Goal: Task Accomplishment & Management: Manage account settings

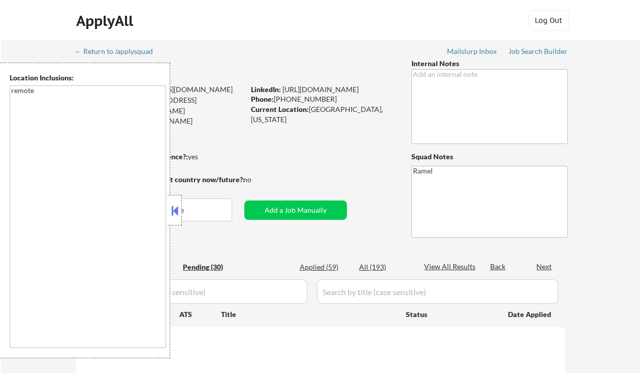
select select ""pending""
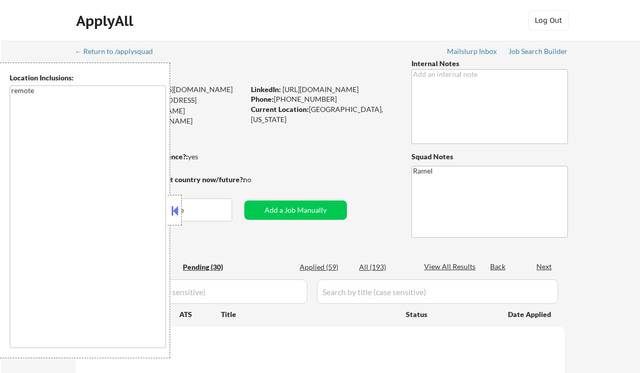
select select ""pending""
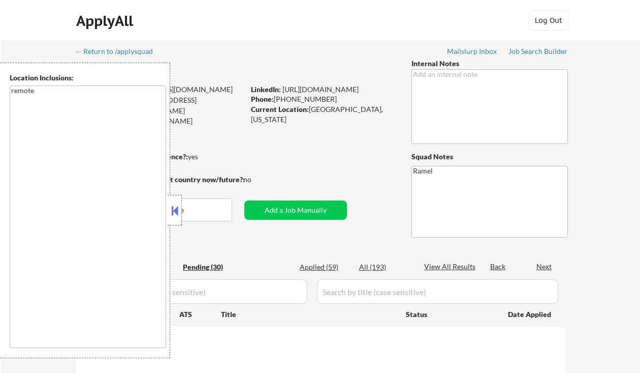
select select ""pending""
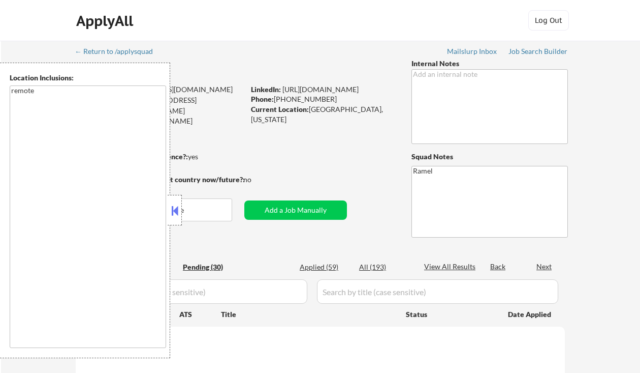
select select ""pending""
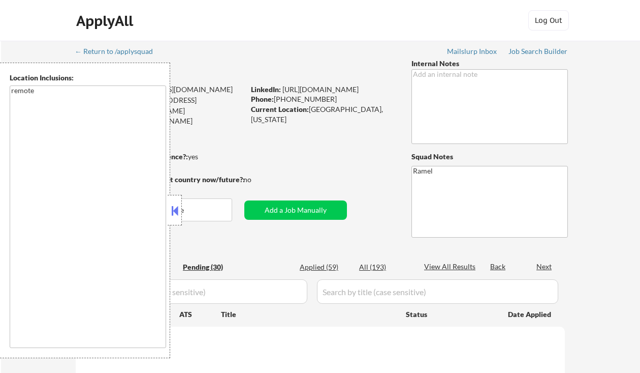
select select ""pending""
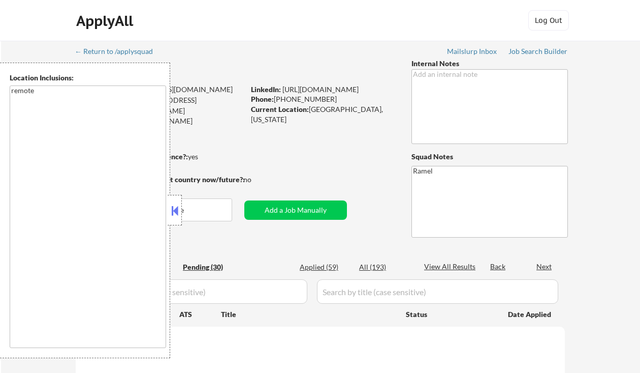
select select ""pending""
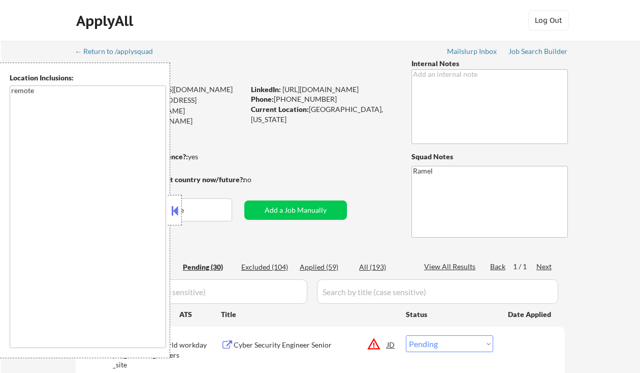
drag, startPoint x: 2, startPoint y: 206, endPoint x: 7, endPoint y: 205, distance: 5.3
click at [3, 206] on div "Location Inclusions: remote" at bounding box center [85, 210] width 170 height 295
click at [178, 212] on button at bounding box center [174, 210] width 11 height 15
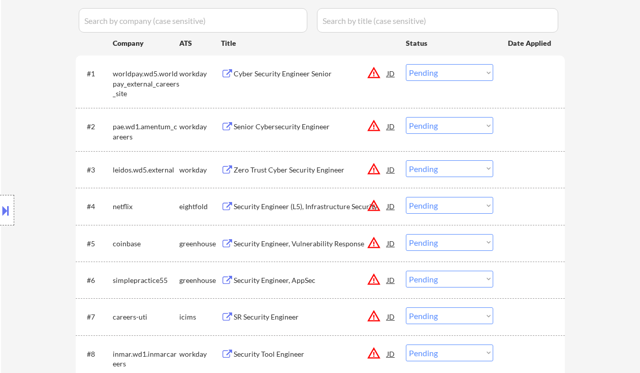
scroll to position [339, 0]
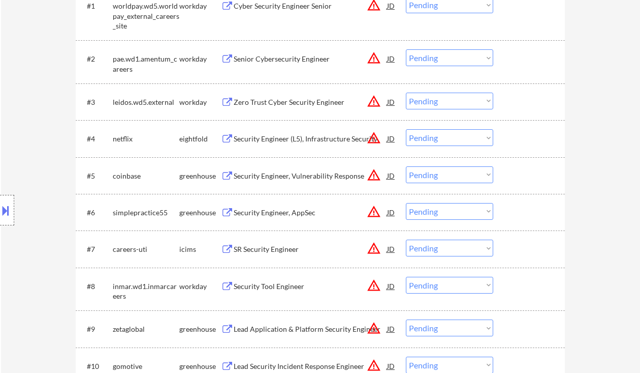
click at [290, 211] on div "Security Engineer, AppSec" at bounding box center [311, 212] width 154 height 10
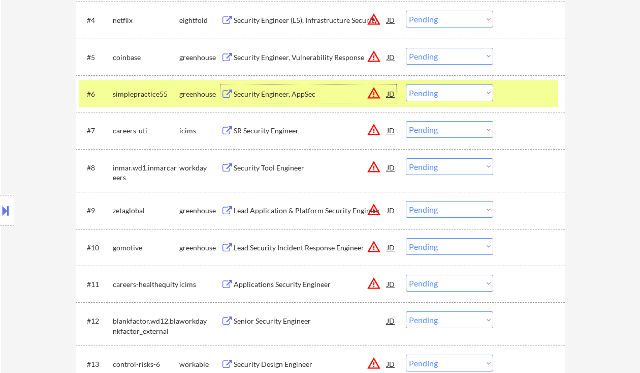
scroll to position [474, 0]
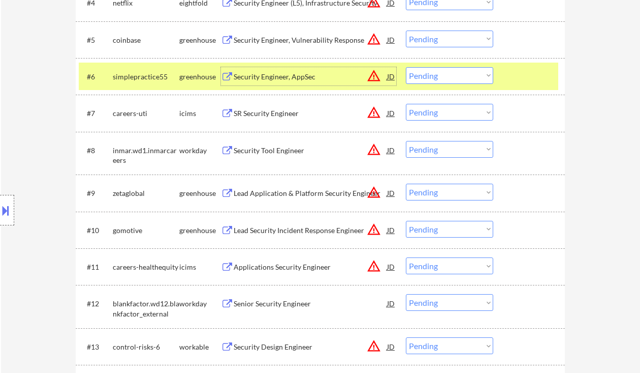
click at [291, 195] on div "Lead Application & Platform Security Engineer" at bounding box center [311, 193] width 154 height 10
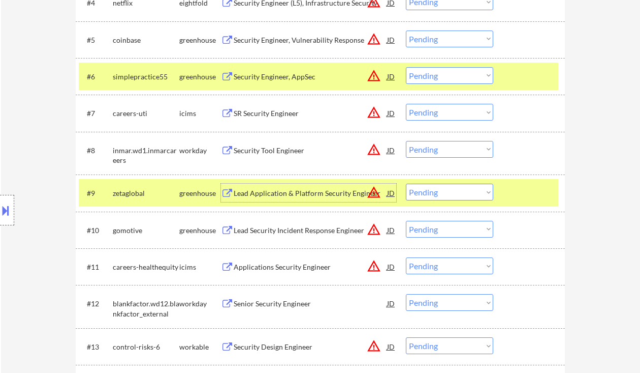
click at [461, 193] on select "Choose an option... Pending Applied Excluded (Questions) Excluded (Expired) Exc…" at bounding box center [449, 192] width 87 height 17
click at [406, 184] on select "Choose an option... Pending Applied Excluded (Questions) Excluded (Expired) Exc…" at bounding box center [449, 192] width 87 height 17
click at [9, 210] on button at bounding box center [5, 210] width 11 height 17
select select ""pending""
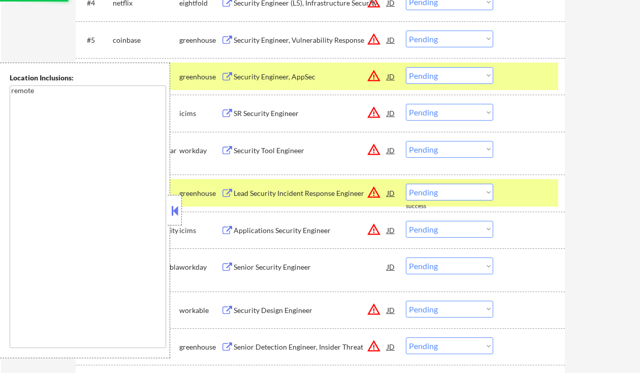
click at [179, 206] on button at bounding box center [174, 210] width 11 height 15
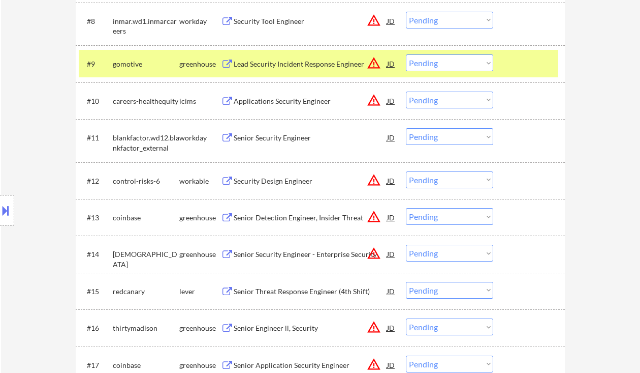
scroll to position [610, 0]
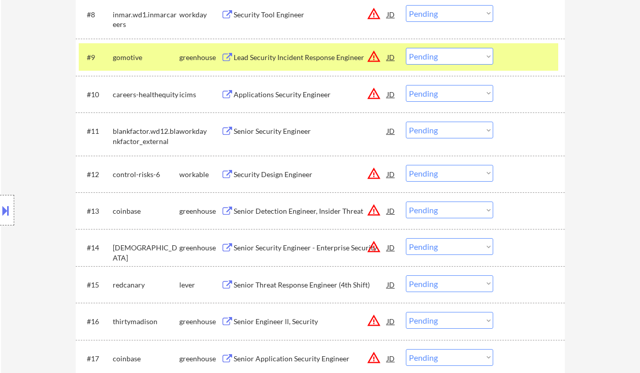
click at [266, 242] on div "Senior Security Engineer - Enterprise Security" at bounding box center [311, 247] width 154 height 10
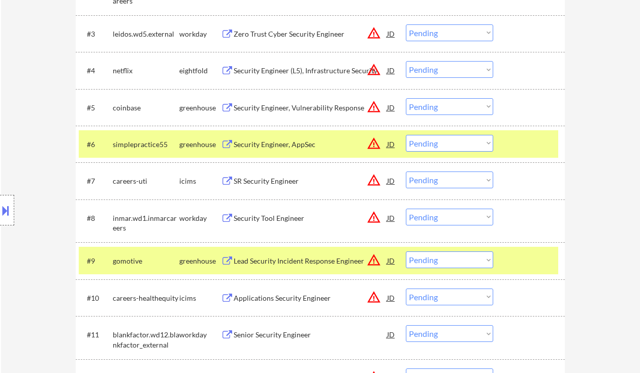
scroll to position [671, 0]
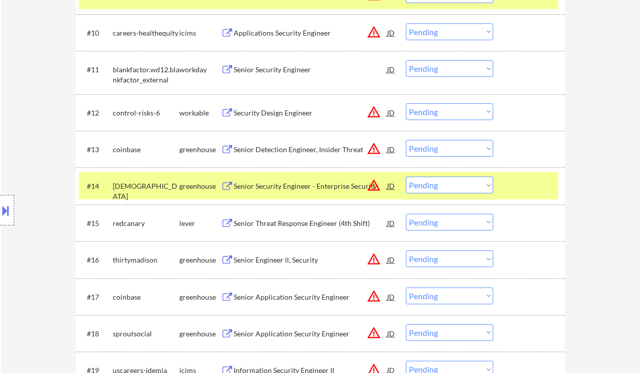
click at [440, 187] on select "Choose an option... Pending Applied Excluded (Questions) Excluded (Expired) Exc…" at bounding box center [449, 184] width 87 height 17
click at [406, 176] on select "Choose an option... Pending Applied Excluded (Questions) Excluded (Expired) Exc…" at bounding box center [449, 184] width 87 height 17
click at [303, 221] on div "Senior Threat Response Engineer (4th Shift)" at bounding box center [311, 223] width 154 height 10
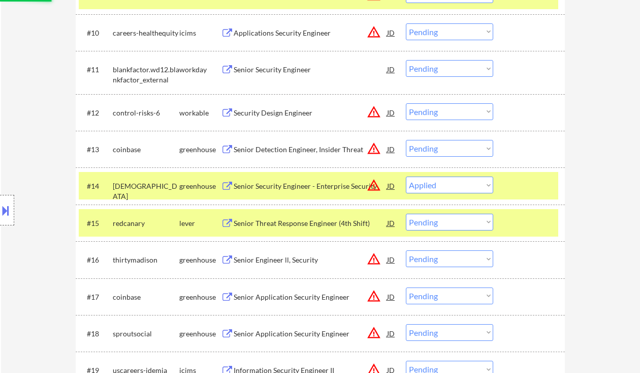
select select ""pending""
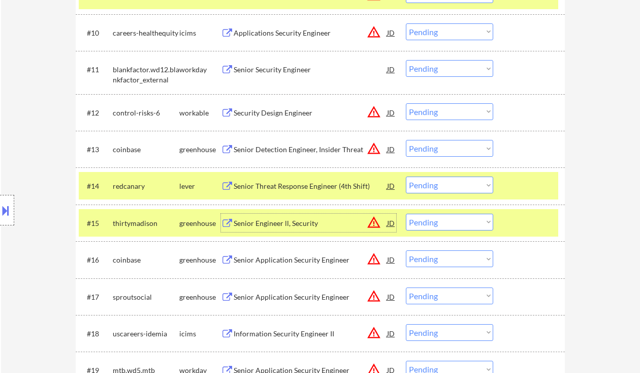
click at [284, 225] on div "Senior Engineer ll, Security" at bounding box center [311, 223] width 154 height 10
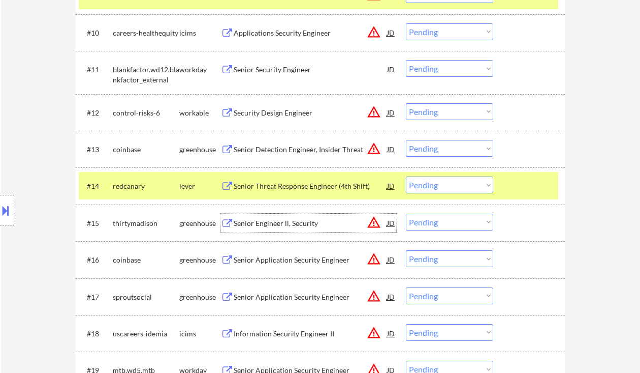
click at [434, 225] on select "Choose an option... Pending Applied Excluded (Questions) Excluded (Expired) Exc…" at bounding box center [449, 221] width 87 height 17
click at [406, 213] on select "Choose an option... Pending Applied Excluded (Questions) Excluded (Expired) Exc…" at bounding box center [449, 221] width 87 height 17
click at [296, 263] on div "Senior Application Security Engineer" at bounding box center [311, 260] width 154 height 10
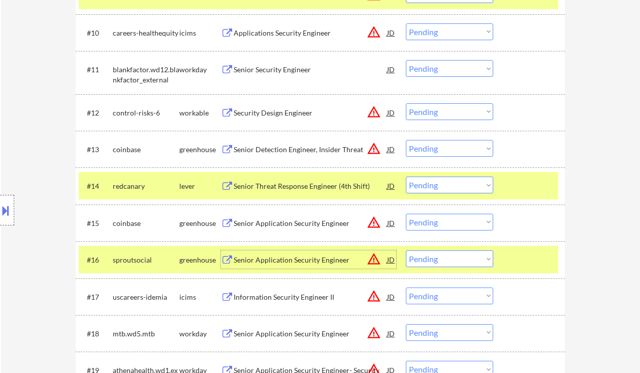
drag, startPoint x: 435, startPoint y: 219, endPoint x: 457, endPoint y: 230, distance: 24.8
click at [435, 219] on select "Choose an option... Pending Applied Excluded (Questions) Excluded (Expired) Exc…" at bounding box center [449, 221] width 87 height 17
click at [406, 213] on select "Choose an option... Pending Applied Excluded (Questions) Excluded (Expired) Exc…" at bounding box center [449, 221] width 87 height 17
click at [302, 263] on div "Senior Application Security Engineer" at bounding box center [311, 260] width 154 height 10
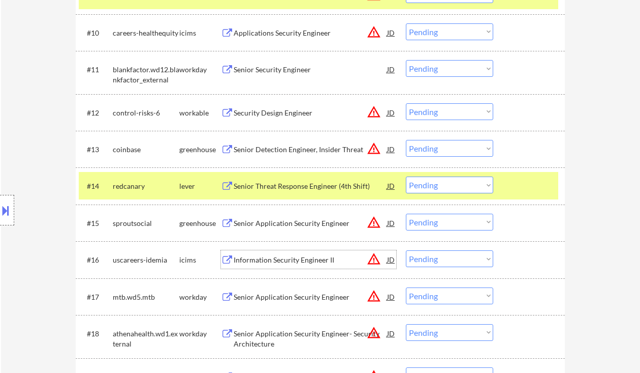
drag, startPoint x: 446, startPoint y: 224, endPoint x: 448, endPoint y: 230, distance: 6.1
click at [446, 224] on select "Choose an option... Pending Applied Excluded (Questions) Excluded (Expired) Exc…" at bounding box center [449, 221] width 87 height 17
click at [406, 213] on select "Choose an option... Pending Applied Excluded (Questions) Excluded (Expired) Exc…" at bounding box center [449, 221] width 87 height 17
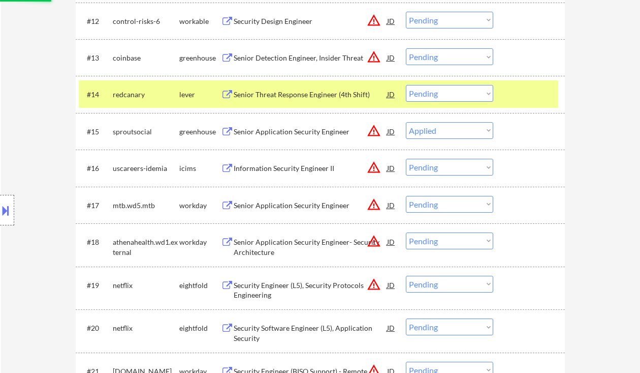
scroll to position [807, 0]
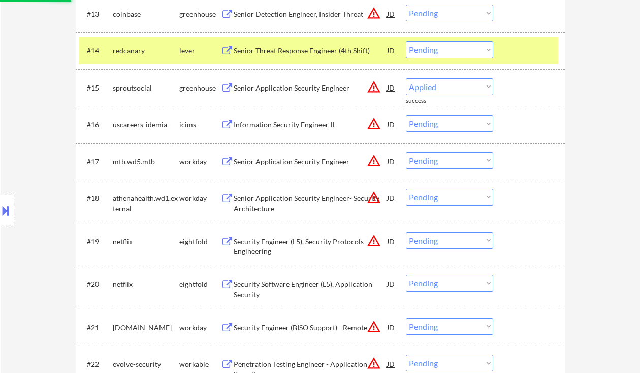
select select ""pending""
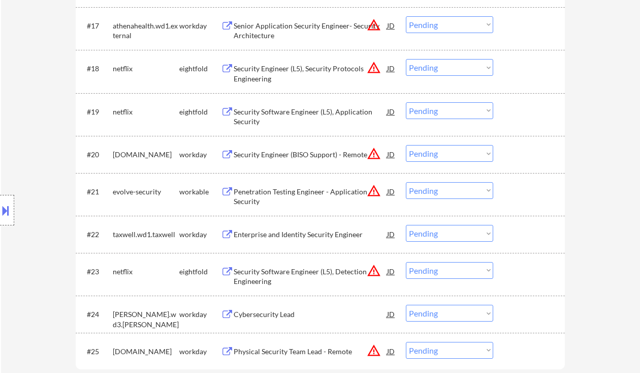
scroll to position [768, 0]
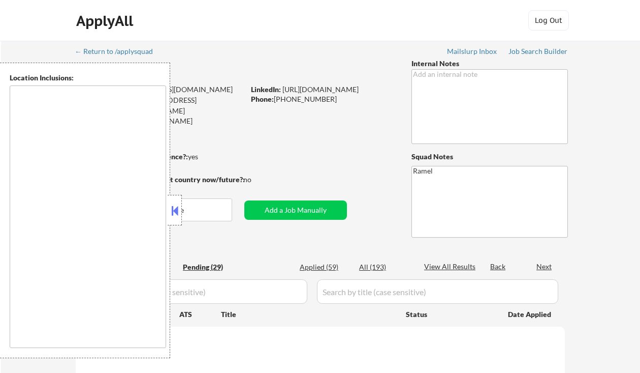
drag, startPoint x: 169, startPoint y: 208, endPoint x: 457, endPoint y: 173, distance: 290.3
click at [169, 208] on button at bounding box center [174, 210] width 11 height 15
select select ""pending""
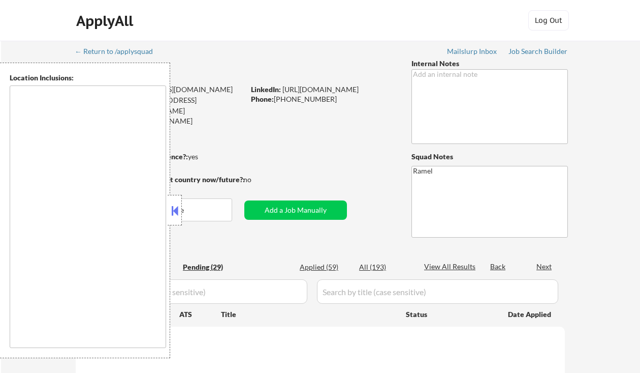
select select ""pending""
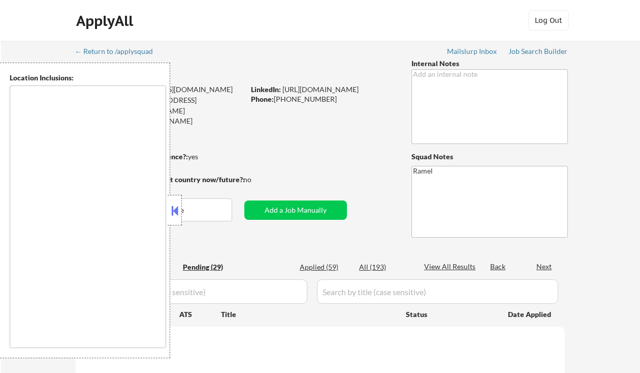
select select ""pending""
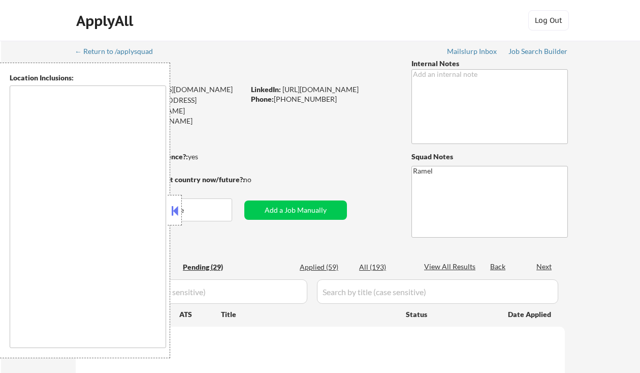
select select ""pending""
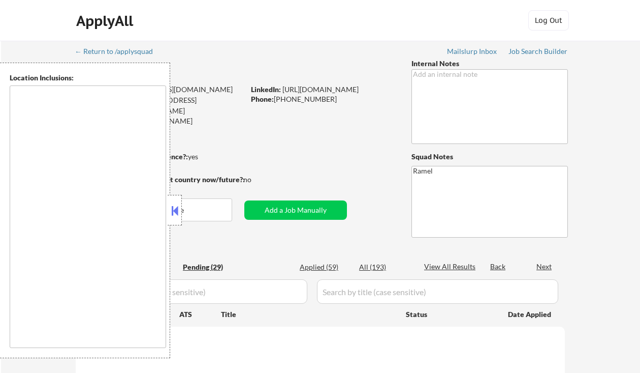
select select ""pending""
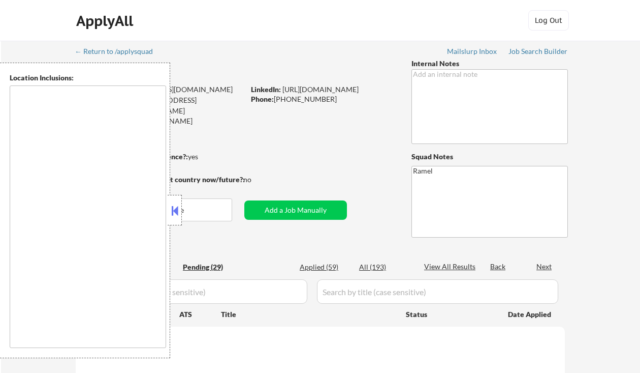
select select ""pending""
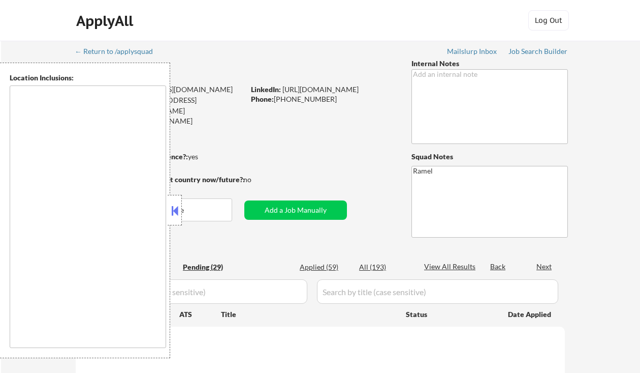
select select ""pending""
type textarea "remote"
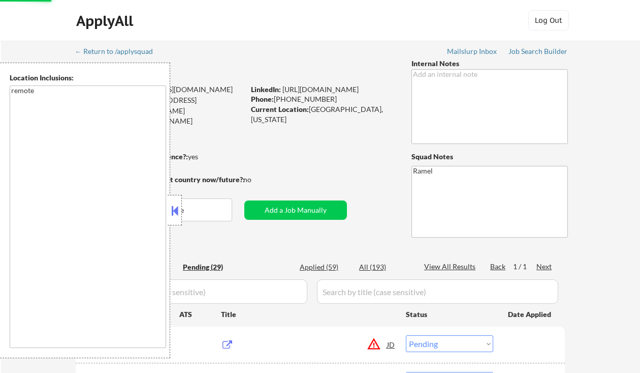
scroll to position [135, 0]
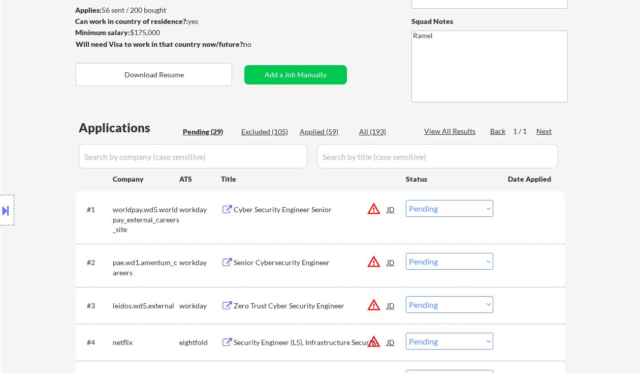
click at [328, 131] on div "Applied (59)" at bounding box center [325, 132] width 51 height 10
select select ""applied""
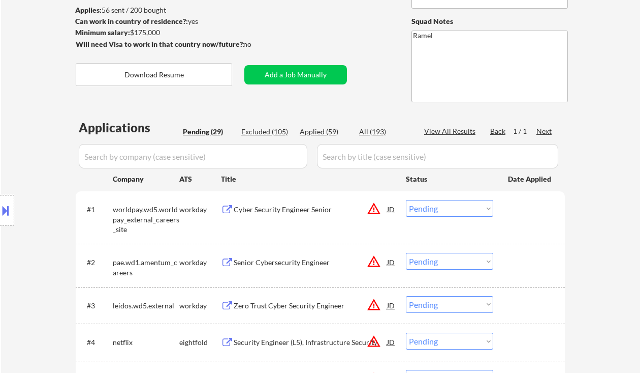
select select ""applied""
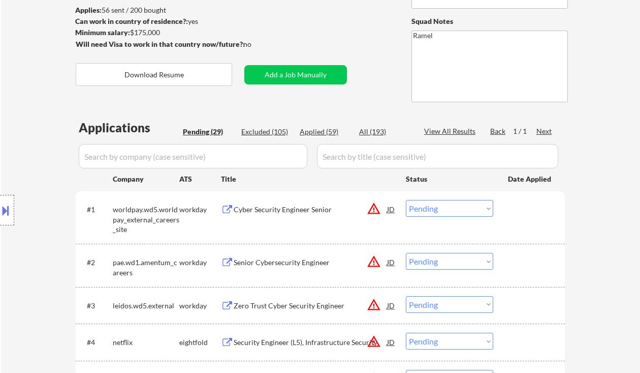
select select ""applied""
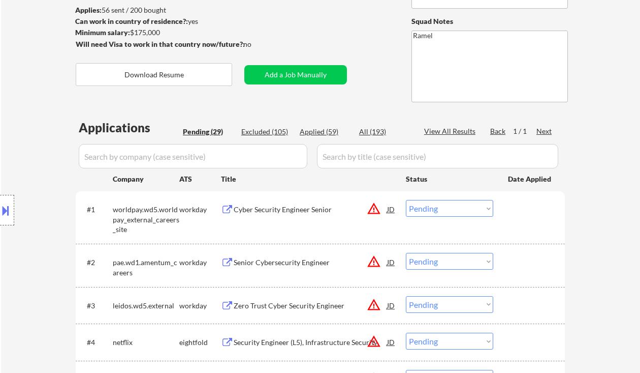
select select ""applied""
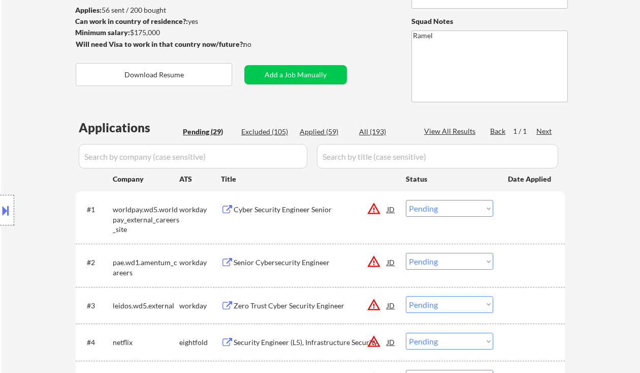
select select ""applied""
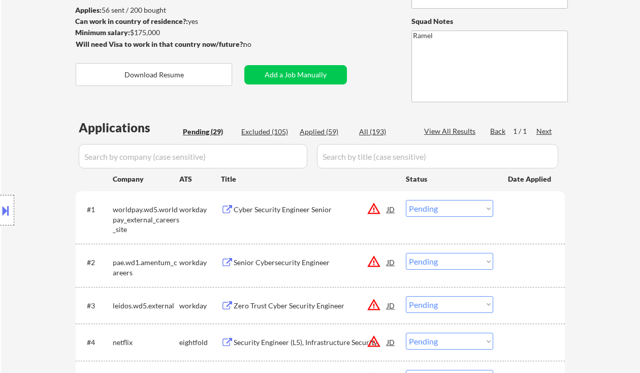
select select ""applied""
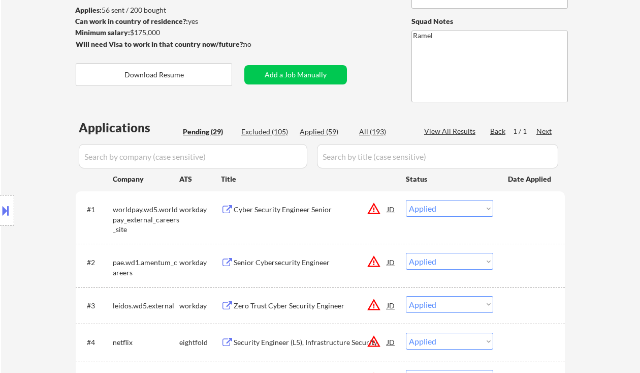
select select ""applied""
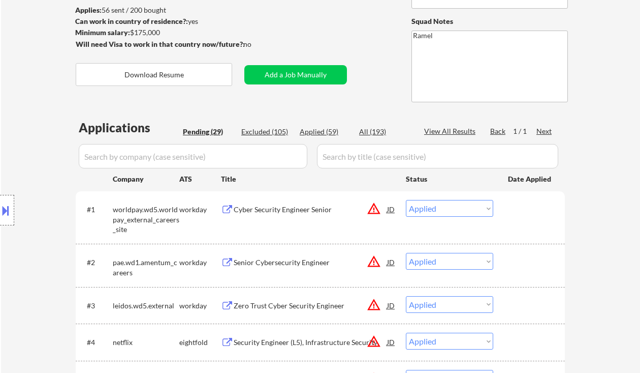
select select ""applied""
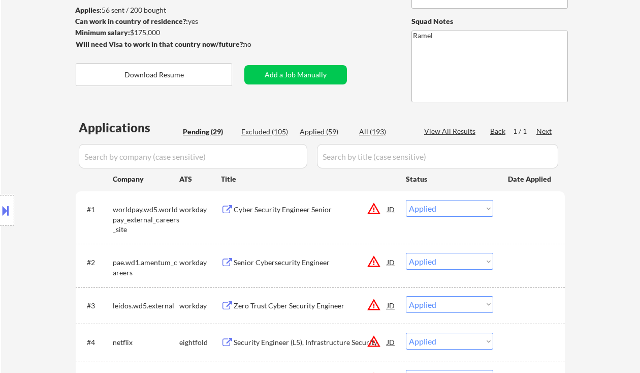
select select ""applied""
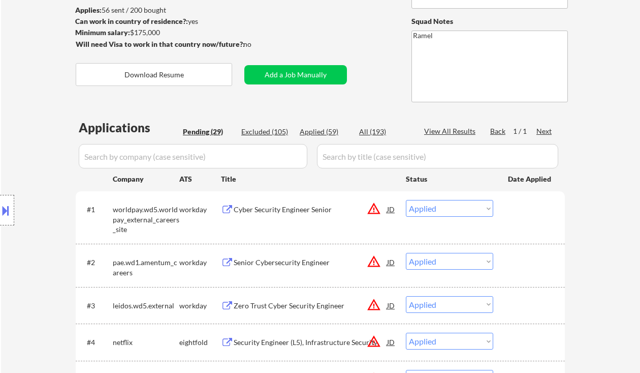
select select ""applied""
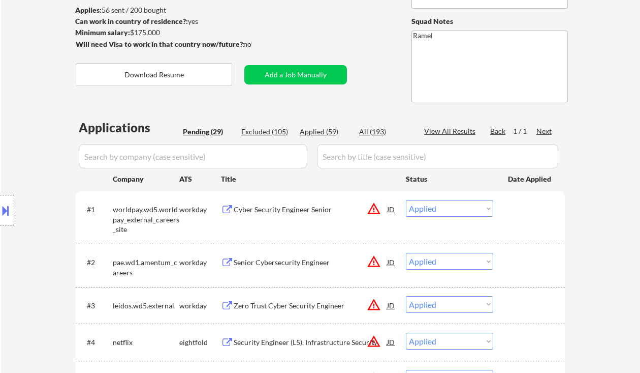
select select ""applied""
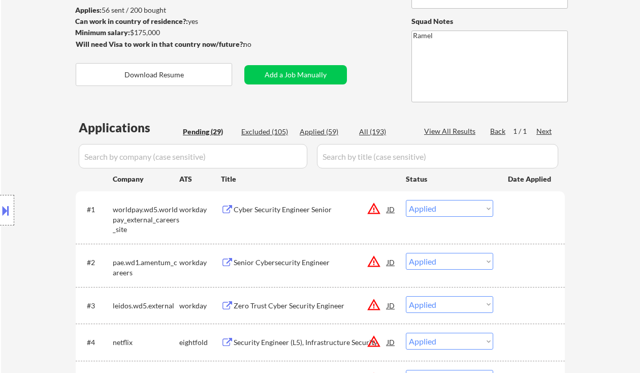
select select ""applied""
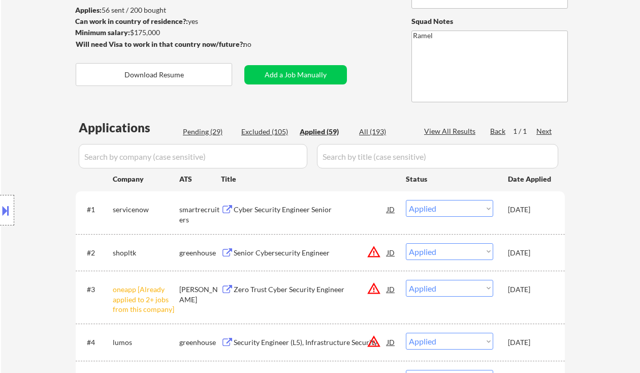
scroll to position [203, 0]
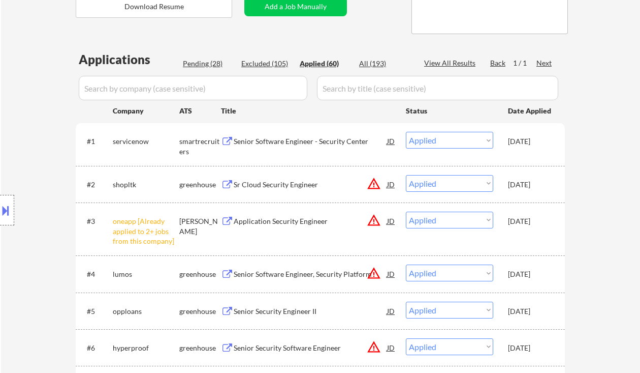
select select ""applied""
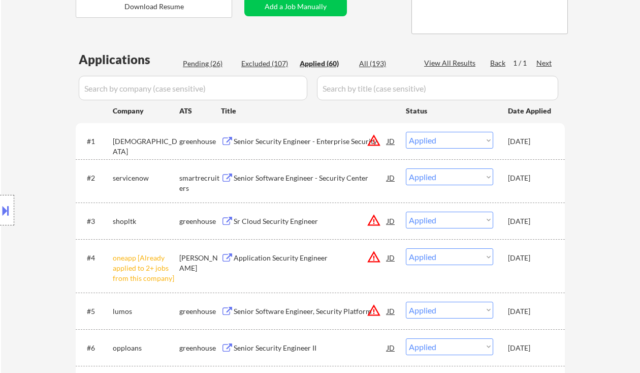
select select ""applied""
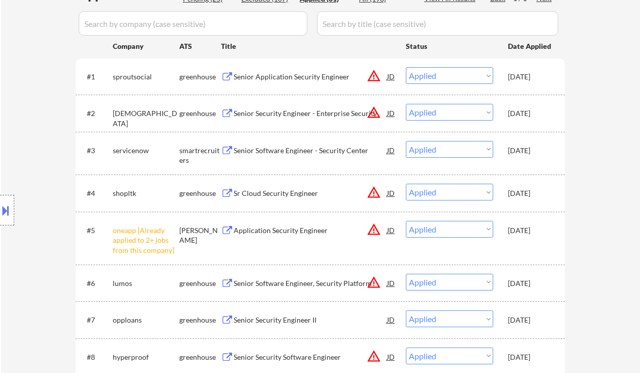
scroll to position [271, 0]
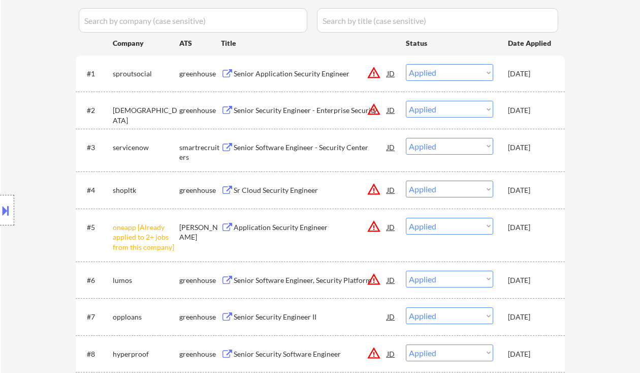
click at [16, 103] on div "Location Inclusions: remote" at bounding box center [91, 210] width 182 height 295
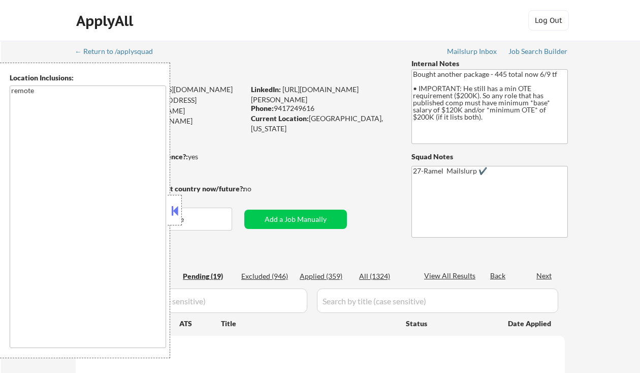
click at [172, 201] on div at bounding box center [175, 210] width 14 height 30
select select ""pending""
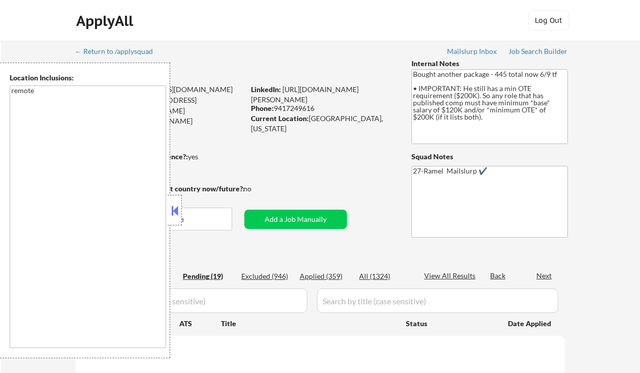
select select ""pending""
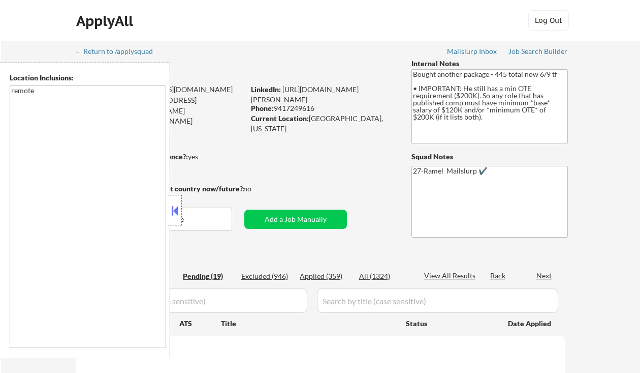
select select ""pending""
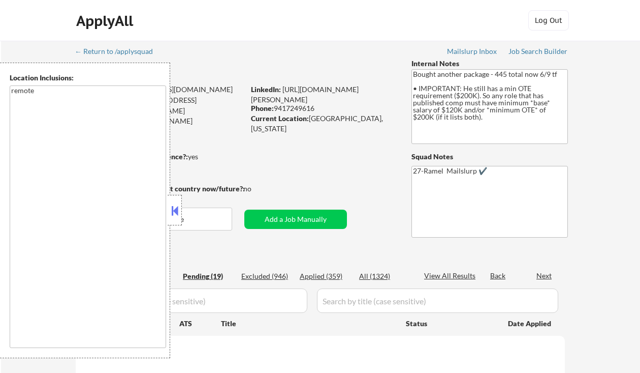
select select ""pending""
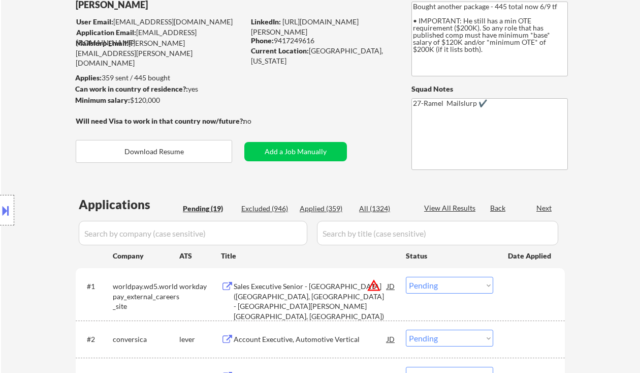
scroll to position [203, 0]
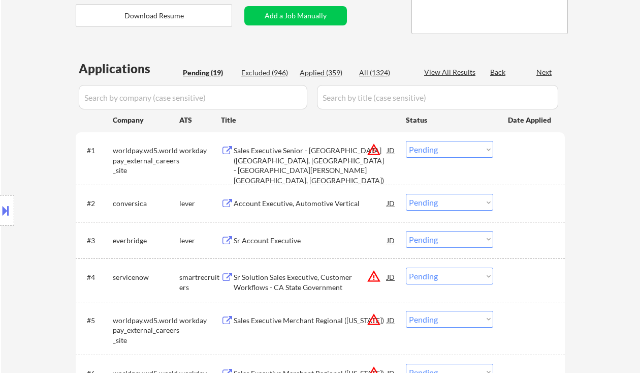
click at [16, 155] on div "Location Inclusions: remote" at bounding box center [91, 210] width 182 height 295
click at [309, 203] on div "Account Executive, Automotive Vertical" at bounding box center [311, 203] width 154 height 10
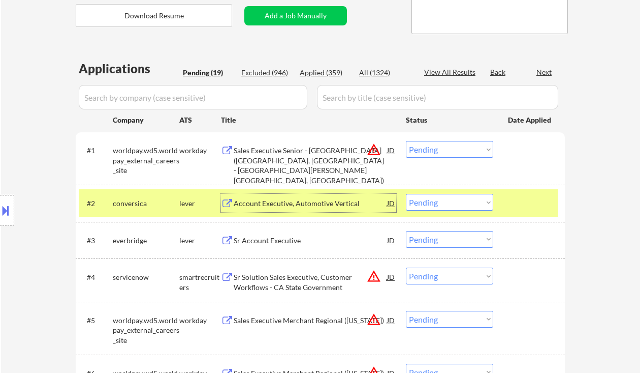
drag, startPoint x: 438, startPoint y: 203, endPoint x: 453, endPoint y: 210, distance: 16.6
click at [439, 204] on select "Choose an option... Pending Applied Excluded (Questions) Excluded (Expired) Exc…" at bounding box center [449, 202] width 87 height 17
click at [406, 194] on select "Choose an option... Pending Applied Excluded (Questions) Excluded (Expired) Exc…" at bounding box center [449, 202] width 87 height 17
click at [283, 241] on div "Sr Account Executive" at bounding box center [311, 240] width 154 height 10
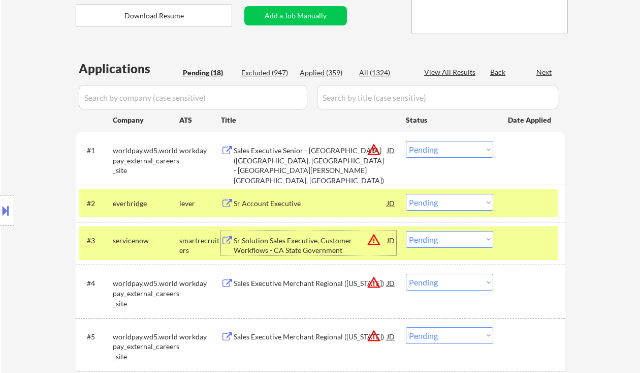
click at [7, 211] on button at bounding box center [5, 210] width 11 height 17
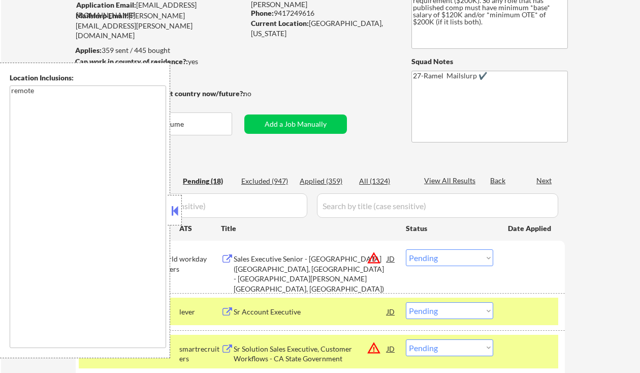
scroll to position [135, 0]
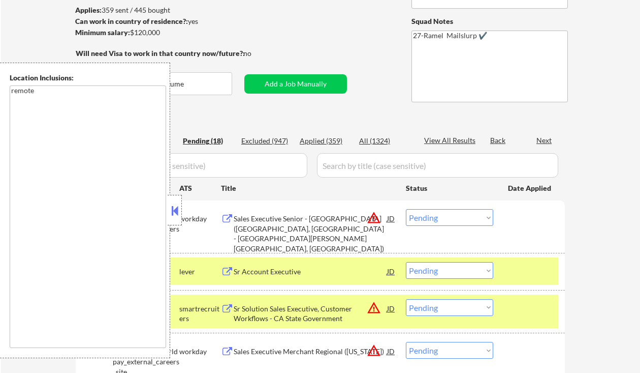
click at [170, 206] on button at bounding box center [174, 210] width 11 height 15
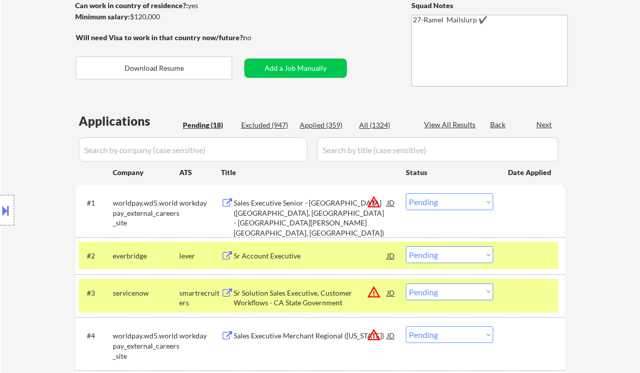
scroll to position [271, 0]
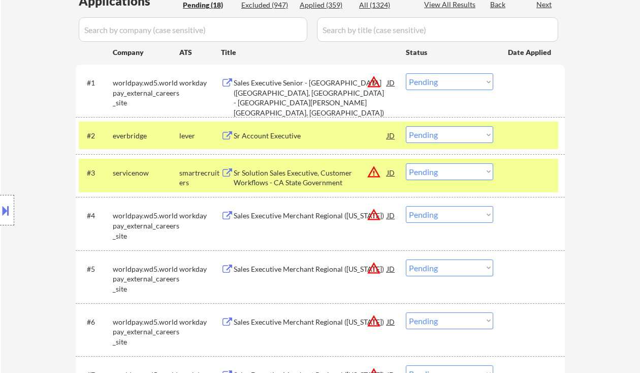
click at [483, 139] on select "Choose an option... Pending Applied Excluded (Questions) Excluded (Expired) Exc…" at bounding box center [449, 134] width 87 height 17
click at [406, 126] on select "Choose an option... Pending Applied Excluded (Questions) Excluded (Expired) Exc…" at bounding box center [449, 134] width 87 height 17
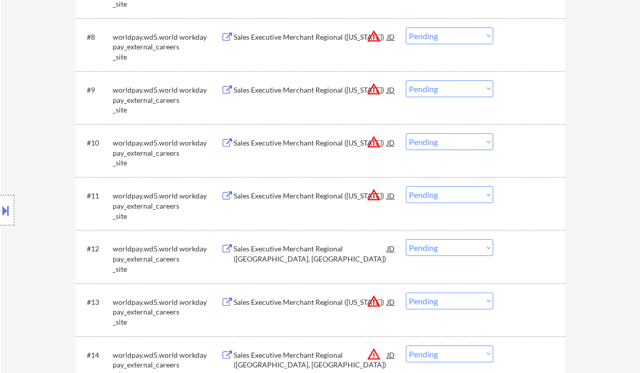
scroll to position [610, 0]
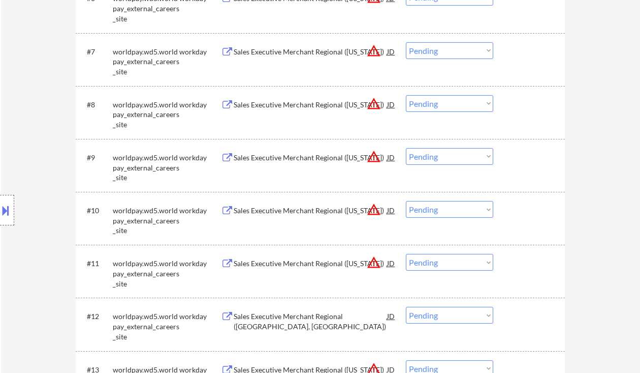
click at [391, 52] on div "JD" at bounding box center [391, 51] width 10 height 18
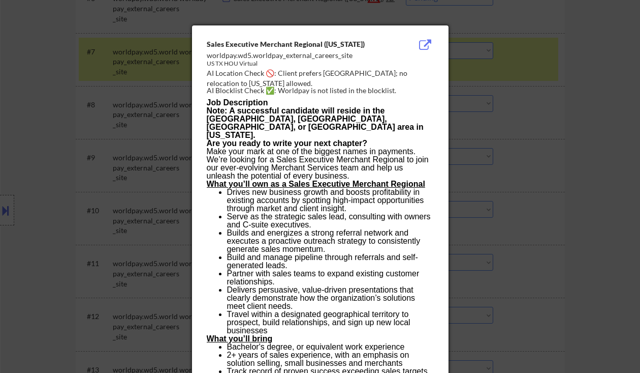
click at [580, 91] on div at bounding box center [320, 186] width 640 height 373
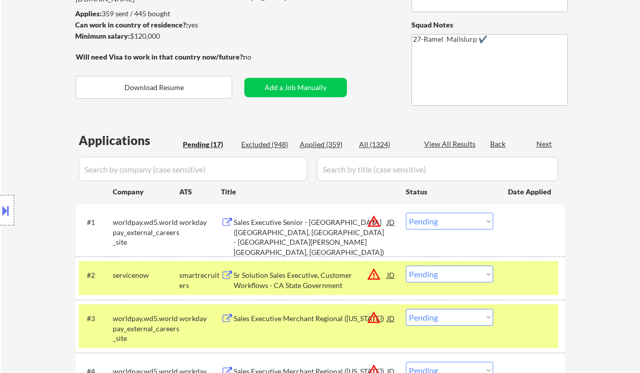
scroll to position [203, 0]
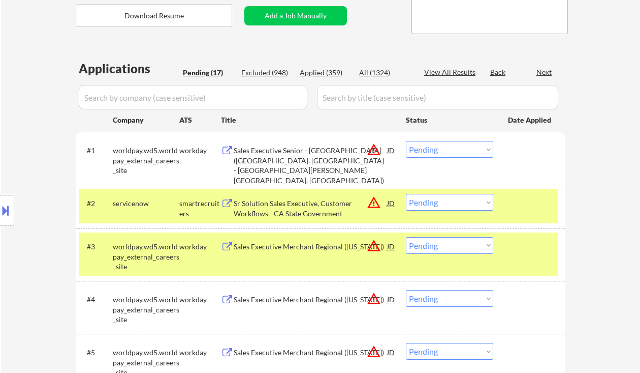
click at [324, 208] on div "Sr Solution Sales Executive, Customer Workflows - CA State Government" at bounding box center [311, 208] width 154 height 20
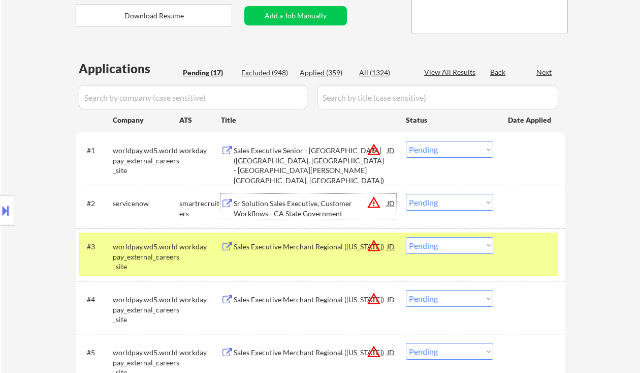
click at [456, 201] on select "Choose an option... Pending Applied Excluded (Questions) Excluded (Expired) Exc…" at bounding box center [449, 202] width 87 height 17
click at [406, 194] on select "Choose an option... Pending Applied Excluded (Questions) Excluded (Expired) Exc…" at bounding box center [449, 202] width 87 height 17
click at [330, 251] on div "Sales Executive Merchant Regional (Missouri)" at bounding box center [311, 246] width 154 height 10
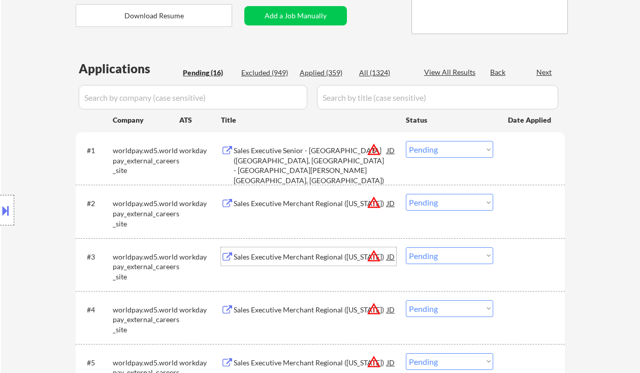
click at [462, 206] on select "Choose an option... Pending Applied Excluded (Questions) Excluded (Expired) Exc…" at bounding box center [449, 202] width 87 height 17
click at [406, 194] on select "Choose an option... Pending Applied Excluded (Questions) Excluded (Expired) Exc…" at bounding box center [449, 202] width 87 height 17
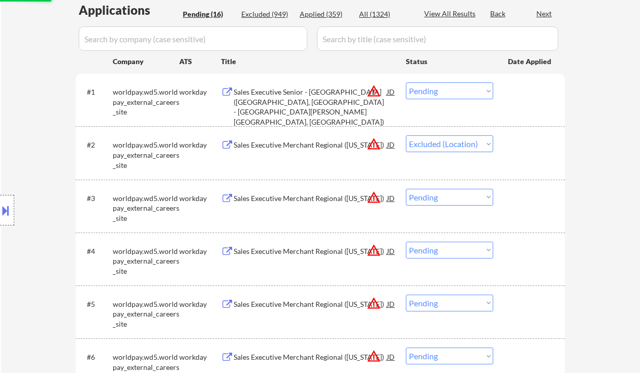
scroll to position [271, 0]
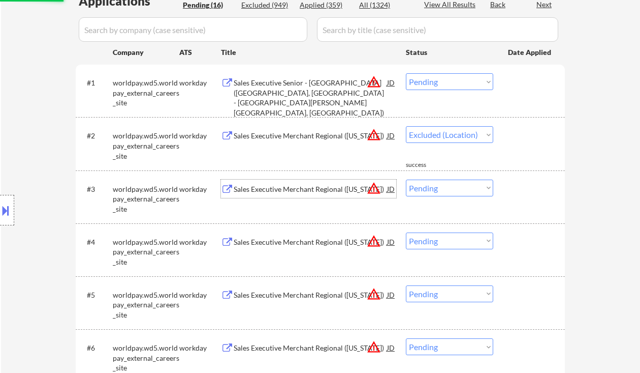
click at [319, 194] on div "Sales Executive Merchant Regional (Illinois)" at bounding box center [311, 188] width 154 height 18
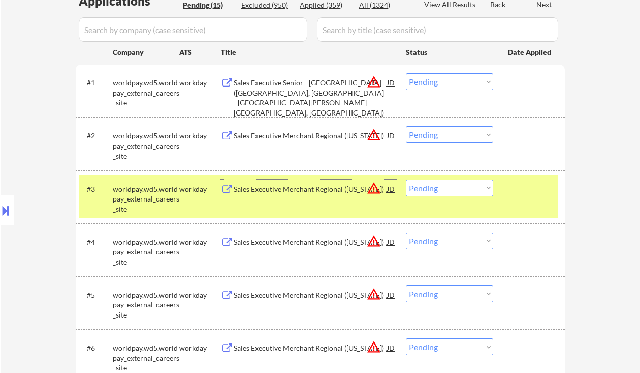
click at [437, 135] on select "Choose an option... Pending Applied Excluded (Questions) Excluded (Expired) Exc…" at bounding box center [449, 134] width 87 height 17
click at [406, 126] on select "Choose an option... Pending Applied Excluded (Questions) Excluded (Expired) Exc…" at bounding box center [449, 134] width 87 height 17
click at [450, 192] on select "Choose an option... Pending Applied Excluded (Questions) Excluded (Expired) Exc…" at bounding box center [449, 187] width 87 height 17
select select ""pending""
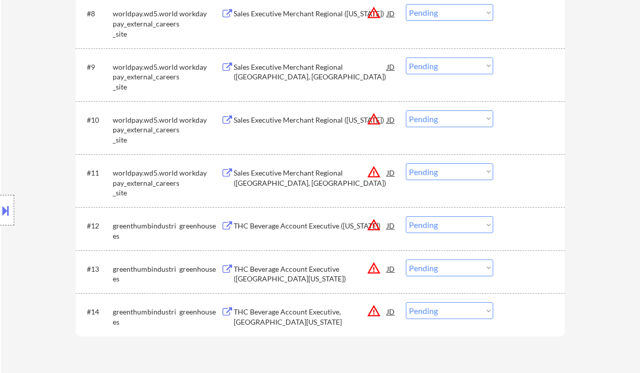
scroll to position [745, 0]
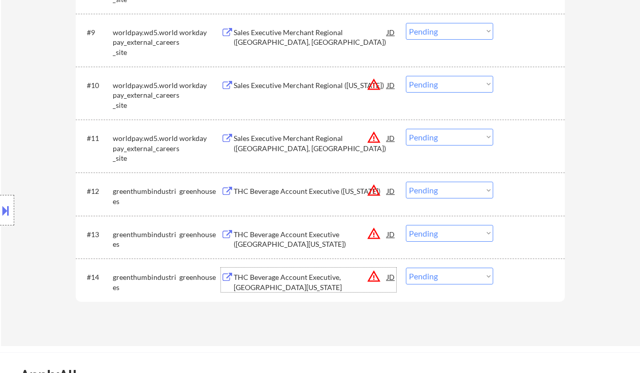
click at [330, 280] on div "THC Beverage Account Executive, Northern Florida" at bounding box center [311, 282] width 154 height 20
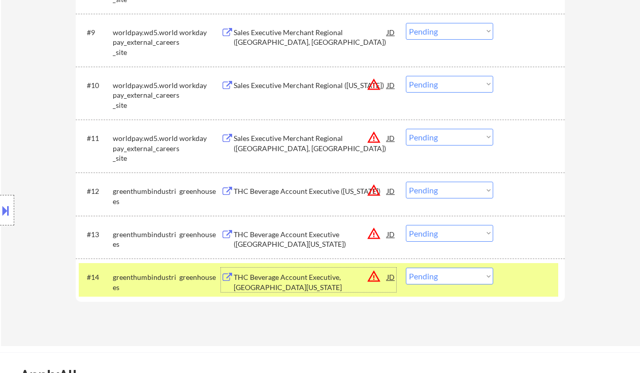
click at [438, 277] on select "Choose an option... Pending Applied Excluded (Questions) Excluded (Expired) Exc…" at bounding box center [449, 275] width 87 height 17
select select ""excluded__bad_match_""
click at [406, 267] on select "Choose an option... Pending Applied Excluded (Questions) Excluded (Expired) Exc…" at bounding box center [449, 275] width 87 height 17
click at [312, 235] on div "THC Beverage Account Executive (Southern Florida)" at bounding box center [311, 239] width 154 height 20
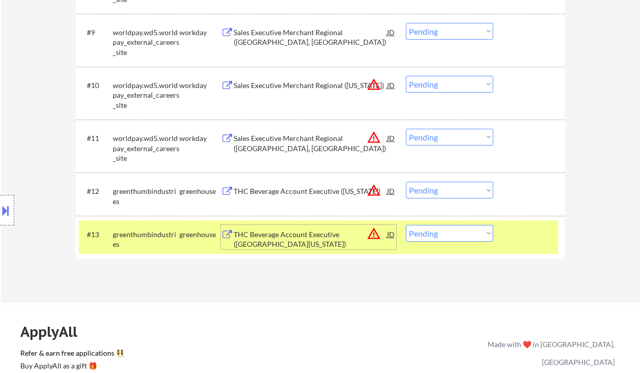
click at [445, 231] on select "Choose an option... Pending Applied Excluded (Questions) Excluded (Expired) Exc…" at bounding box center [449, 233] width 87 height 17
select select ""excluded__location_""
click at [406, 225] on select "Choose an option... Pending Applied Excluded (Questions) Excluded (Expired) Exc…" at bounding box center [449, 233] width 87 height 17
drag, startPoint x: 442, startPoint y: 193, endPoint x: 450, endPoint y: 197, distance: 8.6
click at [442, 193] on select "Choose an option... Pending Applied Excluded (Questions) Excluded (Expired) Exc…" at bounding box center [449, 189] width 87 height 17
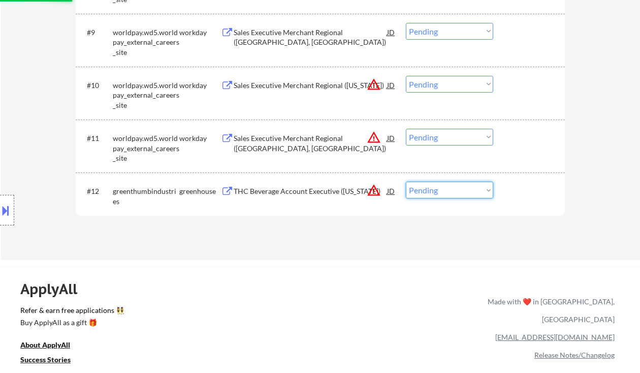
select select ""excluded__location_""
click at [406, 181] on select "Choose an option... Pending Applied Excluded (Questions) Excluded (Expired) Exc…" at bounding box center [449, 189] width 87 height 17
click at [309, 140] on div "Sales Executive Merchant Regional (Houston, TX)" at bounding box center [311, 143] width 154 height 20
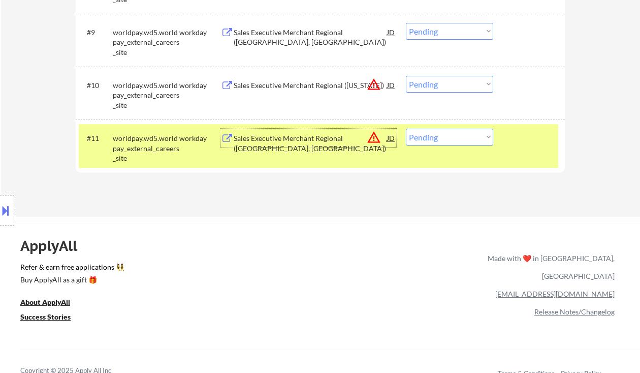
drag, startPoint x: 437, startPoint y: 134, endPoint x: 519, endPoint y: 184, distance: 96.7
click at [437, 134] on select "Choose an option... Pending Applied Excluded (Questions) Excluded (Expired) Exc…" at bounding box center [449, 137] width 87 height 17
select select ""excluded__location_""
click at [406, 129] on select "Choose an option... Pending Applied Excluded (Questions) Excluded (Expired) Exc…" at bounding box center [449, 137] width 87 height 17
click at [313, 90] on div "Sales Executive Merchant Regional (South Carolina)" at bounding box center [311, 85] width 154 height 10
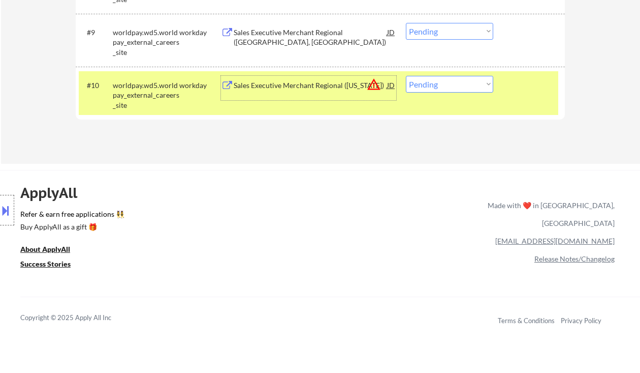
click at [429, 83] on select "Choose an option... Pending Applied Excluded (Questions) Excluded (Expired) Exc…" at bounding box center [449, 84] width 87 height 17
select select ""excluded__location_""
click at [406, 76] on select "Choose an option... Pending Applied Excluded (Questions) Excluded (Expired) Exc…" at bounding box center [449, 84] width 87 height 17
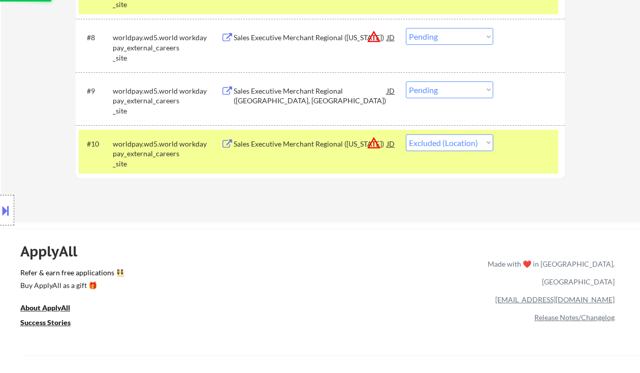
scroll to position [678, 0]
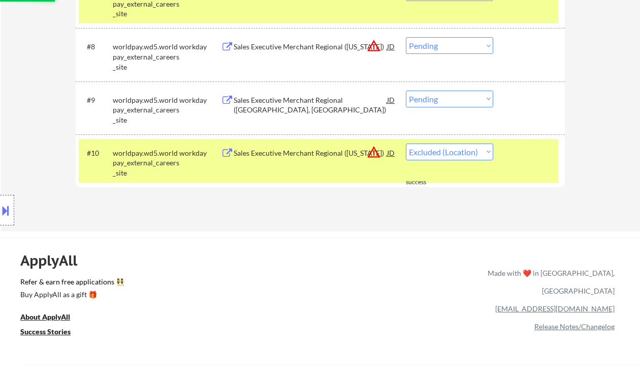
click at [313, 98] on div "Sales Executive Merchant Regional (Chicago, IL)" at bounding box center [311, 105] width 154 height 20
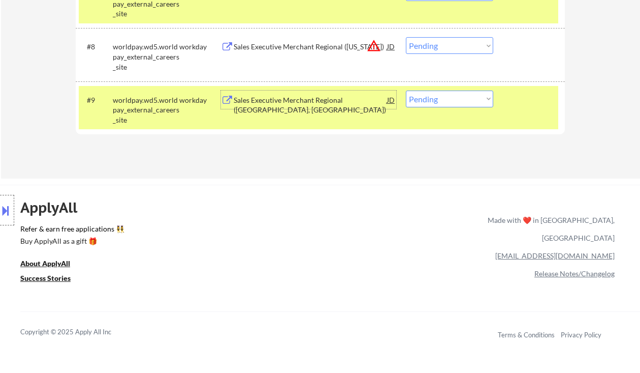
click at [445, 97] on select "Choose an option... Pending Applied Excluded (Questions) Excluded (Expired) Exc…" at bounding box center [449, 98] width 87 height 17
select select ""excluded__salary_""
click at [406, 90] on select "Choose an option... Pending Applied Excluded (Questions) Excluded (Expired) Exc…" at bounding box center [449, 98] width 87 height 17
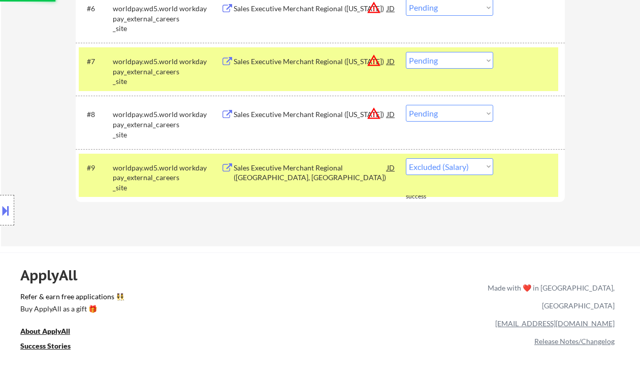
drag, startPoint x: 464, startPoint y: 108, endPoint x: 477, endPoint y: 116, distance: 15.1
click at [464, 108] on select "Choose an option... Pending Applied Excluded (Questions) Excluded (Expired) Exc…" at bounding box center [449, 113] width 87 height 17
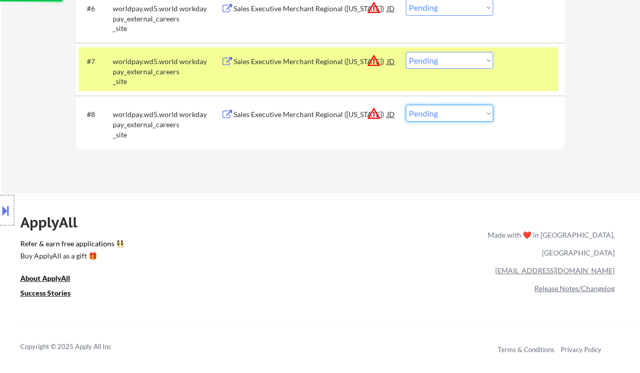
select select ""excluded__location_""
click at [406, 105] on select "Choose an option... Pending Applied Excluded (Questions) Excluded (Expired) Exc…" at bounding box center [449, 113] width 87 height 17
click at [445, 57] on select "Choose an option... Pending Applied Excluded (Questions) Excluded (Expired) Exc…" at bounding box center [449, 60] width 87 height 17
select select ""excluded__location_""
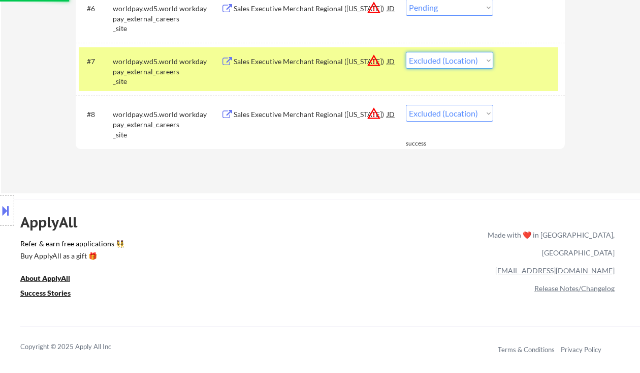
click at [406, 52] on select "Choose an option... Pending Applied Excluded (Questions) Excluded (Expired) Exc…" at bounding box center [449, 60] width 87 height 17
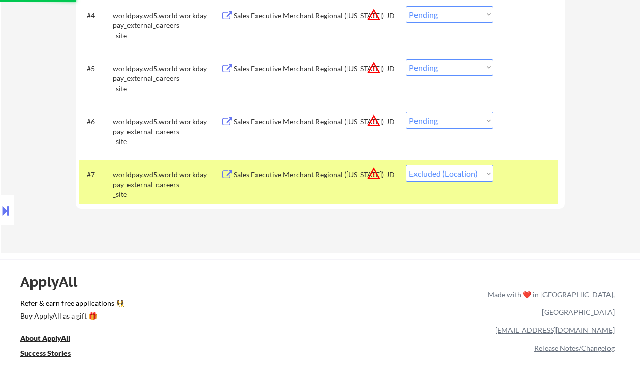
scroll to position [474, 0]
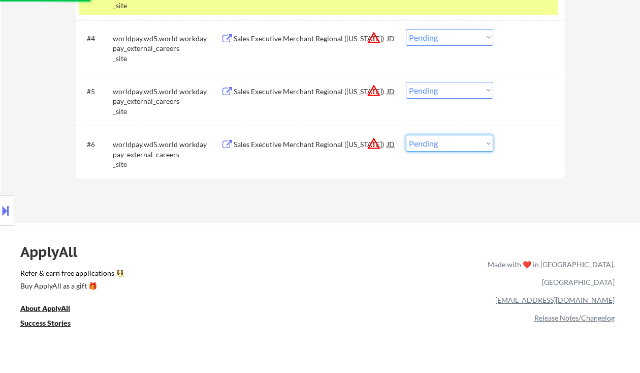
click at [430, 145] on select "Choose an option... Pending Applied Excluded (Questions) Excluded (Expired) Exc…" at bounding box center [449, 143] width 87 height 17
select select ""excluded__location_""
click at [406, 135] on select "Choose an option... Pending Applied Excluded (Questions) Excluded (Expired) Exc…" at bounding box center [449, 143] width 87 height 17
drag, startPoint x: 440, startPoint y: 88, endPoint x: 450, endPoint y: 98, distance: 13.7
click at [440, 88] on select "Choose an option... Pending Applied Excluded (Questions) Excluded (Expired) Exc…" at bounding box center [449, 90] width 87 height 17
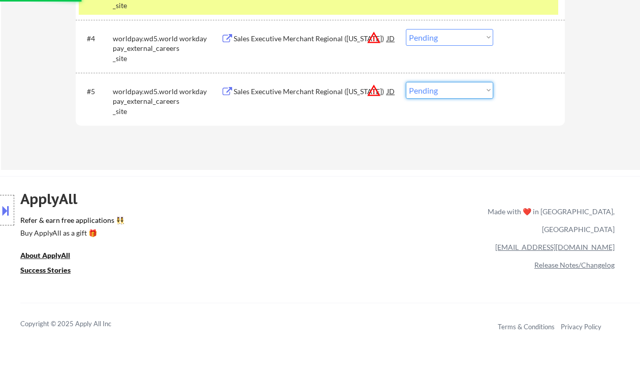
select select ""excluded__location_""
click at [406, 82] on select "Choose an option... Pending Applied Excluded (Questions) Excluded (Expired) Exc…" at bounding box center [449, 90] width 87 height 17
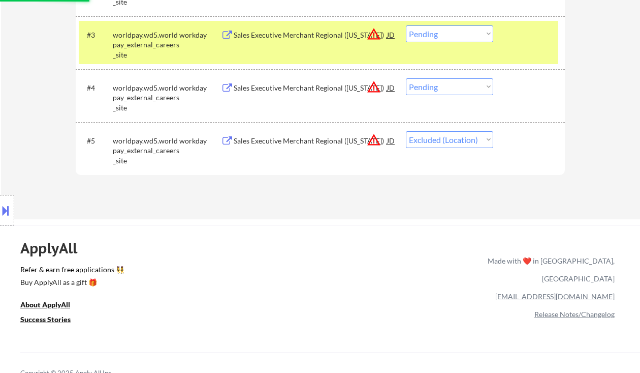
scroll to position [407, 0]
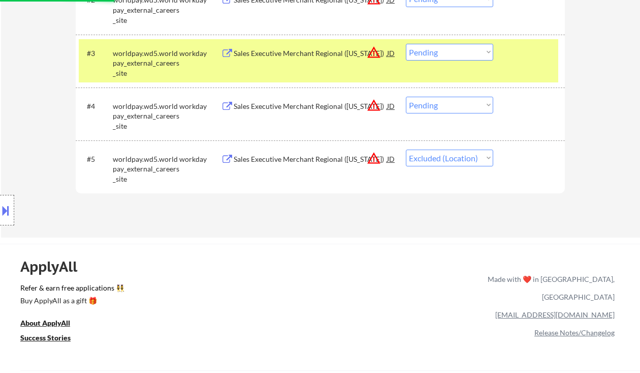
click at [446, 109] on select "Choose an option... Pending Applied Excluded (Questions) Excluded (Expired) Exc…" at bounding box center [449, 105] width 87 height 17
select select ""excluded__location_""
click at [406, 97] on select "Choose an option... Pending Applied Excluded (Questions) Excluded (Expired) Exc…" at bounding box center [449, 105] width 87 height 17
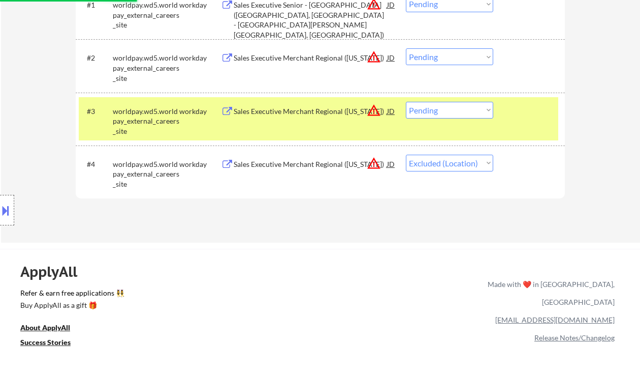
scroll to position [339, 0]
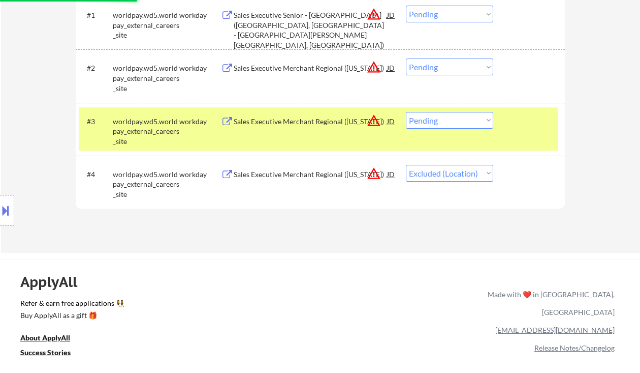
click at [446, 117] on select "Choose an option... Pending Applied Excluded (Questions) Excluded (Expired) Exc…" at bounding box center [449, 120] width 87 height 17
click at [406, 112] on select "Choose an option... Pending Applied Excluded (Questions) Excluded (Expired) Exc…" at bounding box center [449, 120] width 87 height 17
click at [462, 117] on select "Choose an option... Pending Applied Excluded (Questions) Excluded (Expired) Exc…" at bounding box center [449, 120] width 87 height 17
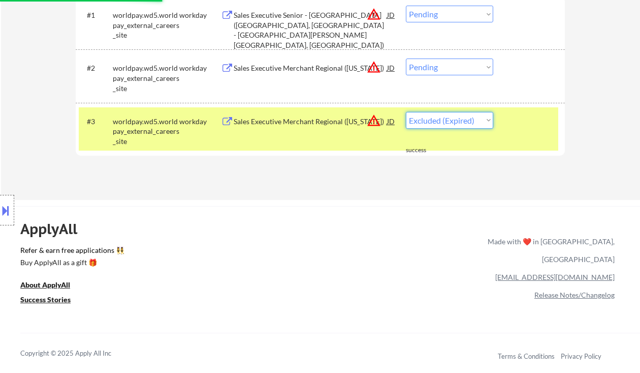
select select ""excluded__location_""
click at [406, 112] on select "Choose an option... Pending Applied Excluded (Questions) Excluded (Expired) Exc…" at bounding box center [449, 120] width 87 height 17
click at [441, 69] on select "Choose an option... Pending Applied Excluded (Questions) Excluded (Expired) Exc…" at bounding box center [449, 66] width 87 height 17
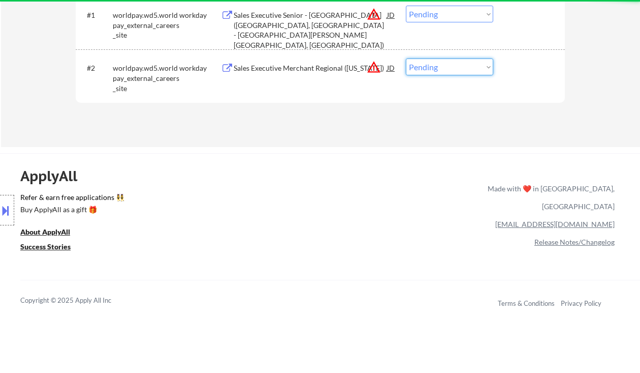
select select ""excluded__location_""
click at [406, 58] on select "Choose an option... Pending Applied Excluded (Questions) Excluded (Expired) Exc…" at bounding box center [449, 66] width 87 height 17
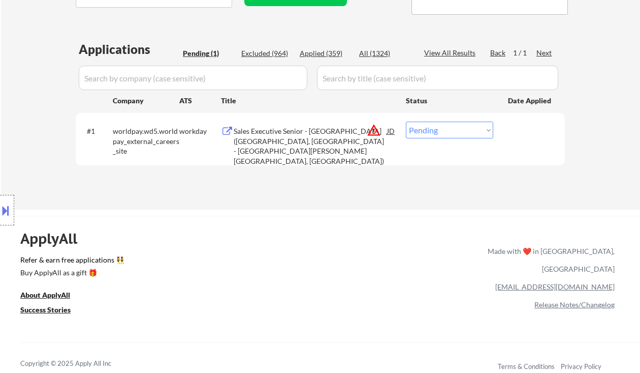
scroll to position [135, 0]
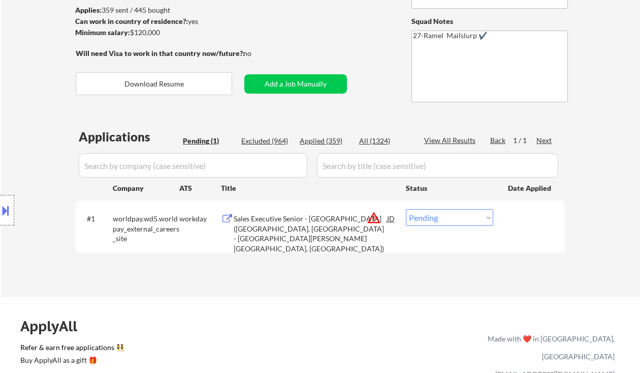
click at [452, 224] on select "Choose an option... Pending Applied Excluded (Questions) Excluded (Expired) Exc…" at bounding box center [449, 217] width 87 height 17
select select ""excluded__location_""
click at [406, 209] on select "Choose an option... Pending Applied Excluded (Questions) Excluded (Expired) Exc…" at bounding box center [449, 217] width 87 height 17
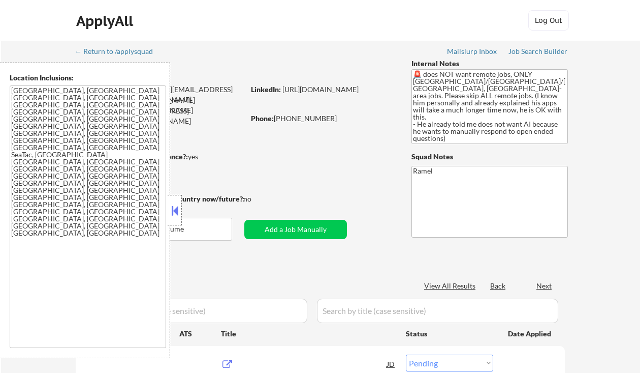
select select ""pending""
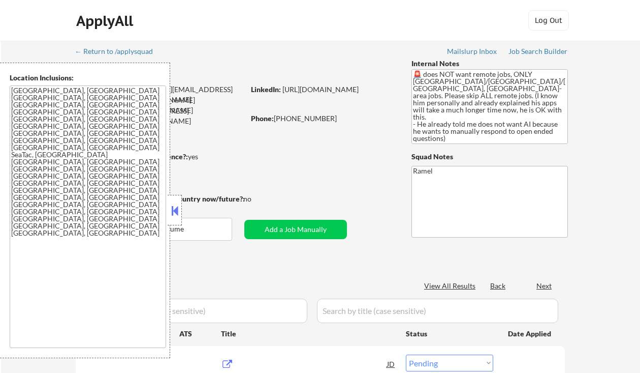
select select ""pending""
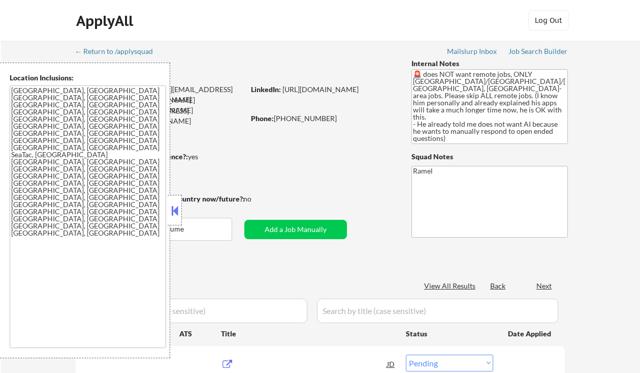
select select ""pending""
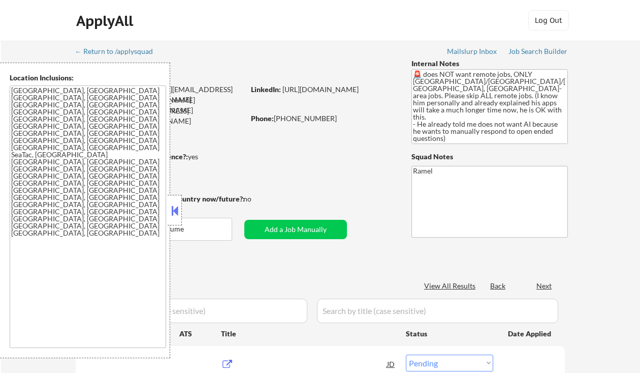
select select ""pending""
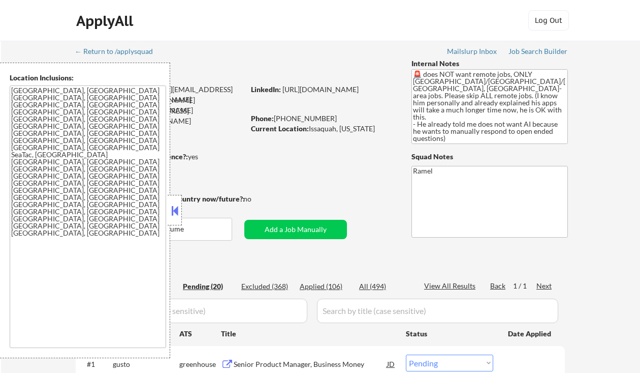
drag, startPoint x: 12, startPoint y: 186, endPoint x: 23, endPoint y: 187, distance: 11.2
click at [12, 186] on textarea "[GEOGRAPHIC_DATA], [GEOGRAPHIC_DATA] [GEOGRAPHIC_DATA], [GEOGRAPHIC_DATA] [GEOG…" at bounding box center [88, 216] width 157 height 262
click at [177, 204] on button at bounding box center [174, 210] width 11 height 15
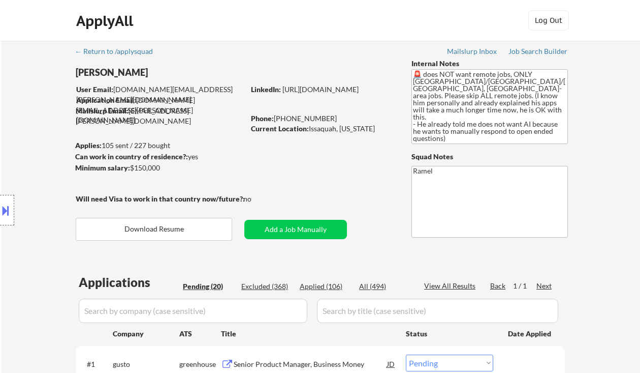
drag, startPoint x: 24, startPoint y: 101, endPoint x: 56, endPoint y: 112, distance: 33.8
click at [25, 101] on div "Location Inclusions: [GEOGRAPHIC_DATA], [GEOGRAPHIC_DATA] [GEOGRAPHIC_DATA], [G…" at bounding box center [91, 210] width 182 height 295
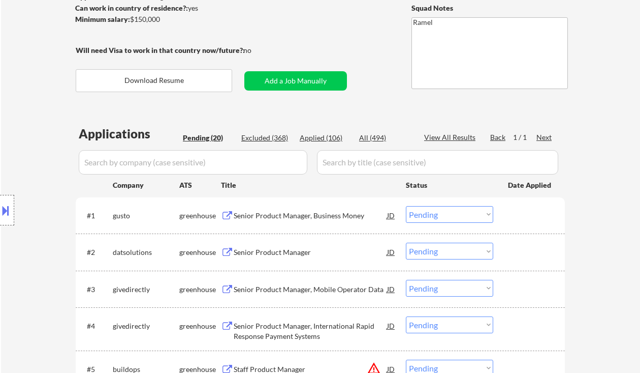
scroll to position [203, 0]
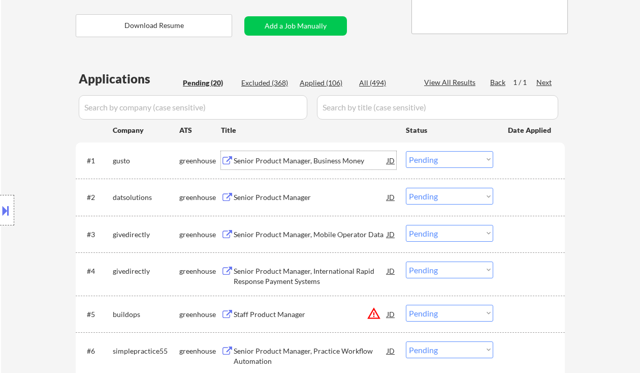
click at [328, 160] on div "Senior Product Manager, Business Money" at bounding box center [311, 161] width 154 height 10
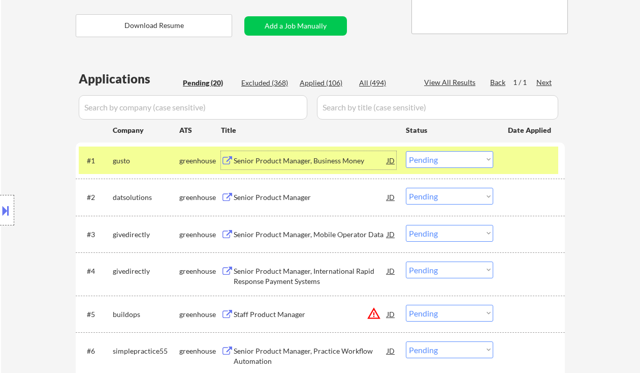
drag, startPoint x: 446, startPoint y: 157, endPoint x: 452, endPoint y: 163, distance: 8.6
click at [446, 157] on select "Choose an option... Pending Applied Excluded (Questions) Excluded (Expired) Exc…" at bounding box center [449, 159] width 87 height 17
click at [406, 151] on select "Choose an option... Pending Applied Excluded (Questions) Excluded (Expired) Exc…" at bounding box center [449, 159] width 87 height 17
click at [296, 194] on div "Senior Product Manager" at bounding box center [311, 197] width 154 height 10
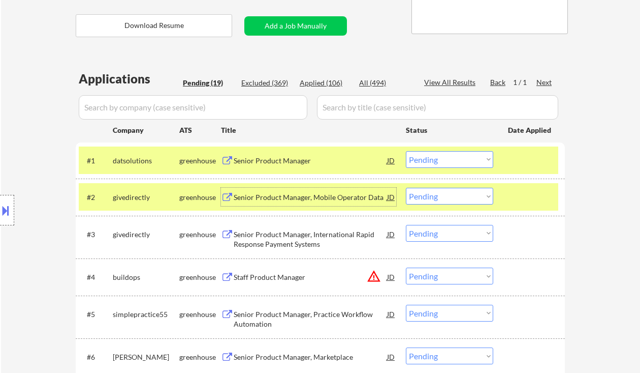
click at [449, 154] on select "Choose an option... Pending Applied Excluded (Questions) Excluded (Expired) Exc…" at bounding box center [449, 159] width 87 height 17
click at [406, 151] on select "Choose an option... Pending Applied Excluded (Questions) Excluded (Expired) Exc…" at bounding box center [449, 159] width 87 height 17
click at [307, 197] on div "Senior Product Manager, Mobile Operator Data" at bounding box center [311, 197] width 154 height 10
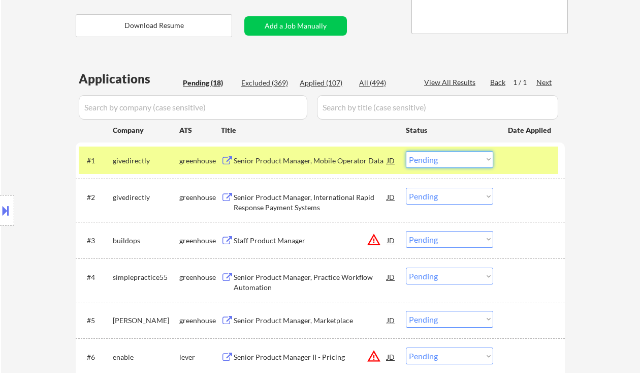
drag, startPoint x: 450, startPoint y: 156, endPoint x: 458, endPoint y: 167, distance: 13.4
click at [450, 156] on select "Choose an option... Pending Applied Excluded (Questions) Excluded (Expired) Exc…" at bounding box center [449, 159] width 87 height 17
click at [406, 151] on select "Choose an option... Pending Applied Excluded (Questions) Excluded (Expired) Exc…" at bounding box center [449, 159] width 87 height 17
click at [323, 200] on div "Senior Product Manager, International Rapid Response Payment Systems" at bounding box center [311, 202] width 154 height 20
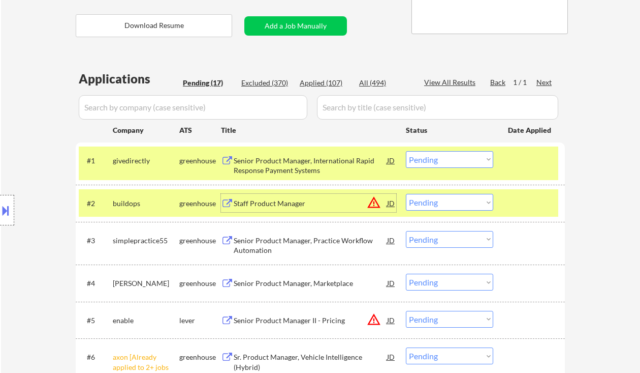
click at [420, 164] on select "Choose an option... Pending Applied Excluded (Questions) Excluded (Expired) Exc…" at bounding box center [449, 159] width 87 height 17
click at [406, 151] on select "Choose an option... Pending Applied Excluded (Questions) Excluded (Expired) Exc…" at bounding box center [449, 159] width 87 height 17
click at [313, 202] on div "Staff Product Manager" at bounding box center [311, 203] width 154 height 10
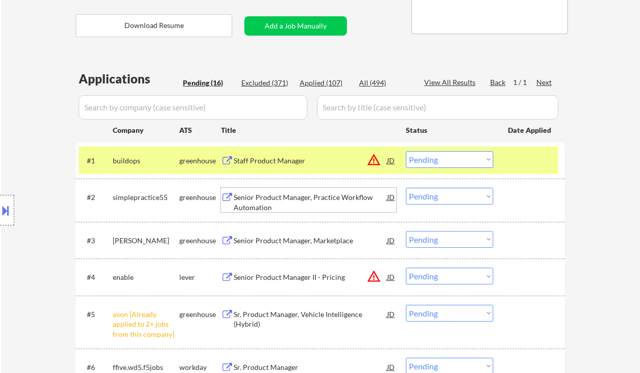
click at [458, 159] on select "Choose an option... Pending Applied Excluded (Questions) Excluded (Expired) Exc…" at bounding box center [449, 159] width 87 height 17
click at [406, 151] on select "Choose an option... Pending Applied Excluded (Questions) Excluded (Expired) Exc…" at bounding box center [449, 159] width 87 height 17
click at [310, 203] on div "Senior Product Manager, Practice Workflow Automation" at bounding box center [311, 202] width 154 height 20
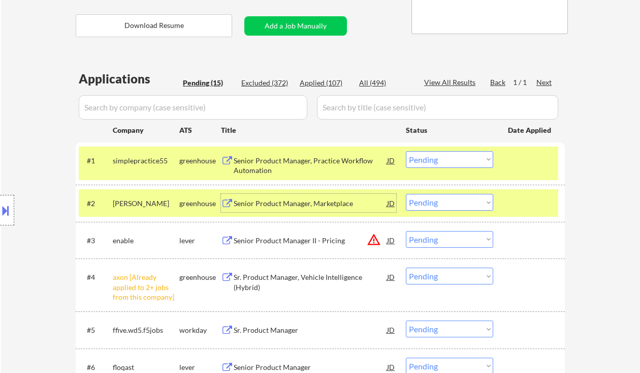
click at [437, 205] on select "Choose an option... Pending Applied Excluded (Questions) Excluded (Expired) Exc…" at bounding box center [449, 202] width 87 height 17
click at [618, 199] on div "← Return to /applysquad Mailslurp Inbox Job Search Builder [PERSON_NAME] User E…" at bounding box center [320, 301] width 639 height 929
click at [471, 161] on select "Choose an option... Pending Applied Excluded (Questions) Excluded (Expired) Exc…" at bounding box center [449, 159] width 87 height 17
click at [406, 151] on select "Choose an option... Pending Applied Excluded (Questions) Excluded (Expired) Exc…" at bounding box center [449, 159] width 87 height 17
click at [313, 204] on div "Senior Product Manager, Marketplace" at bounding box center [311, 203] width 154 height 10
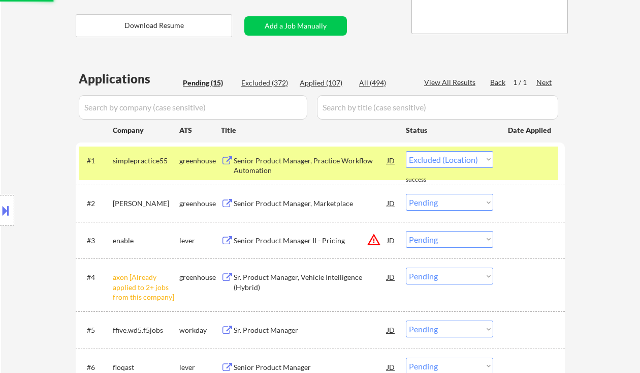
select select ""pending""
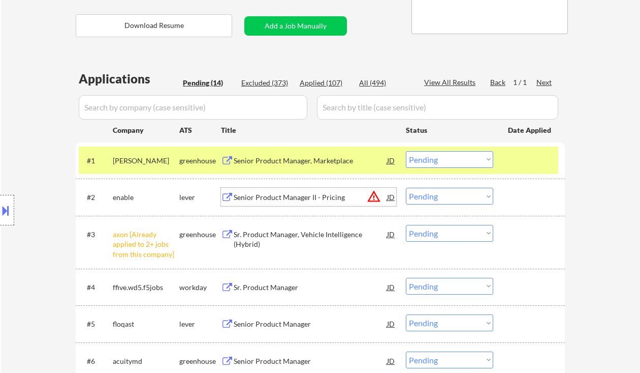
click at [459, 236] on select "Choose an option... Pending Applied Excluded (Questions) Excluded (Expired) Exc…" at bounding box center [449, 233] width 87 height 17
click at [406, 225] on select "Choose an option... Pending Applied Excluded (Questions) Excluded (Expired) Exc…" at bounding box center [449, 233] width 87 height 17
select select ""pending""
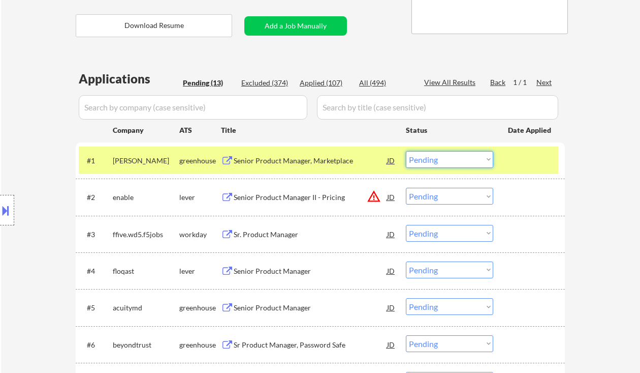
drag, startPoint x: 434, startPoint y: 155, endPoint x: 450, endPoint y: 166, distance: 19.3
click at [434, 155] on select "Choose an option... Pending Applied Excluded (Questions) Excluded (Expired) Exc…" at bounding box center [449, 159] width 87 height 17
click at [406, 151] on select "Choose an option... Pending Applied Excluded (Questions) Excluded (Expired) Exc…" at bounding box center [449, 159] width 87 height 17
click at [316, 196] on div "Senior Product Manager II - Pricing" at bounding box center [311, 197] width 154 height 10
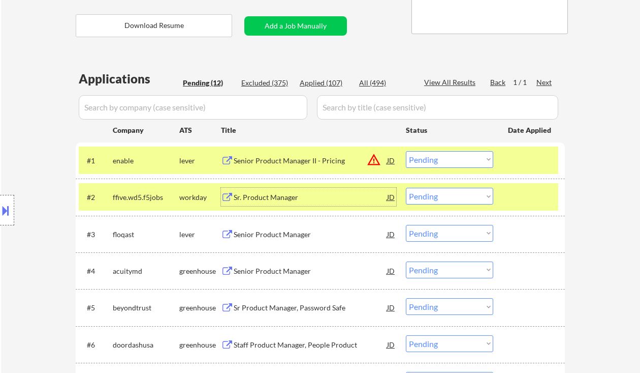
drag, startPoint x: 441, startPoint y: 195, endPoint x: 456, endPoint y: 203, distance: 17.5
click at [441, 195] on select "Choose an option... Pending Applied Excluded (Questions) Excluded (Expired) Exc…" at bounding box center [449, 196] width 87 height 17
click at [466, 157] on select "Choose an option... Pending Applied Excluded (Questions) Excluded (Expired) Exc…" at bounding box center [449, 159] width 87 height 17
click at [406, 151] on select "Choose an option... Pending Applied Excluded (Questions) Excluded (Expired) Exc…" at bounding box center [449, 159] width 87 height 17
click at [309, 236] on div "Senior Product Manager" at bounding box center [311, 234] width 154 height 10
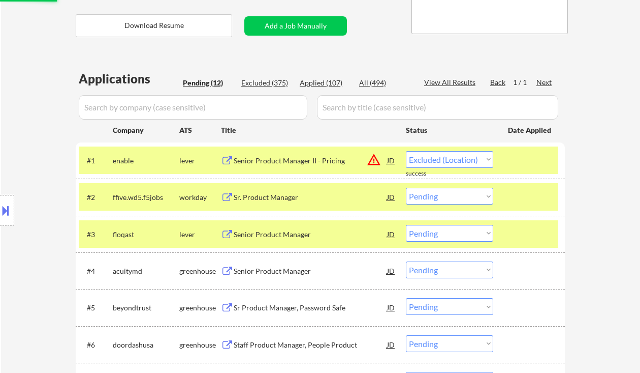
select select ""pending""
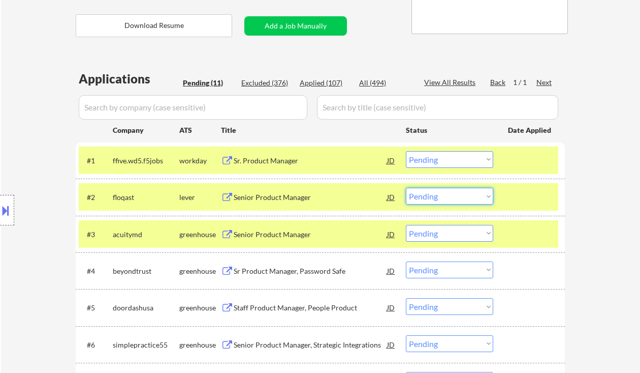
drag, startPoint x: 429, startPoint y: 196, endPoint x: 444, endPoint y: 204, distance: 17.3
click at [429, 196] on select "Choose an option... Pending Applied Excluded (Questions) Excluded (Expired) Exc…" at bounding box center [449, 196] width 87 height 17
click at [406, 188] on select "Choose an option... Pending Applied Excluded (Questions) Excluded (Expired) Exc…" at bounding box center [449, 196] width 87 height 17
click at [292, 231] on div "Senior Product Manager" at bounding box center [311, 234] width 154 height 10
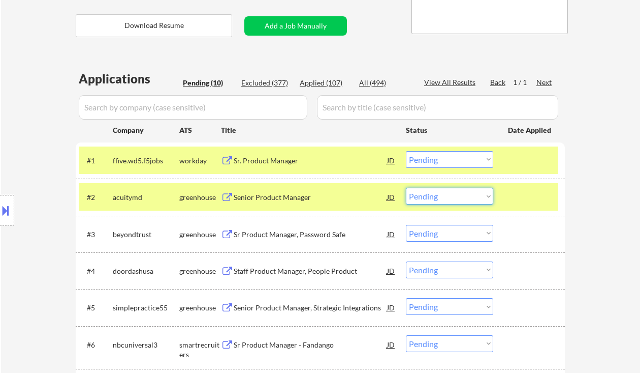
drag, startPoint x: 432, startPoint y: 196, endPoint x: 439, endPoint y: 204, distance: 10.8
click at [433, 196] on select "Choose an option... Pending Applied Excluded (Questions) Excluded (Expired) Exc…" at bounding box center [449, 196] width 87 height 17
click at [406, 188] on select "Choose an option... Pending Applied Excluded (Questions) Excluded (Expired) Exc…" at bounding box center [449, 196] width 87 height 17
click at [270, 234] on div "Sr Product Manager, Password Safe" at bounding box center [311, 234] width 154 height 10
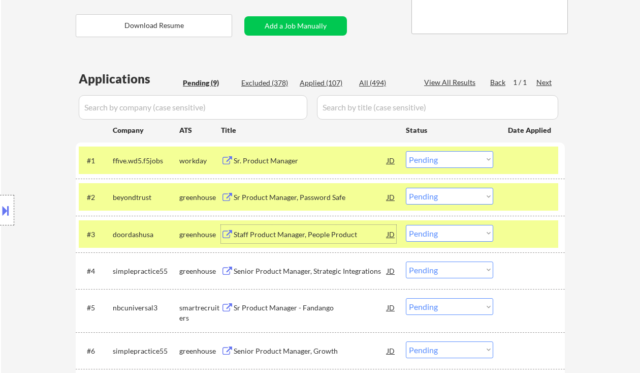
click at [392, 193] on div "JD" at bounding box center [391, 197] width 10 height 18
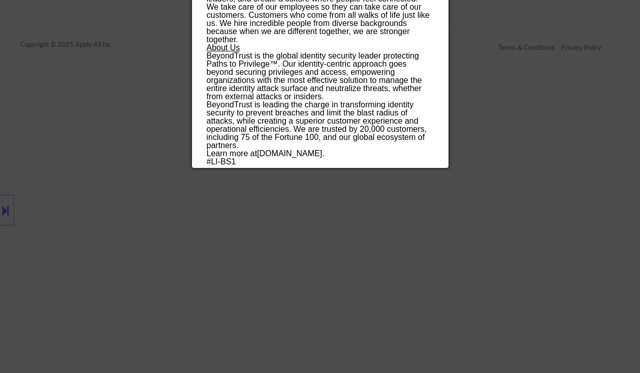
scroll to position [875, 0]
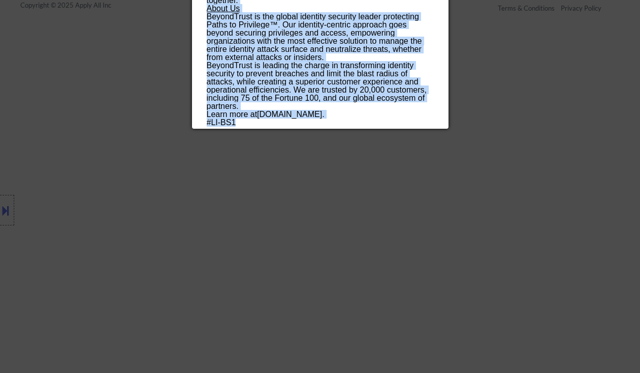
drag, startPoint x: 205, startPoint y: 42, endPoint x: 330, endPoint y: 121, distance: 148.8
copy div "Sr Product Manager, Password Safe beyondtrust Remote Canada | Remote United Sta…"
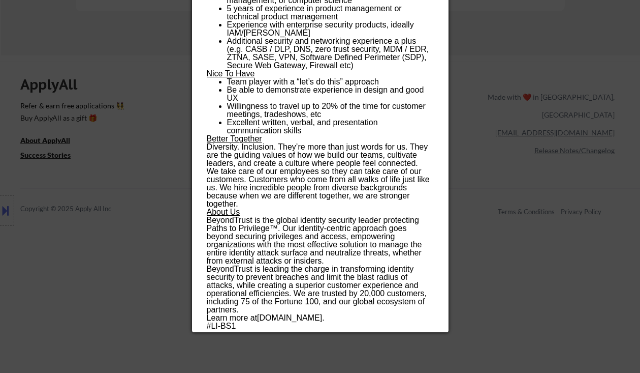
click at [514, 209] on div at bounding box center [320, 186] width 640 height 373
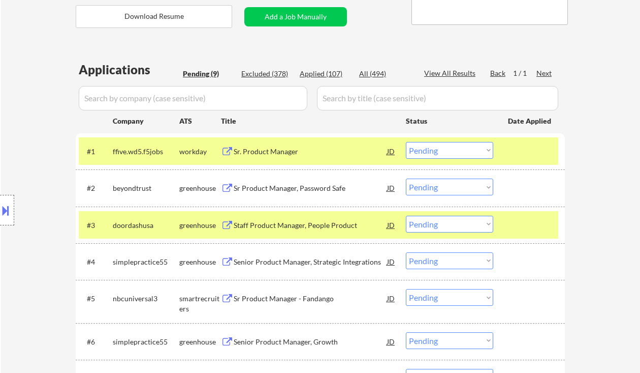
scroll to position [197, 0]
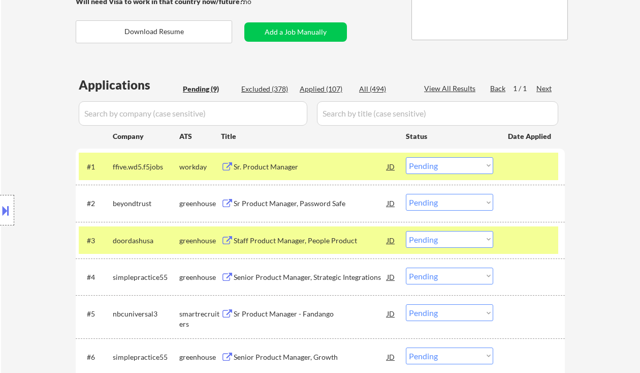
drag, startPoint x: 454, startPoint y: 197, endPoint x: 462, endPoint y: 203, distance: 10.2
click at [454, 197] on select "Choose an option... Pending Applied Excluded (Questions) Excluded (Expired) Exc…" at bounding box center [449, 202] width 87 height 17
click at [406, 194] on select "Choose an option... Pending Applied Excluded (Questions) Excluded (Expired) Exc…" at bounding box center [449, 202] width 87 height 17
click at [319, 244] on div "Staff Product Manager, People Product" at bounding box center [311, 240] width 154 height 10
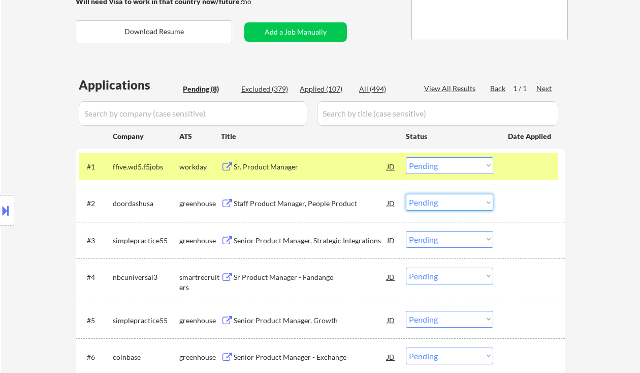
drag, startPoint x: 451, startPoint y: 203, endPoint x: 453, endPoint y: 208, distance: 5.9
click at [451, 203] on select "Choose an option... Pending Applied Excluded (Questions) Excluded (Expired) Exc…" at bounding box center [449, 202] width 87 height 17
click at [406, 194] on select "Choose an option... Pending Applied Excluded (Questions) Excluded (Expired) Exc…" at bounding box center [449, 202] width 87 height 17
click at [333, 237] on div "Senior Product Manager, Strategic Integrations" at bounding box center [311, 240] width 154 height 10
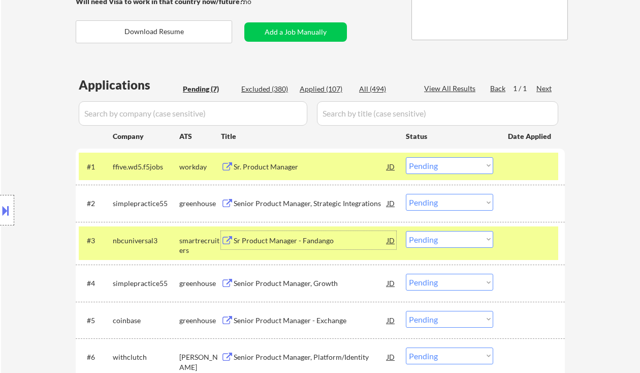
drag, startPoint x: 464, startPoint y: 205, endPoint x: 470, endPoint y: 210, distance: 7.9
click at [464, 205] on select "Choose an option... Pending Applied Excluded (Questions) Excluded (Expired) Exc…" at bounding box center [449, 202] width 87 height 17
click at [406, 194] on select "Choose an option... Pending Applied Excluded (Questions) Excluded (Expired) Exc…" at bounding box center [449, 202] width 87 height 17
click at [299, 239] on div "Sr Product Manager - Fandango" at bounding box center [311, 240] width 154 height 10
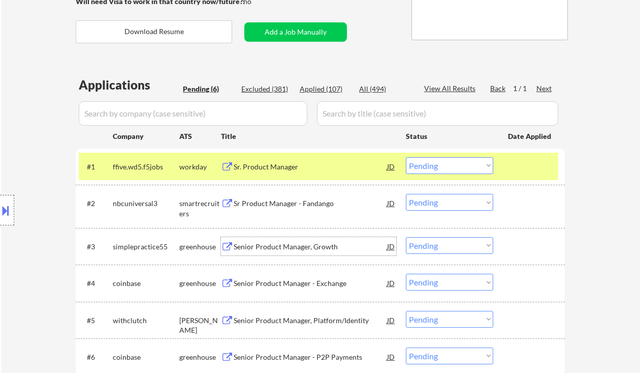
click at [461, 212] on div "#2 nbcuniversal3 smartrecruiters Sr Product Manager - Fandango JD warning_amber…" at bounding box center [319, 206] width 480 height 34
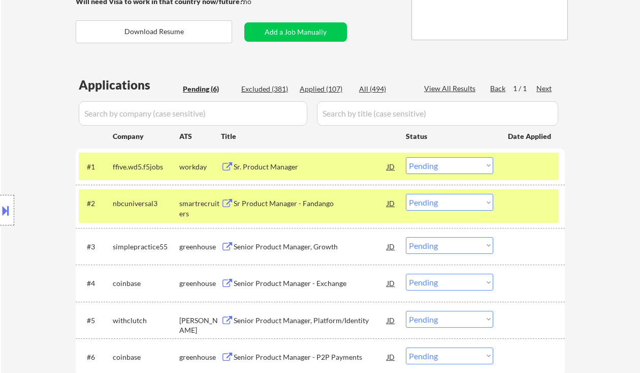
drag, startPoint x: 468, startPoint y: 201, endPoint x: 470, endPoint y: 209, distance: 8.5
click at [468, 201] on select "Choose an option... Pending Applied Excluded (Questions) Excluded (Expired) Exc…" at bounding box center [449, 202] width 87 height 17
click at [406, 194] on select "Choose an option... Pending Applied Excluded (Questions) Excluded (Expired) Exc…" at bounding box center [449, 202] width 87 height 17
click at [282, 247] on div "Senior Product Manager, Growth" at bounding box center [311, 246] width 154 height 10
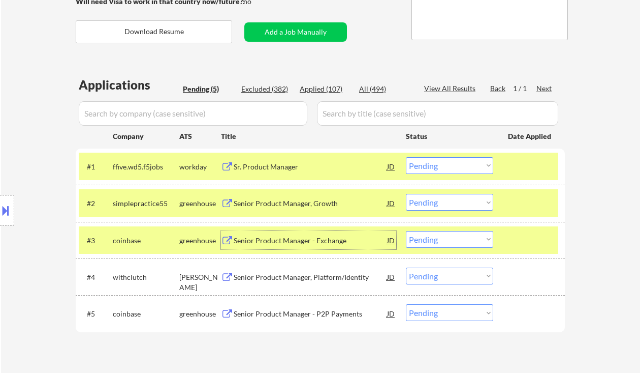
click at [444, 206] on select "Choose an option... Pending Applied Excluded (Questions) Excluded (Expired) Exc…" at bounding box center [449, 202] width 87 height 17
click at [406, 194] on select "Choose an option... Pending Applied Excluded (Questions) Excluded (Expired) Exc…" at bounding box center [449, 202] width 87 height 17
click at [295, 240] on div "Senior Product Manager - Exchange" at bounding box center [311, 240] width 154 height 10
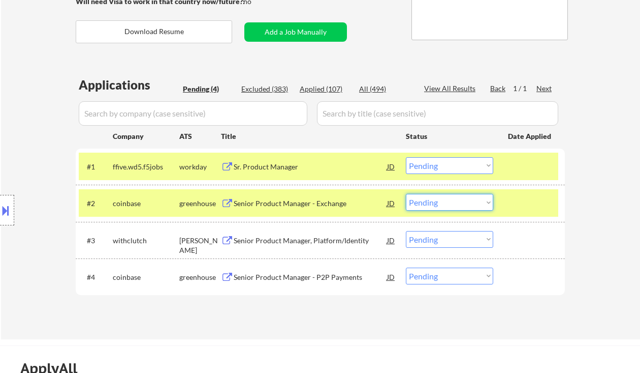
drag, startPoint x: 445, startPoint y: 207, endPoint x: 456, endPoint y: 210, distance: 11.5
click at [445, 207] on select "Choose an option... Pending Applied Excluded (Questions) Excluded (Expired) Exc…" at bounding box center [449, 202] width 87 height 17
click at [406, 194] on select "Choose an option... Pending Applied Excluded (Questions) Excluded (Expired) Exc…" at bounding box center [449, 202] width 87 height 17
click at [329, 242] on div "Senior Product Manager, Platform/Identity" at bounding box center [311, 240] width 154 height 10
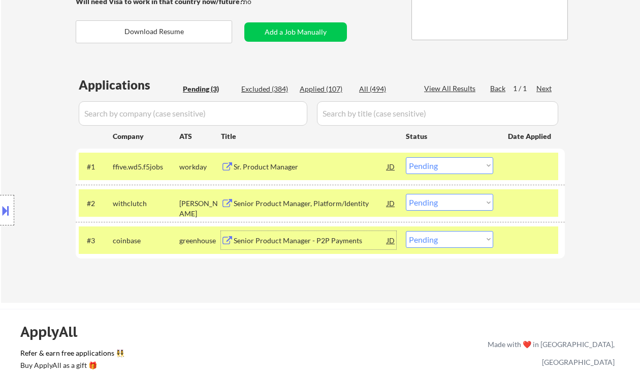
drag, startPoint x: 432, startPoint y: 202, endPoint x: 437, endPoint y: 206, distance: 6.8
click at [432, 202] on select "Choose an option... Pending Applied Excluded (Questions) Excluded (Expired) Exc…" at bounding box center [449, 202] width 87 height 17
select select ""excluded__location_""
click at [406, 194] on select "Choose an option... Pending Applied Excluded (Questions) Excluded (Expired) Exc…" at bounding box center [449, 202] width 87 height 17
click at [331, 243] on div "Senior Product Manager - P2P Payments" at bounding box center [311, 240] width 154 height 10
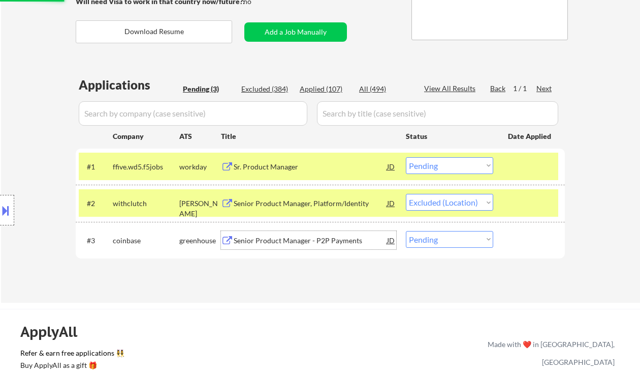
drag, startPoint x: 454, startPoint y: 240, endPoint x: 466, endPoint y: 247, distance: 13.9
click at [454, 240] on select "Choose an option... Pending Applied Excluded (Questions) Excluded (Expired) Exc…" at bounding box center [449, 239] width 87 height 17
select select ""excluded__location_""
click at [406, 231] on select "Choose an option... Pending Applied Excluded (Questions) Excluded (Expired) Exc…" at bounding box center [449, 239] width 87 height 17
click at [295, 162] on div "Sr. Product Manager" at bounding box center [311, 167] width 154 height 10
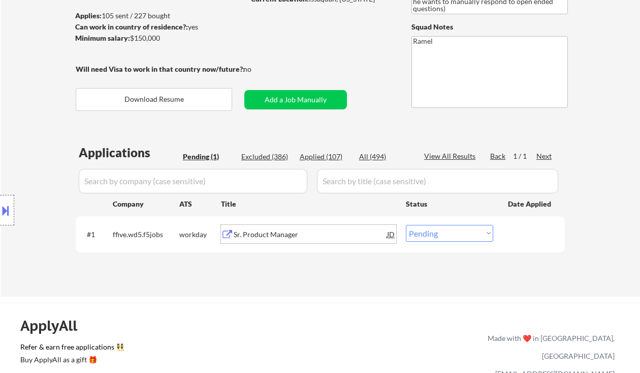
scroll to position [0, 0]
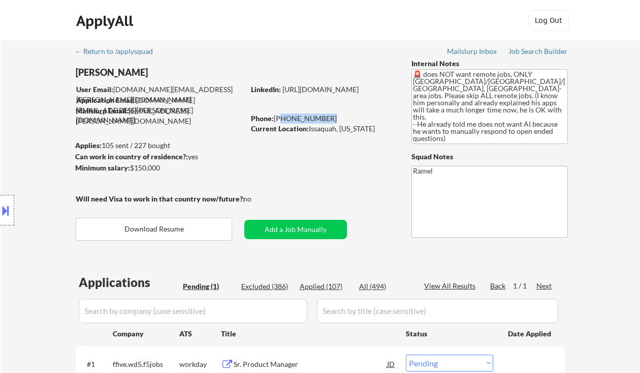
drag, startPoint x: 333, startPoint y: 118, endPoint x: 281, endPoint y: 114, distance: 52.5
click at [281, 114] on div "Phone: +206-778-9313" at bounding box center [323, 118] width 144 height 10
copy div "206-778-9313"
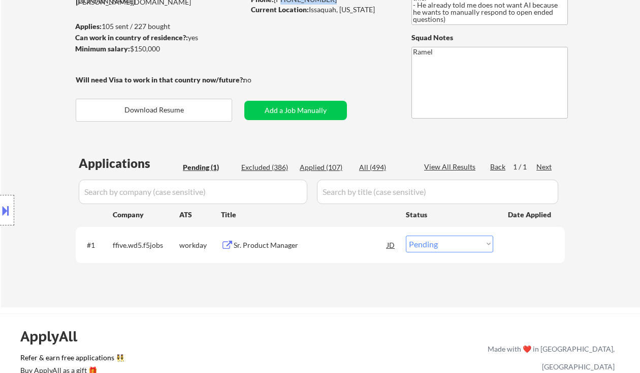
scroll to position [135, 0]
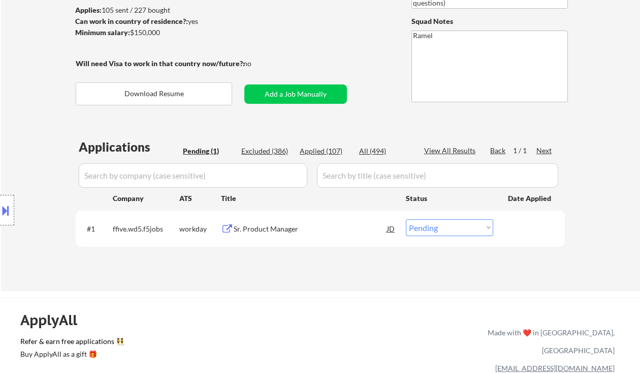
drag, startPoint x: 449, startPoint y: 222, endPoint x: 449, endPoint y: 228, distance: 5.6
click at [449, 222] on select "Choose an option... Pending Applied Excluded (Questions) Excluded (Expired) Exc…" at bounding box center [449, 227] width 87 height 17
select select ""applied""
click at [406, 219] on select "Choose an option... Pending Applied Excluded (Questions) Excluded (Expired) Exc…" at bounding box center [449, 227] width 87 height 17
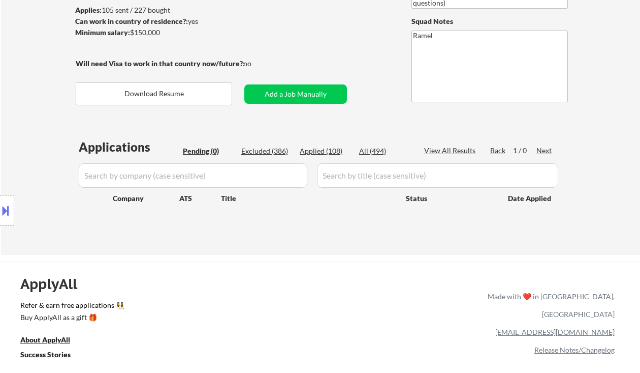
click at [22, 111] on div "Location Inclusions: Seattle, WA Mercer Island, WA Bellevue, WA Kirkland, WA Re…" at bounding box center [91, 210] width 182 height 295
drag, startPoint x: 27, startPoint y: 65, endPoint x: 49, endPoint y: 48, distance: 27.9
click at [27, 66] on div "Location Inclusions: Seattle, WA Mercer Island, WA Bellevue, WA Kirkland, WA Re…" at bounding box center [91, 210] width 182 height 295
click at [316, 147] on div "Applied (108)" at bounding box center [325, 151] width 51 height 10
select select ""applied""
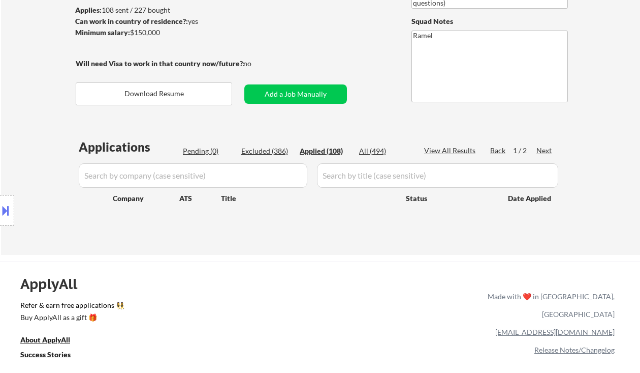
select select ""applied""
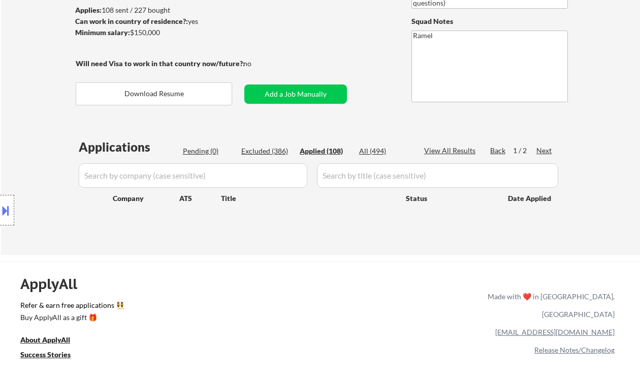
select select ""applied""
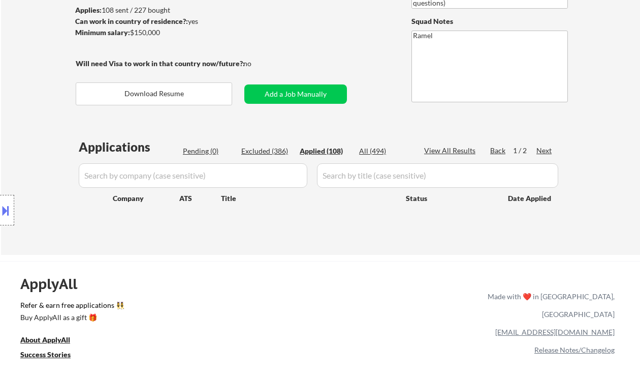
select select ""applied""
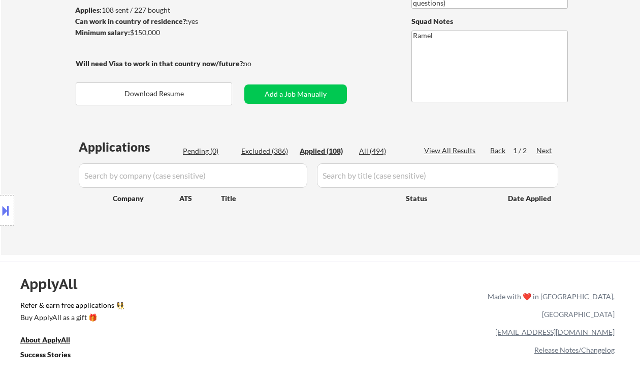
select select ""applied""
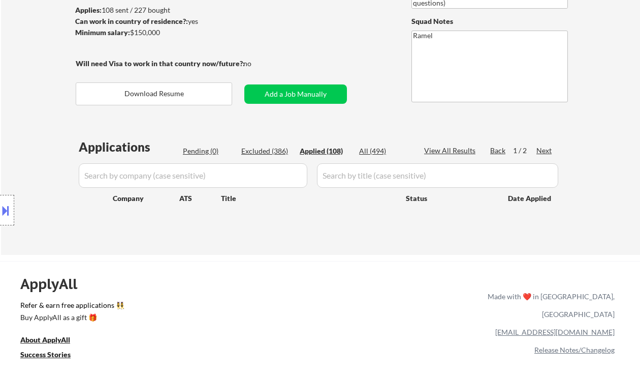
select select ""applied""
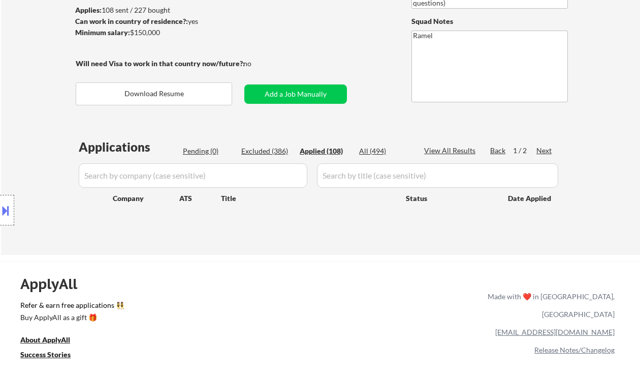
select select ""applied""
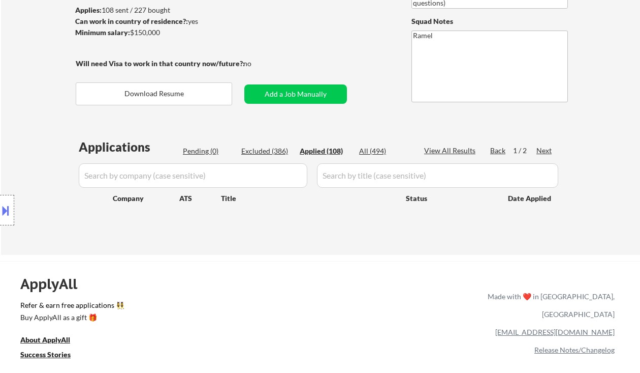
select select ""applied""
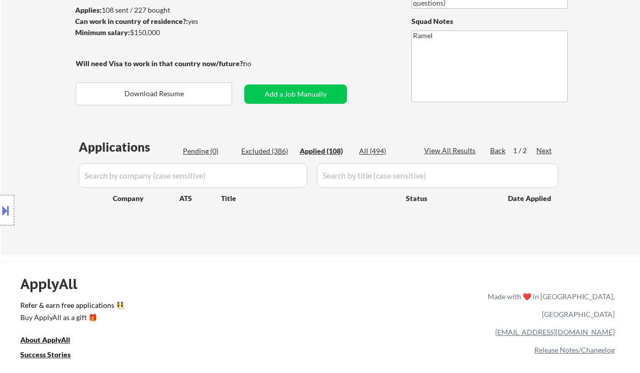
select select ""applied""
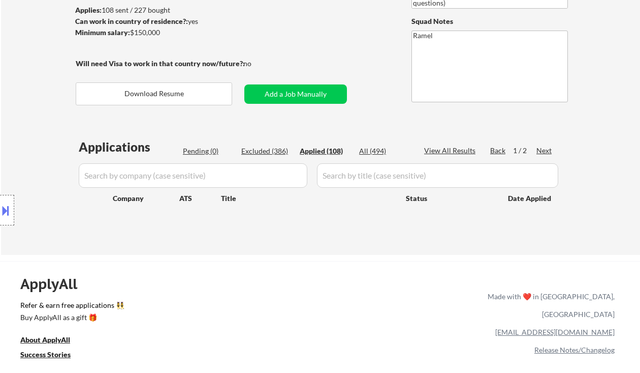
select select ""applied""
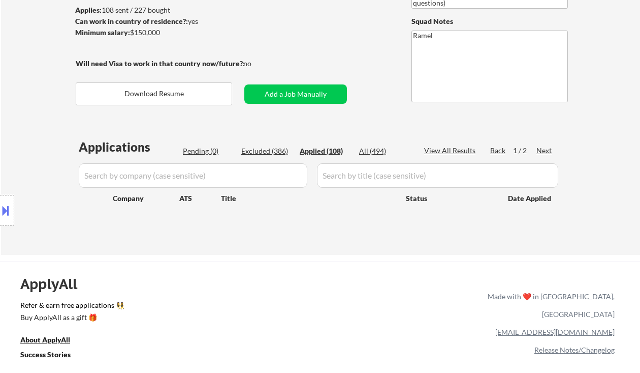
select select ""applied""
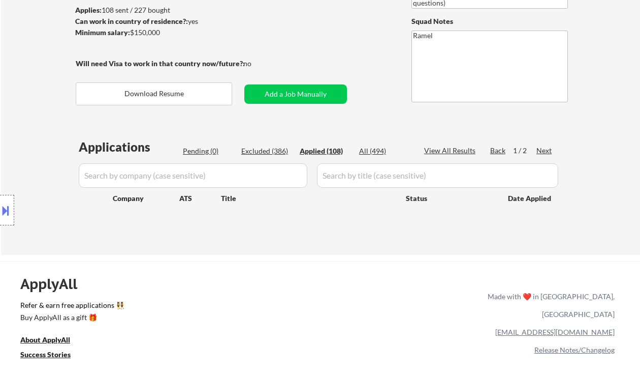
select select ""applied""
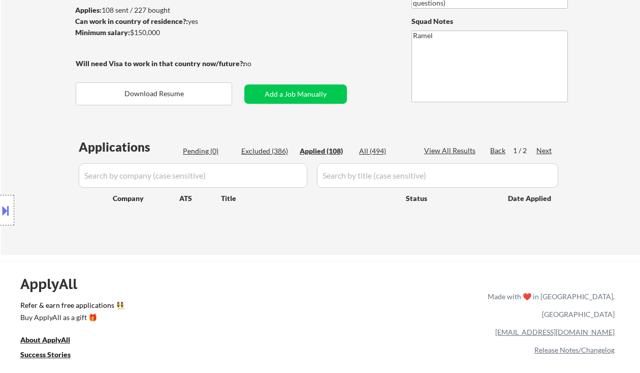
select select ""applied""
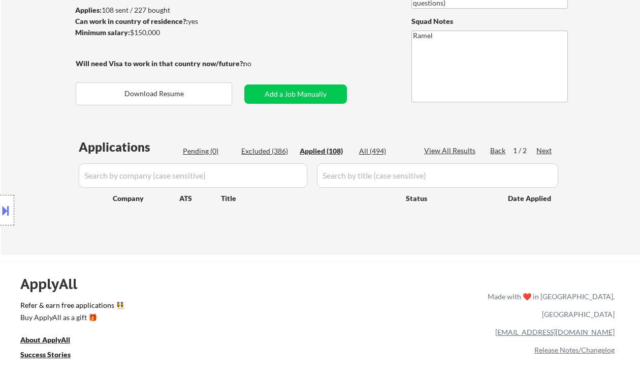
select select ""applied""
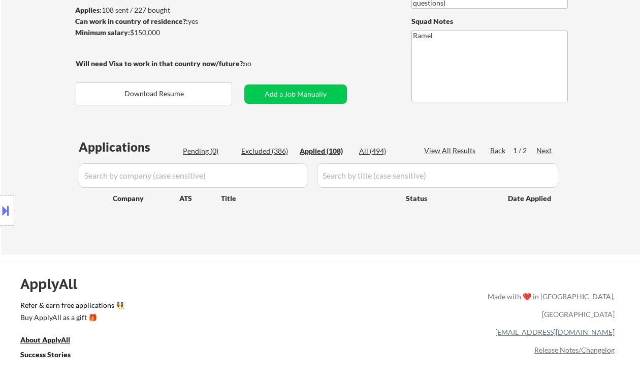
select select ""applied""
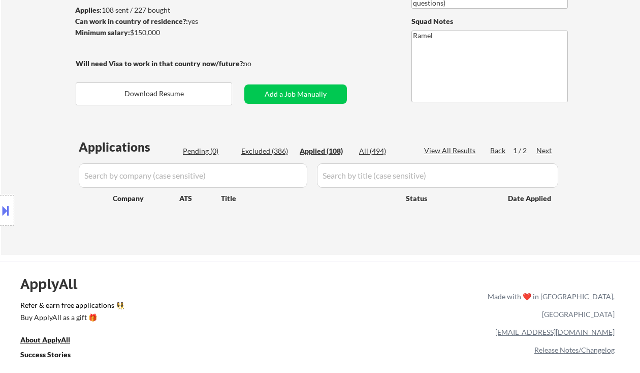
select select ""applied""
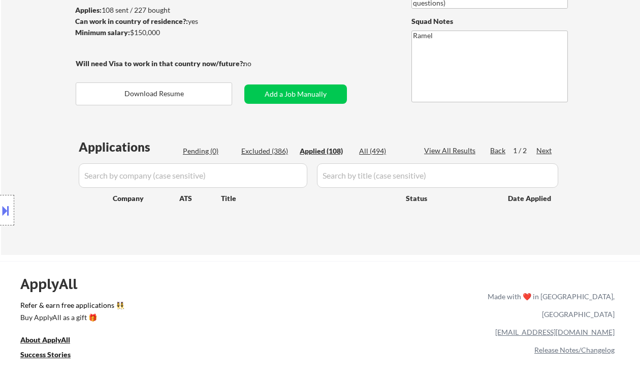
select select ""applied""
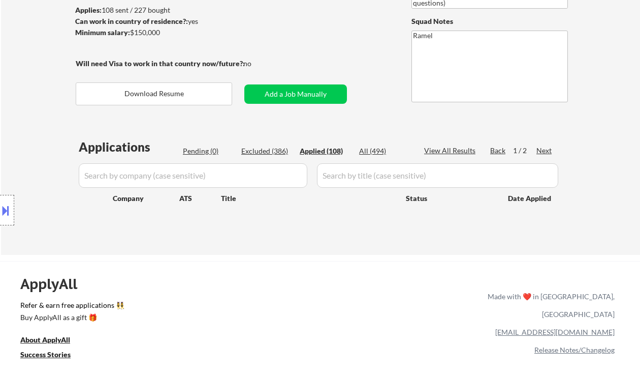
select select ""applied""
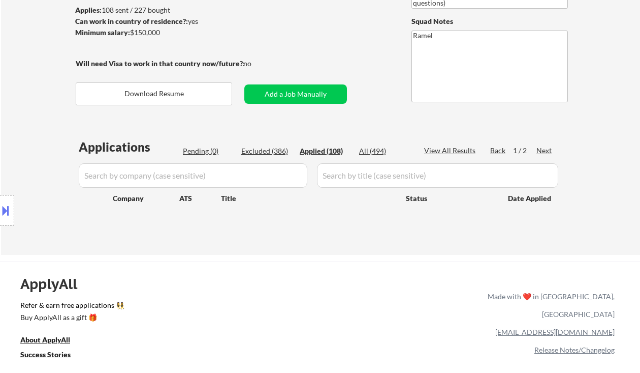
select select ""applied""
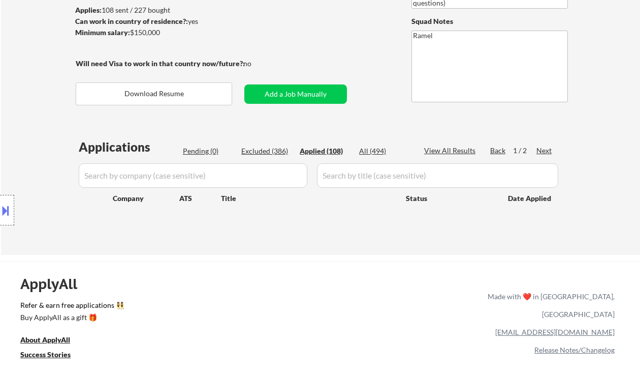
select select ""applied""
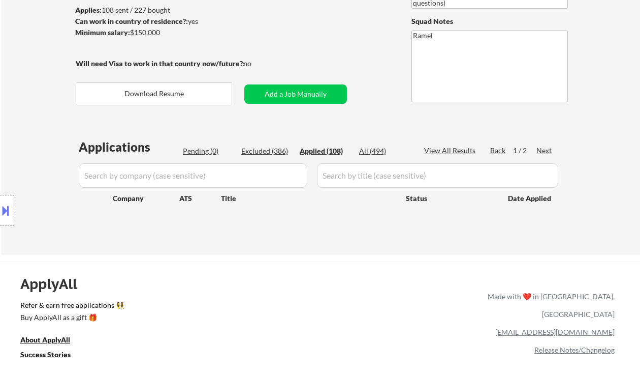
select select ""applied""
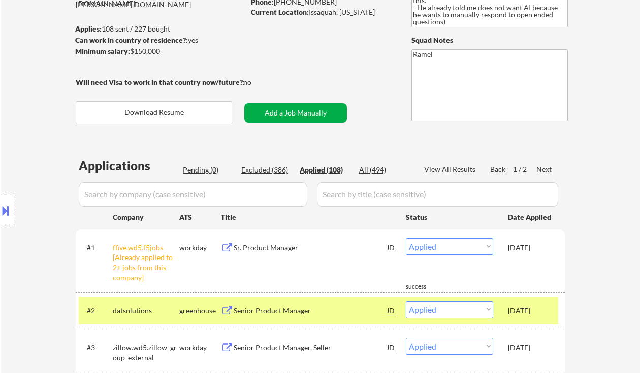
scroll to position [68, 0]
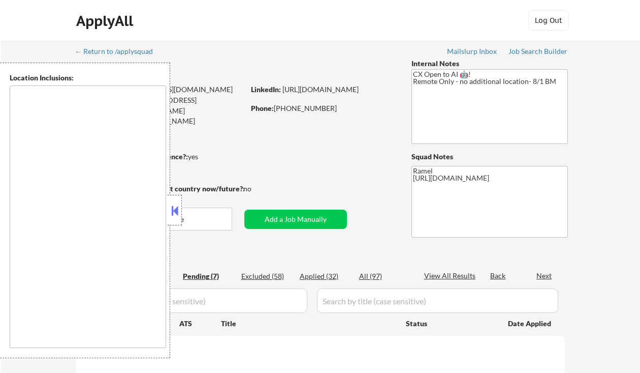
type textarea "remote"
select select ""pending""
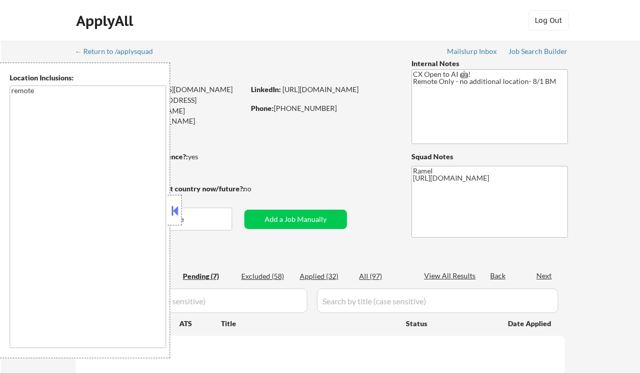
select select ""pending""
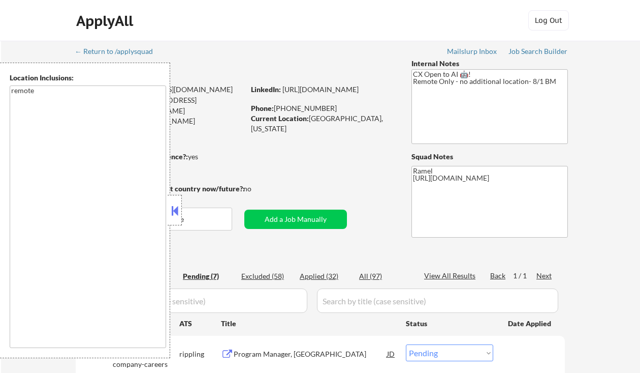
drag, startPoint x: 174, startPoint y: 205, endPoint x: 182, endPoint y: 203, distance: 8.4
click at [174, 205] on button at bounding box center [174, 210] width 11 height 15
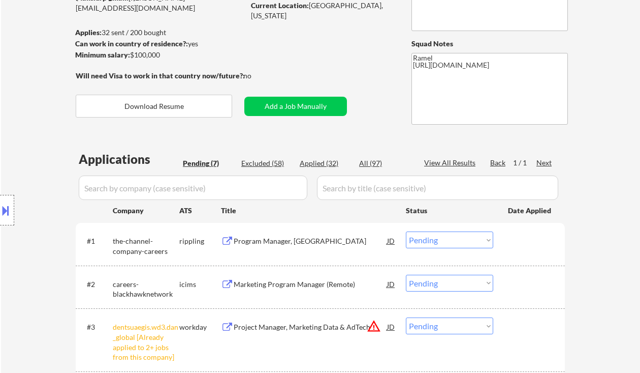
scroll to position [135, 0]
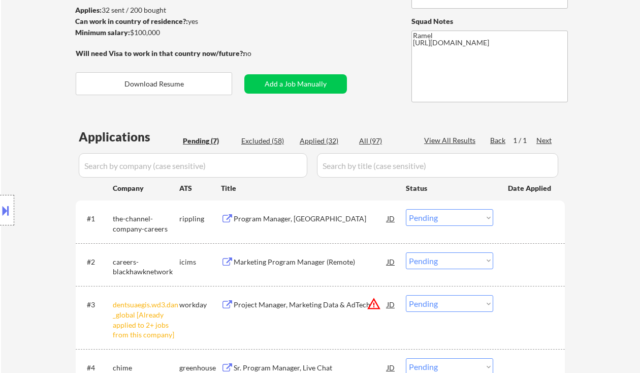
click at [20, 133] on div "Location Inclusions: remote" at bounding box center [91, 210] width 182 height 295
click at [257, 218] on div "Program Manager, WOTC" at bounding box center [311, 218] width 154 height 10
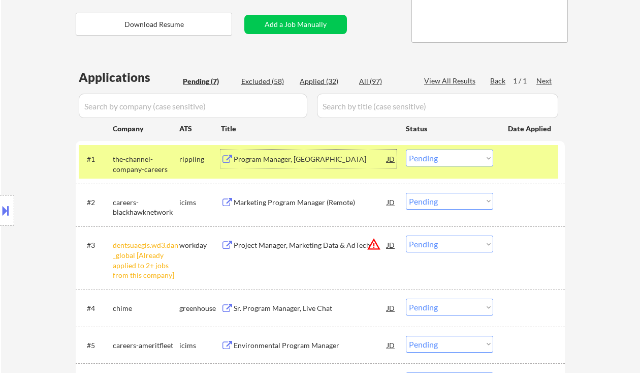
scroll to position [203, 0]
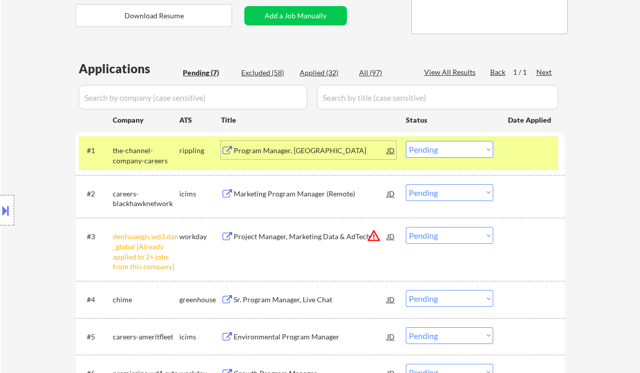
click at [454, 154] on select "Choose an option... Pending Applied Excluded (Questions) Excluded (Expired) Exc…" at bounding box center [449, 149] width 87 height 17
click at [406, 141] on select "Choose an option... Pending Applied Excluded (Questions) Excluded (Expired) Exc…" at bounding box center [449, 149] width 87 height 17
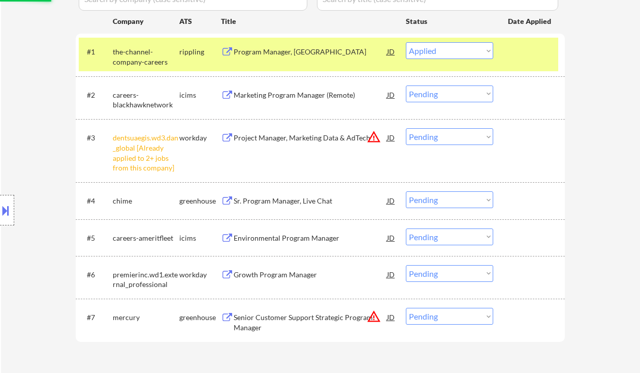
scroll to position [339, 0]
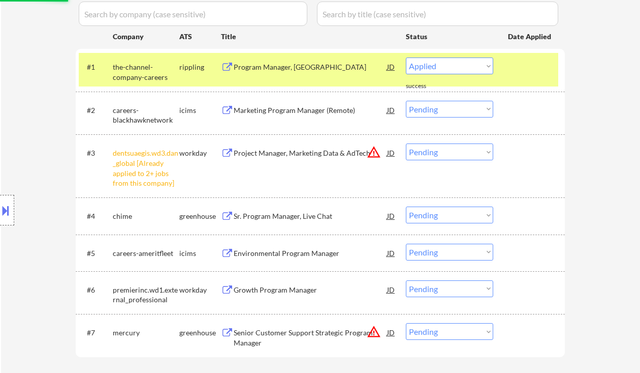
select select ""pending""
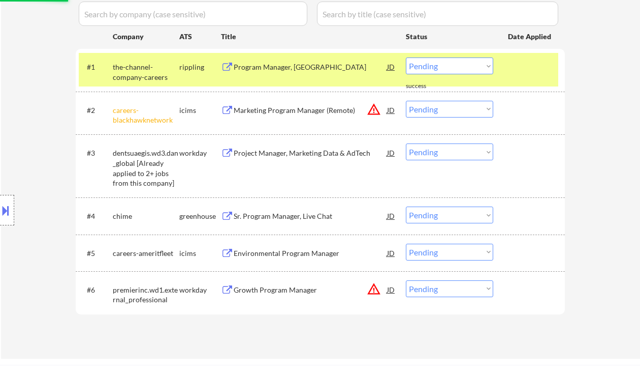
scroll to position [271, 0]
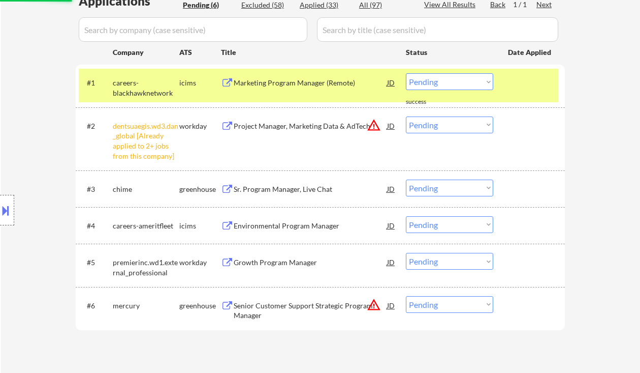
click at [447, 130] on select "Choose an option... Pending Applied Excluded (Questions) Excluded (Expired) Exc…" at bounding box center [449, 124] width 87 height 17
click at [406, 116] on select "Choose an option... Pending Applied Excluded (Questions) Excluded (Expired) Exc…" at bounding box center [449, 124] width 87 height 17
click at [259, 186] on div "Sr. Program Manager, Live Chat" at bounding box center [311, 189] width 154 height 10
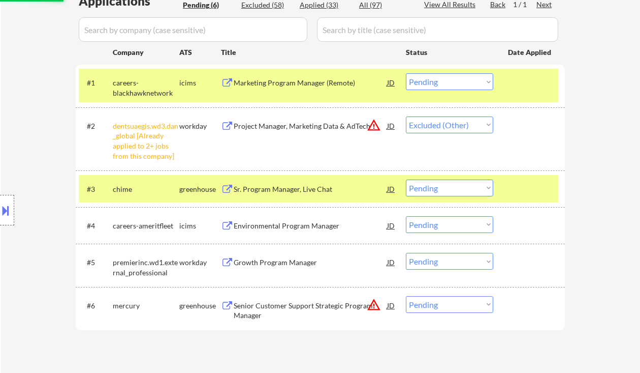
select select ""pending""
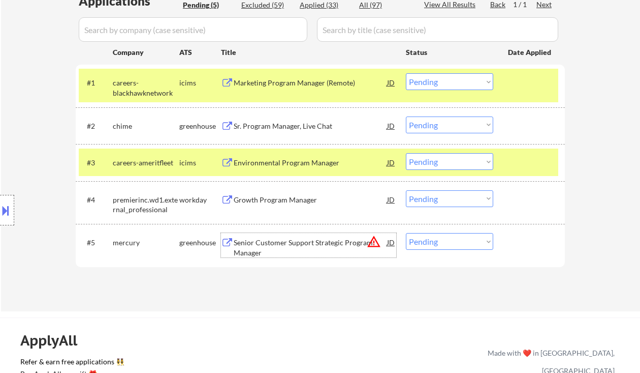
click at [282, 238] on div "Senior Customer Support Strategic Program Manager" at bounding box center [311, 247] width 154 height 20
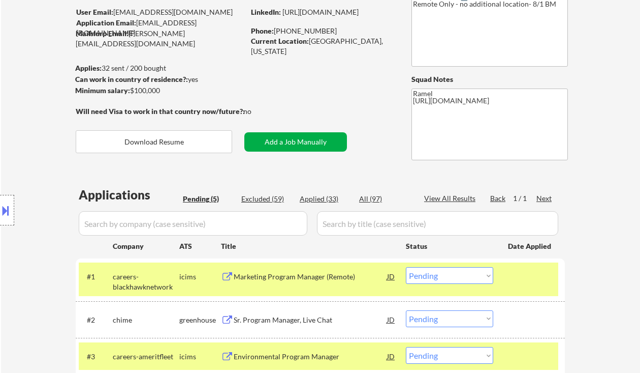
scroll to position [68, 0]
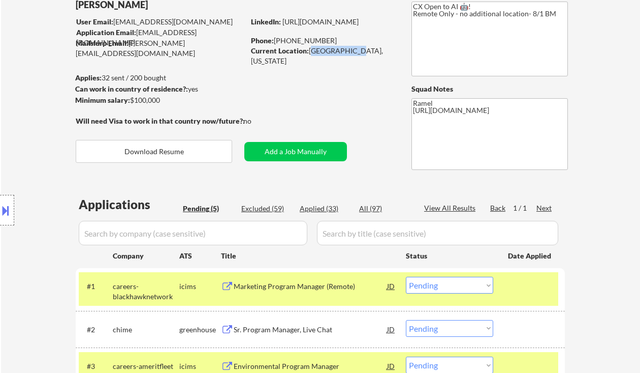
drag, startPoint x: 310, startPoint y: 50, endPoint x: 350, endPoint y: 48, distance: 39.7
click at [350, 48] on div "Current Location: Houston, TX 77082, Texas" at bounding box center [323, 56] width 144 height 20
copy div "Houston, TX"
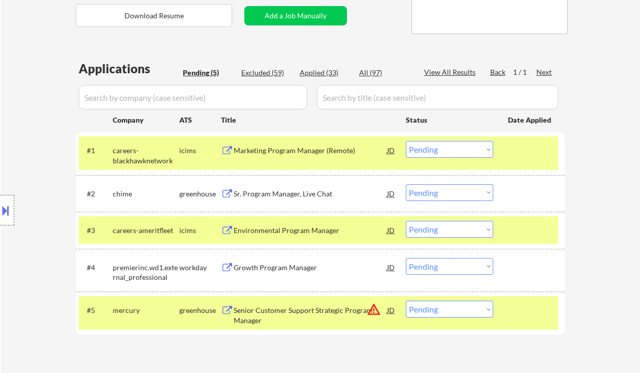
scroll to position [271, 0]
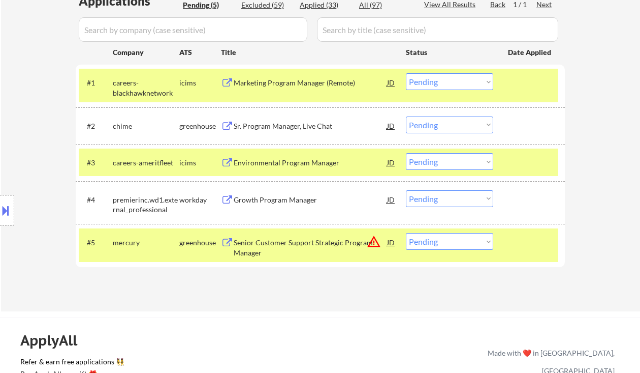
drag, startPoint x: 448, startPoint y: 239, endPoint x: 450, endPoint y: 246, distance: 7.6
click at [448, 239] on select "Choose an option... Pending Applied Excluded (Questions) Excluded (Expired) Exc…" at bounding box center [449, 241] width 87 height 17
select select ""applied""
click at [406, 233] on select "Choose an option... Pending Applied Excluded (Questions) Excluded (Expired) Exc…" at bounding box center [449, 241] width 87 height 17
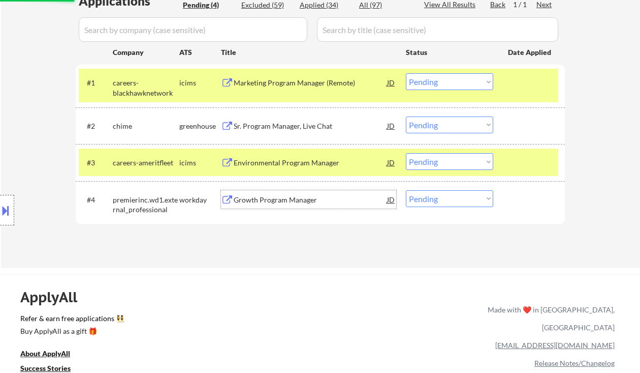
click at [294, 201] on div "Growth Program Manager" at bounding box center [311, 200] width 154 height 10
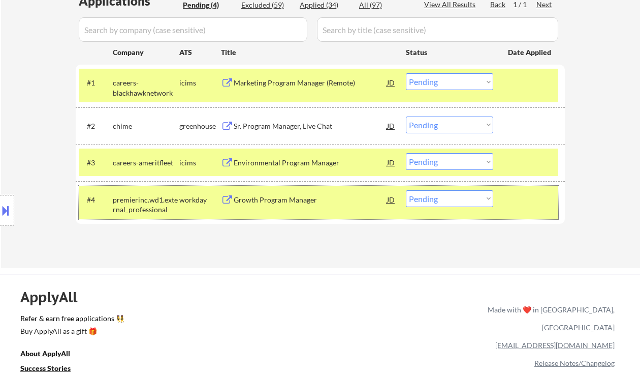
click at [437, 211] on div "#4 premierinc.wd1.external_professional workday Growth Program Manager JD Choos…" at bounding box center [319, 203] width 480 height 34
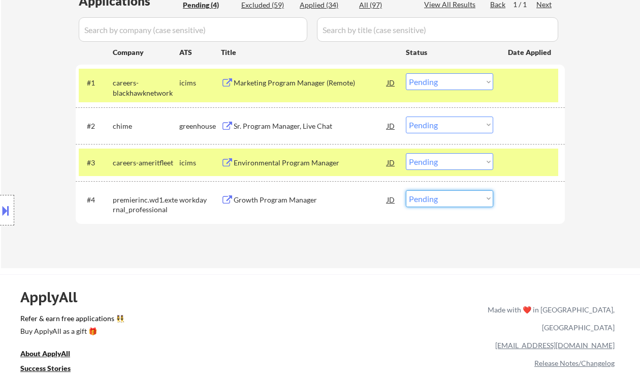
click at [450, 203] on select "Choose an option... Pending Applied Excluded (Questions) Excluded (Expired) Exc…" at bounding box center [449, 198] width 87 height 17
select select ""excluded__expired_""
click at [406, 190] on select "Choose an option... Pending Applied Excluded (Questions) Excluded (Expired) Exc…" at bounding box center [449, 198] width 87 height 17
click at [282, 159] on div "Environmental Program Manager" at bounding box center [311, 163] width 154 height 10
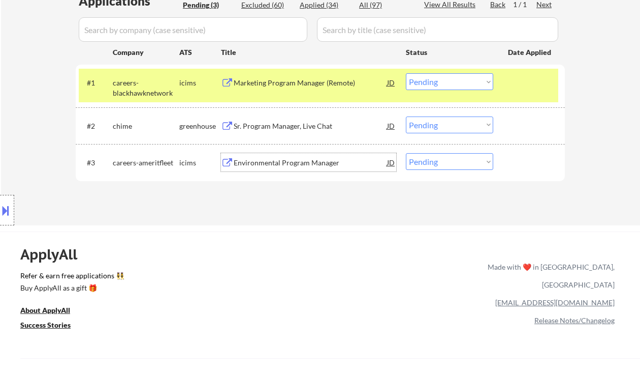
click at [452, 162] on select "Choose an option... Pending Applied Excluded (Questions) Excluded (Expired) Exc…" at bounding box center [449, 161] width 87 height 17
select select ""excluded__bad_match_""
click at [406, 153] on select "Choose an option... Pending Applied Excluded (Questions) Excluded (Expired) Exc…" at bounding box center [449, 161] width 87 height 17
drag, startPoint x: 446, startPoint y: 123, endPoint x: 452, endPoint y: 132, distance: 11.7
click at [446, 123] on select "Choose an option... Pending Applied Excluded (Questions) Excluded (Expired) Exc…" at bounding box center [449, 124] width 87 height 17
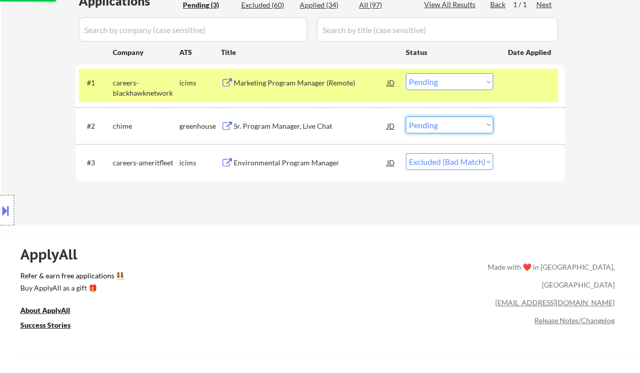
select select ""excluded__bad_match_""
click at [406, 116] on select "Choose an option... Pending Applied Excluded (Questions) Excluded (Expired) Exc…" at bounding box center [449, 124] width 87 height 17
click at [299, 78] on div "Marketing Program Manager (Remote)" at bounding box center [311, 83] width 154 height 10
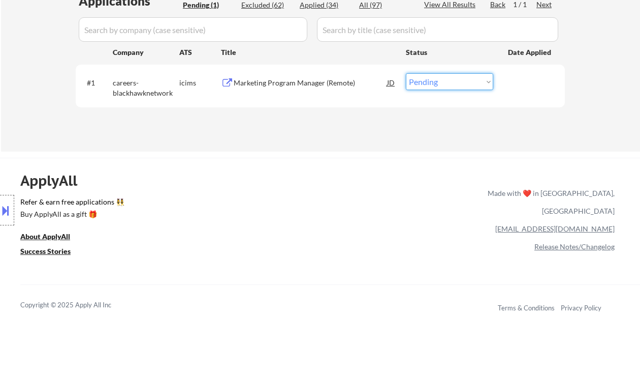
click at [438, 80] on select "Choose an option... Pending Applied Excluded (Questions) Excluded (Expired) Exc…" at bounding box center [449, 81] width 87 height 17
click at [406, 73] on select "Choose an option... Pending Applied Excluded (Questions) Excluded (Expired) Exc…" at bounding box center [449, 81] width 87 height 17
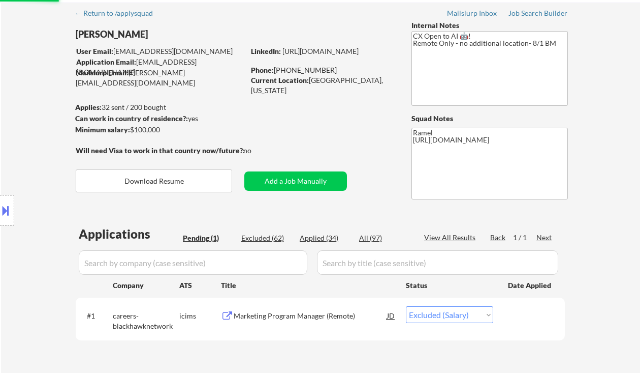
scroll to position [0, 0]
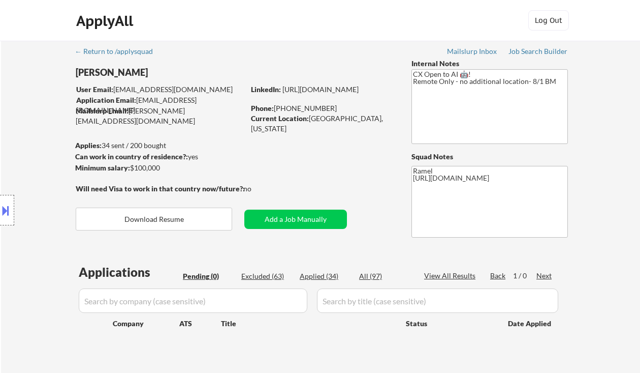
drag, startPoint x: 22, startPoint y: 118, endPoint x: 30, endPoint y: 117, distance: 7.7
click at [22, 118] on div "Location Inclusions: remote" at bounding box center [91, 210] width 182 height 295
click at [320, 276] on div "Applied (34)" at bounding box center [325, 276] width 51 height 10
select select ""applied""
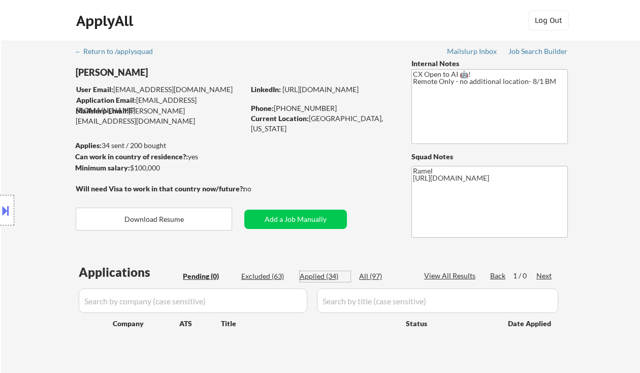
select select ""applied""
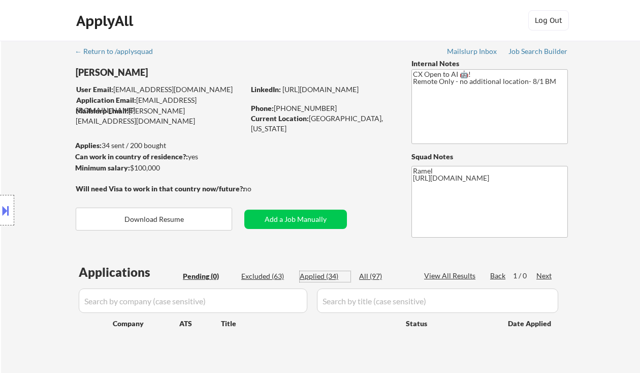
select select ""applied""
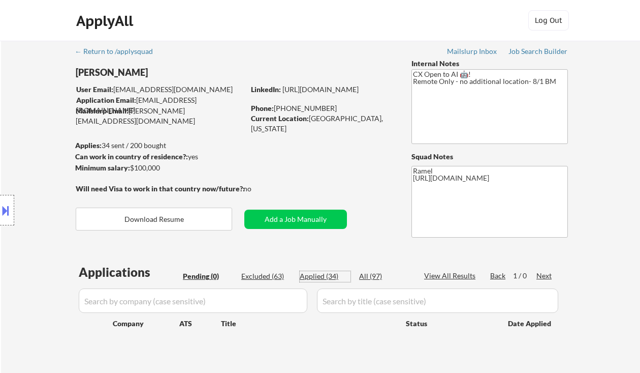
select select ""applied""
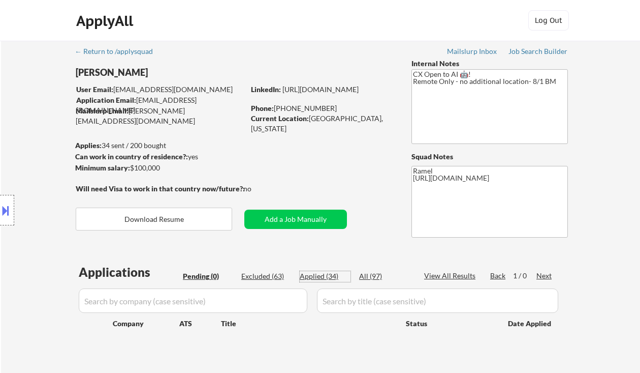
select select ""applied""
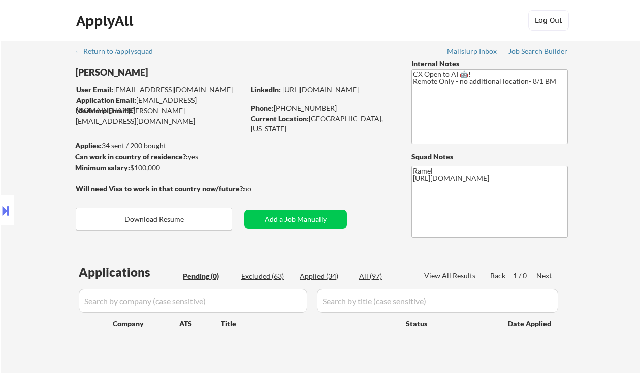
select select ""applied""
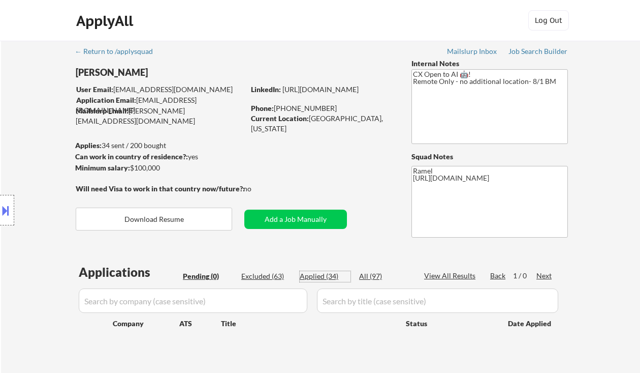
select select ""applied""
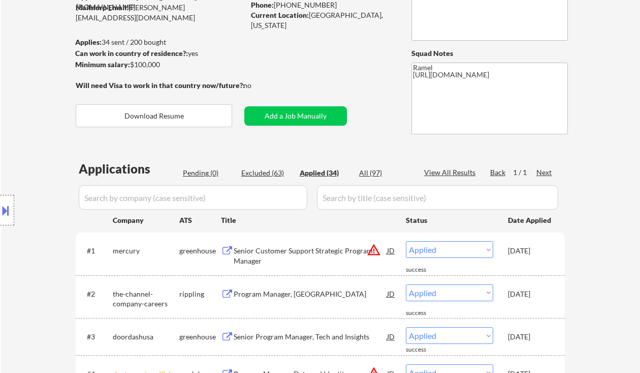
scroll to position [135, 0]
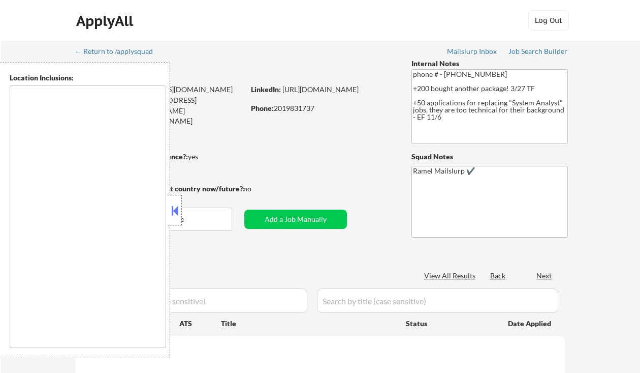
type textarea "[GEOGRAPHIC_DATA], [GEOGRAPHIC_DATA] [GEOGRAPHIC_DATA], [GEOGRAPHIC_DATA] [GEOG…"
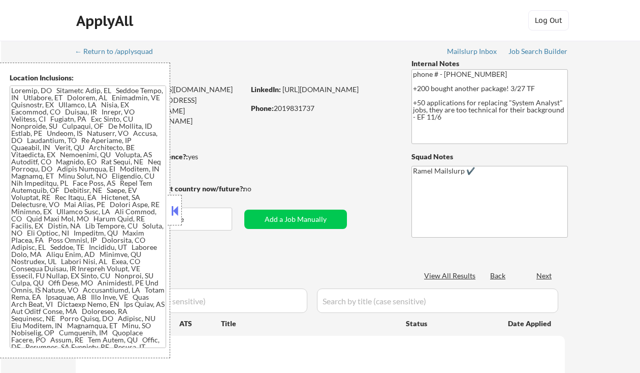
select select ""pending""
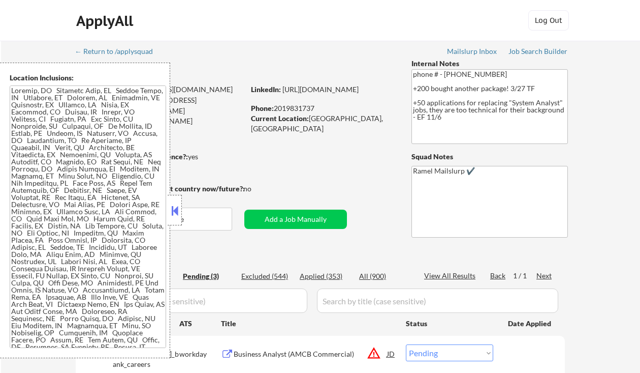
click at [174, 202] on div at bounding box center [175, 210] width 14 height 30
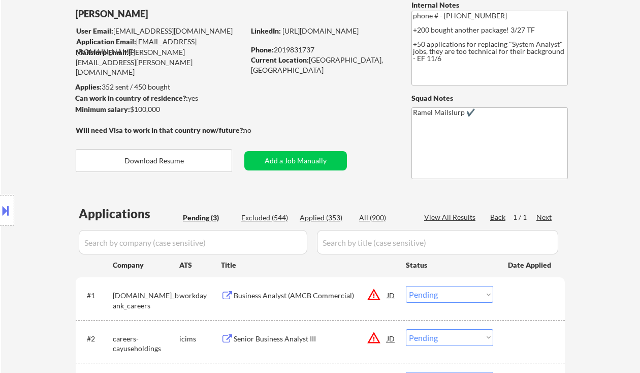
scroll to position [135, 0]
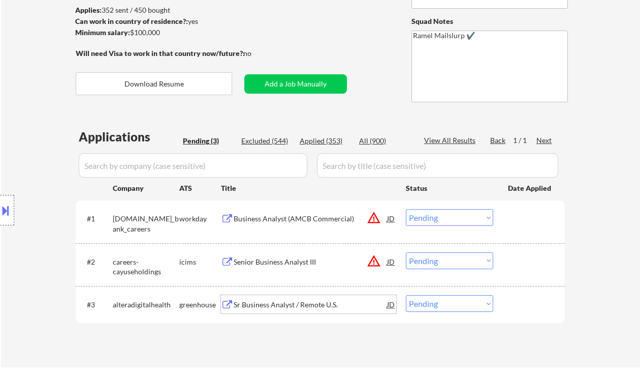
click at [308, 301] on div "Sr Business Analyst / Remote U.S." at bounding box center [311, 304] width 154 height 10
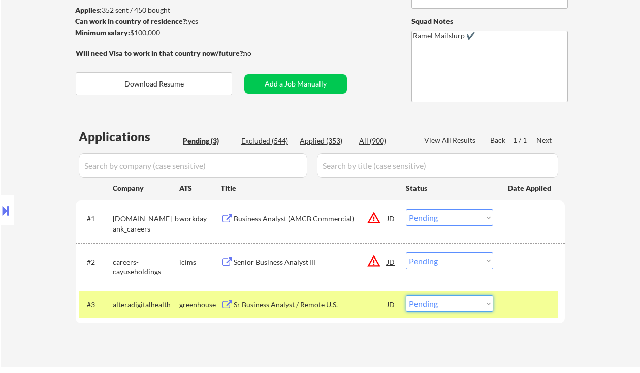
drag, startPoint x: 443, startPoint y: 310, endPoint x: 454, endPoint y: 317, distance: 12.6
click at [443, 310] on select "Choose an option... Pending Applied Excluded (Questions) Excluded (Expired) Exc…" at bounding box center [449, 303] width 87 height 17
select select ""excluded__salary_""
click at [406, 295] on select "Choose an option... Pending Applied Excluded (Questions) Excluded (Expired) Exc…" at bounding box center [449, 303] width 87 height 17
click at [310, 259] on div "Senior Business Analyst III" at bounding box center [311, 262] width 154 height 10
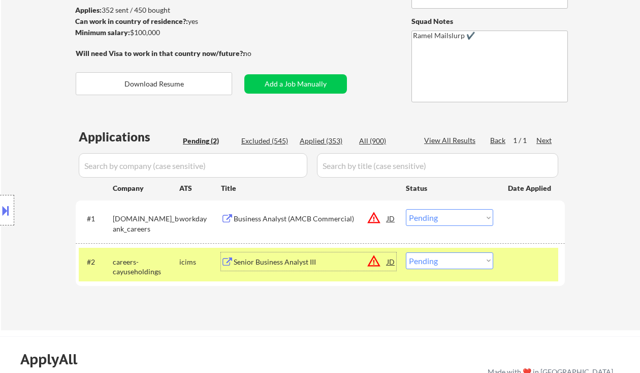
drag, startPoint x: 453, startPoint y: 261, endPoint x: 474, endPoint y: 267, distance: 21.2
click at [453, 261] on select "Choose an option... Pending Applied Excluded (Questions) Excluded (Expired) Exc…" at bounding box center [449, 260] width 87 height 17
select select ""excluded__location_""
click at [406, 252] on select "Choose an option... Pending Applied Excluded (Questions) Excluded (Expired) Exc…" at bounding box center [449, 260] width 87 height 17
click at [323, 220] on div "Business Analyst (AMCB Commercial)" at bounding box center [311, 218] width 154 height 10
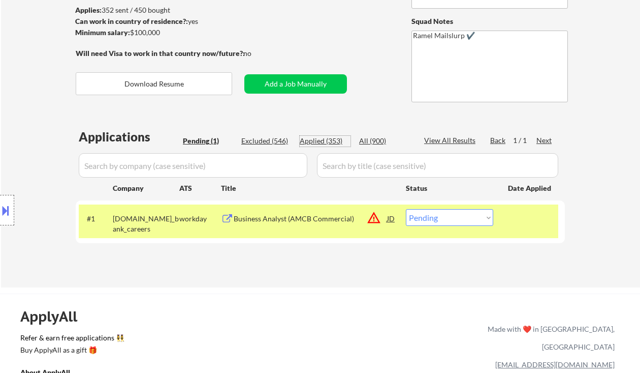
click at [339, 144] on div "Applied (353)" at bounding box center [325, 141] width 51 height 10
select select ""applied""
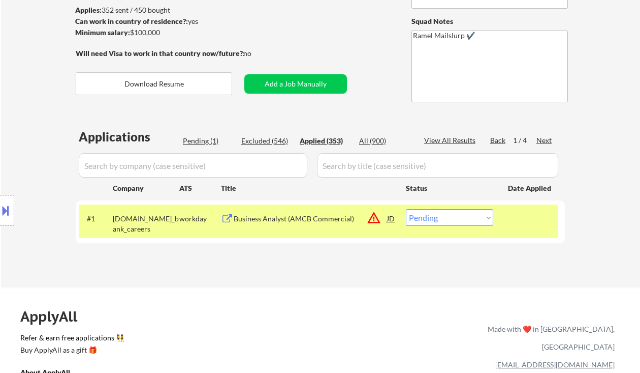
select select ""applied""
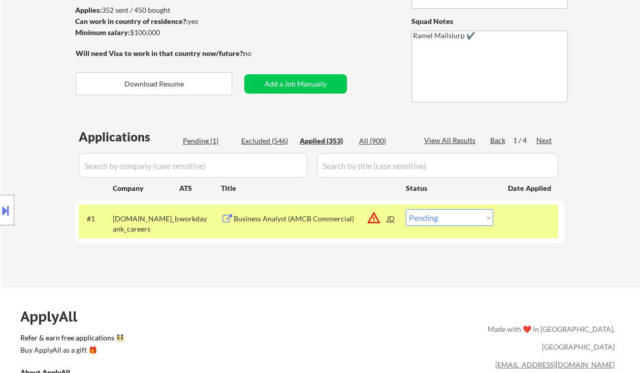
select select ""applied""
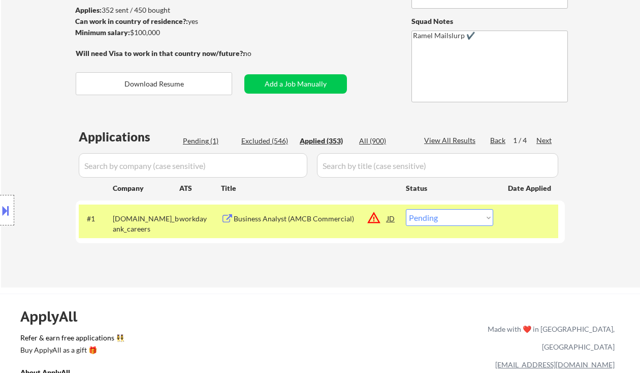
select select ""applied""
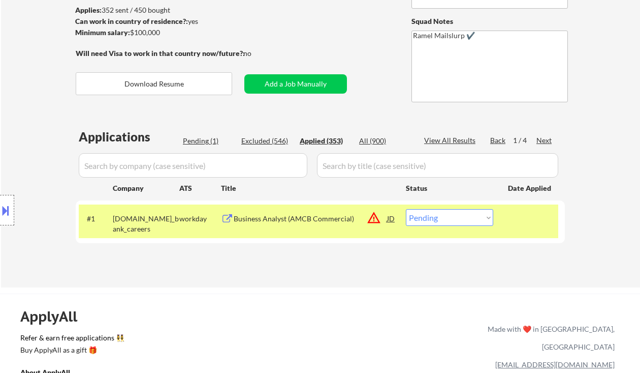
select select ""applied""
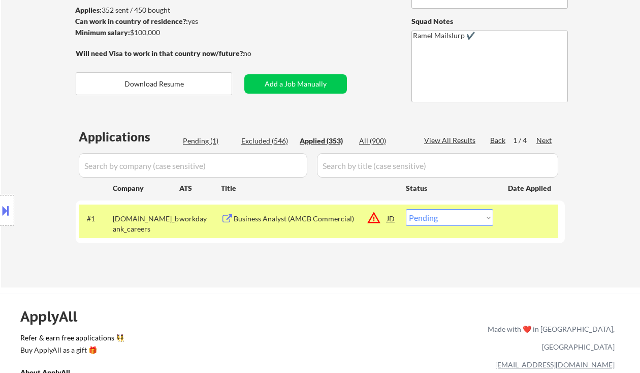
select select ""applied""
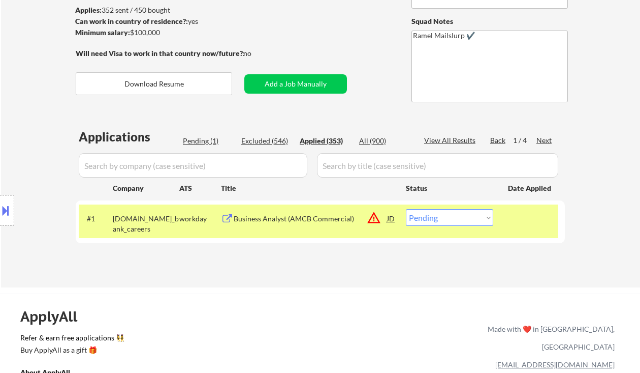
select select ""applied""
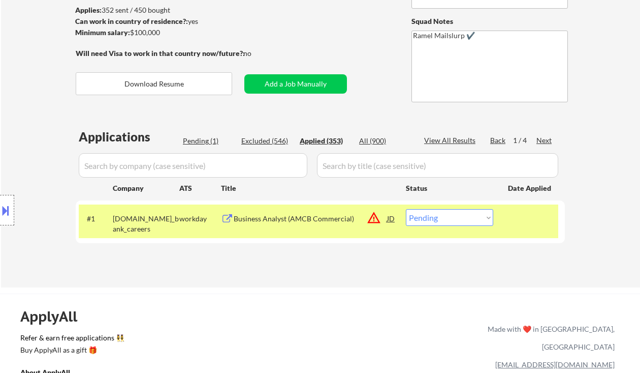
select select ""applied""
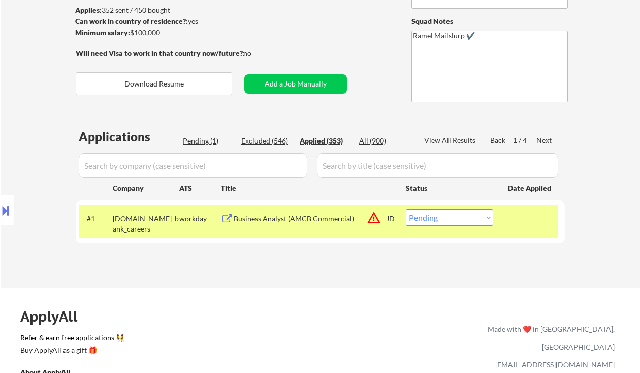
select select ""applied""
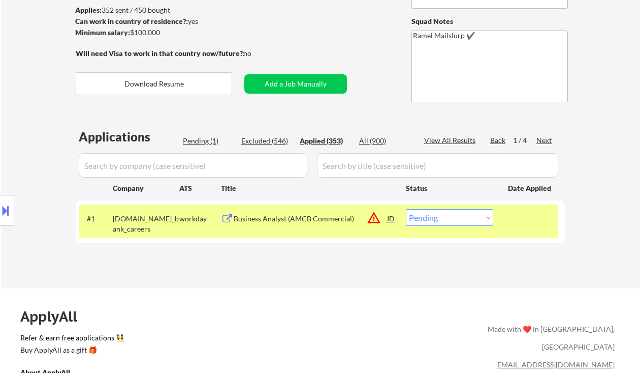
select select ""applied""
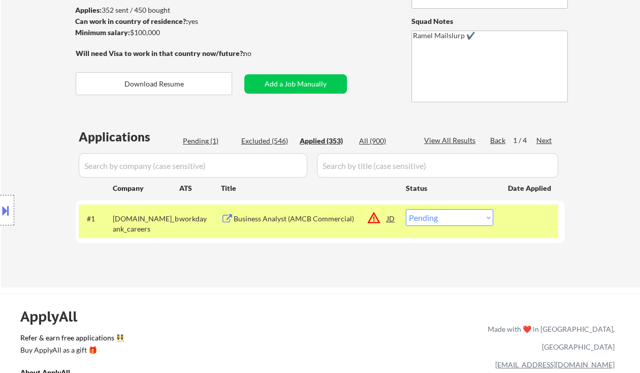
select select ""applied""
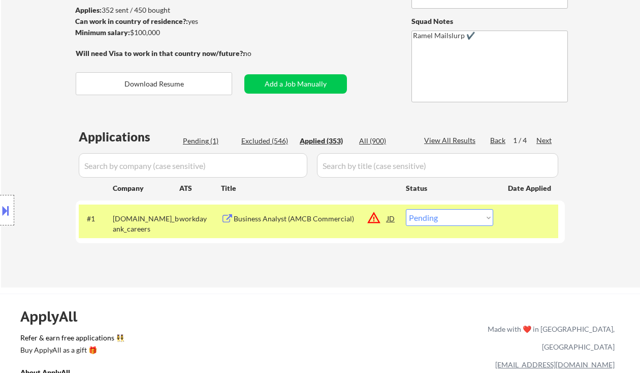
select select ""applied""
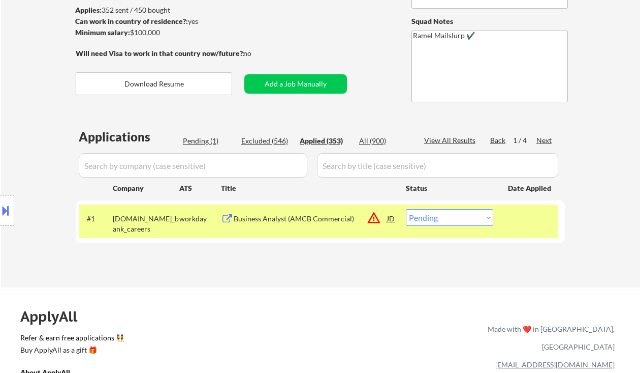
select select ""applied""
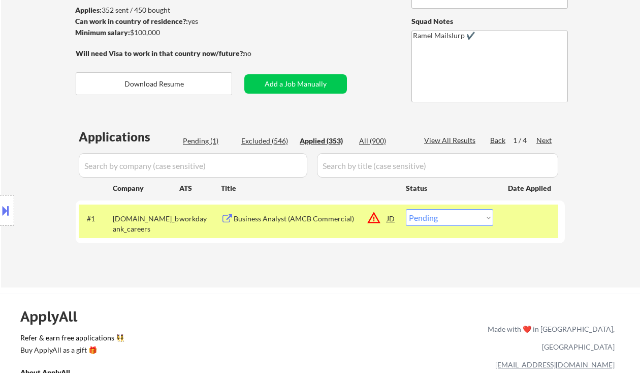
select select ""applied""
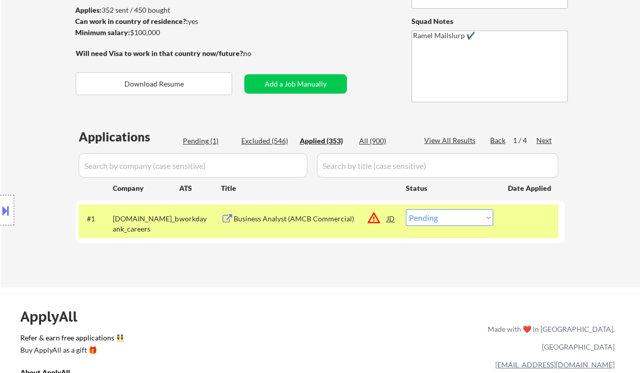
select select ""applied""
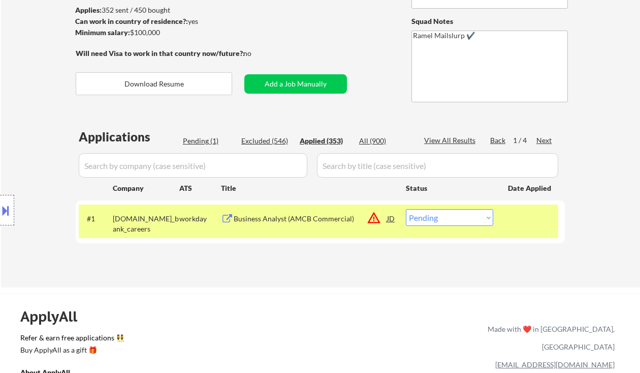
select select ""applied""
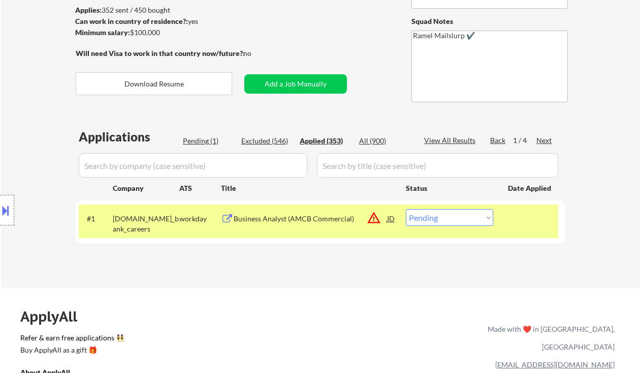
select select ""applied""
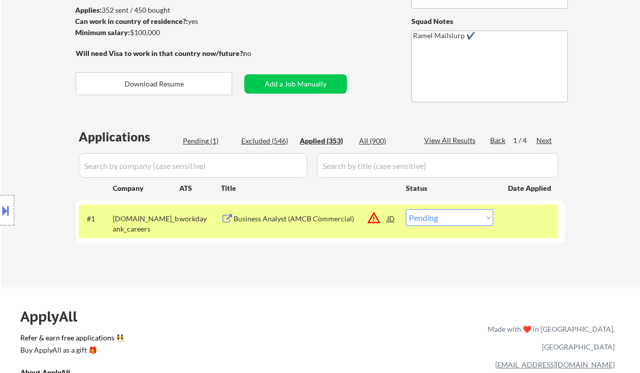
select select ""applied""
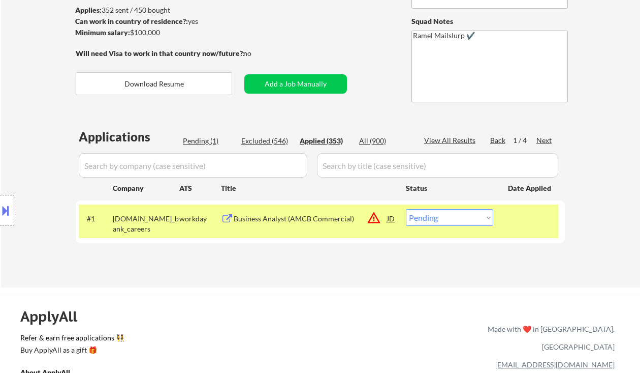
select select ""applied""
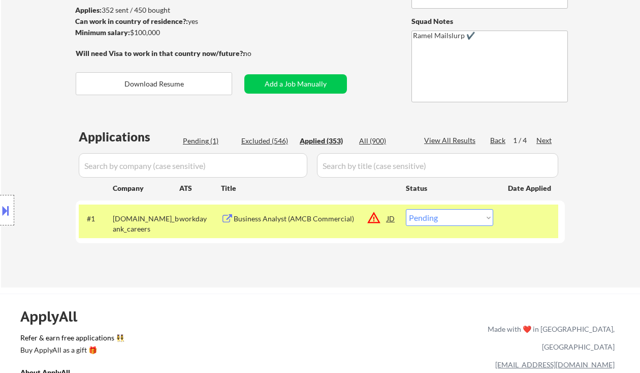
select select ""applied""
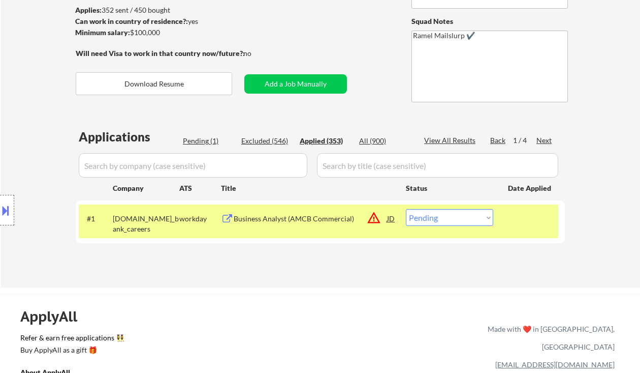
select select ""applied""
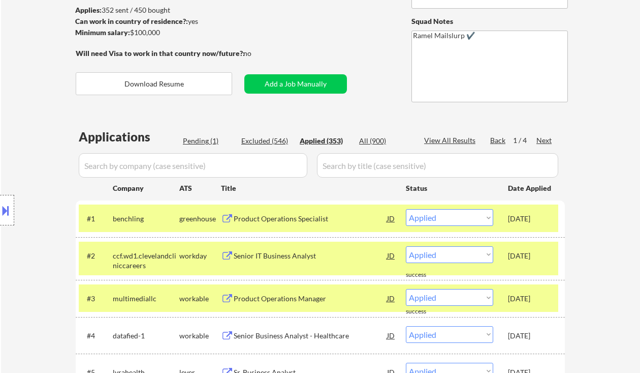
click at [452, 136] on div "View All Results" at bounding box center [451, 140] width 54 height 10
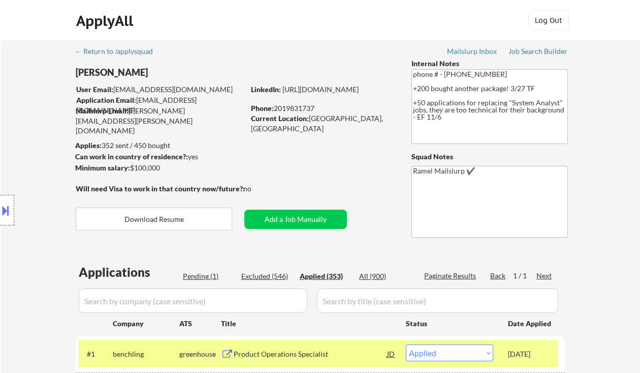
click at [292, 107] on div "Phone: 2019831737" at bounding box center [323, 108] width 144 height 10
copy div "2019831737"
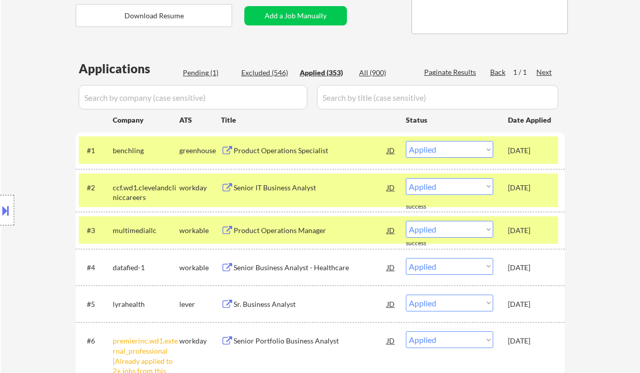
drag, startPoint x: 194, startPoint y: 70, endPoint x: 205, endPoint y: 75, distance: 11.8
click at [194, 70] on div "Pending (1)" at bounding box center [208, 73] width 51 height 10
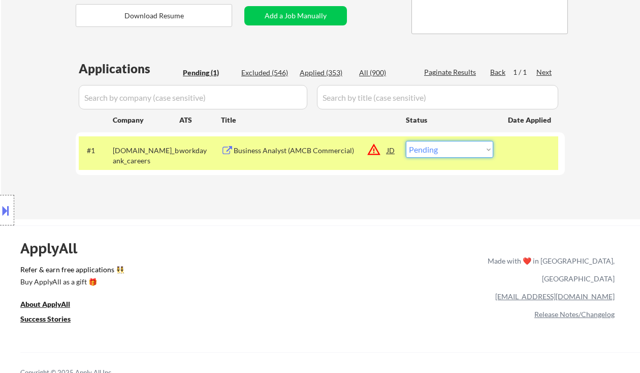
click at [439, 149] on select "Choose an option... Pending Applied Excluded (Questions) Excluded (Expired) Exc…" at bounding box center [449, 149] width 87 height 17
select select ""applied""
click at [406, 141] on select "Choose an option... Pending Applied Excluded (Questions) Excluded (Expired) Exc…" at bounding box center [449, 149] width 87 height 17
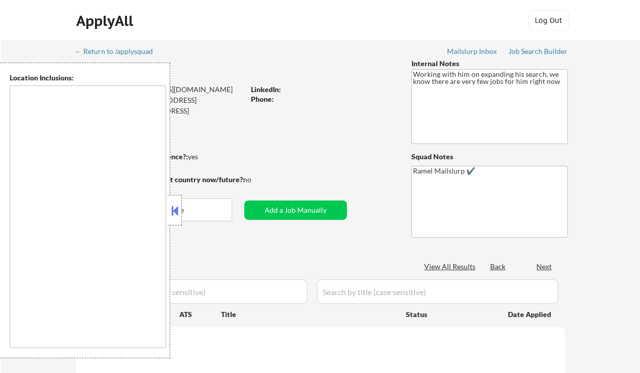
select select ""pending""
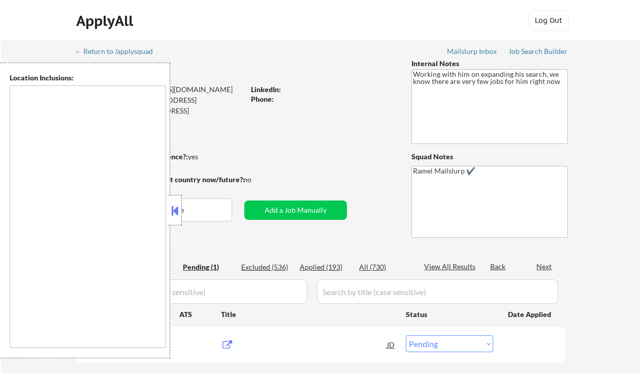
type textarea "[GEOGRAPHIC_DATA], [GEOGRAPHIC_DATA] [GEOGRAPHIC_DATA], [GEOGRAPHIC_DATA] [GEOG…"
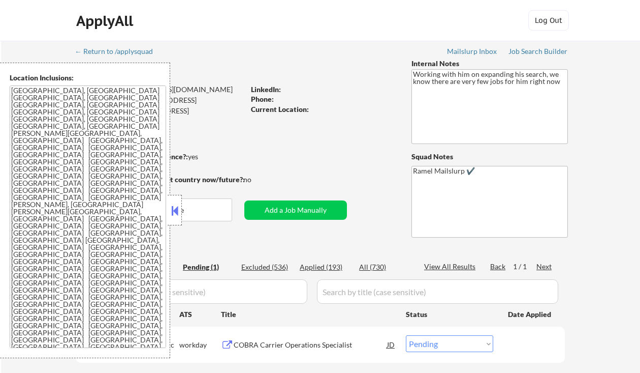
click at [174, 215] on button at bounding box center [174, 210] width 11 height 15
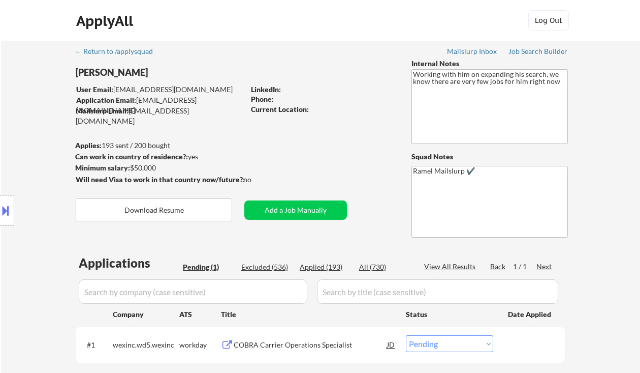
click at [270, 352] on div "COBRA Carrier Operations Specialist" at bounding box center [311, 344] width 154 height 18
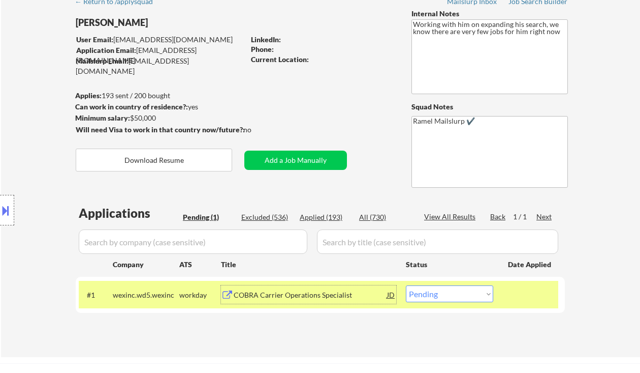
scroll to position [68, 0]
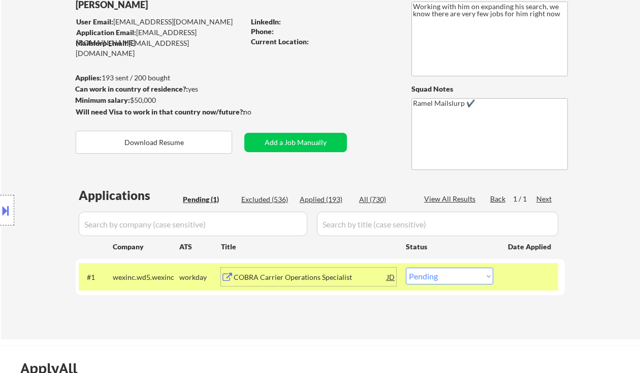
click at [445, 279] on select "Choose an option... Pending Applied Excluded (Questions) Excluded (Expired) Exc…" at bounding box center [449, 275] width 87 height 17
select select ""excluded__salary_""
click at [406, 267] on select "Choose an option... Pending Applied Excluded (Questions) Excluded (Expired) Exc…" at bounding box center [449, 275] width 87 height 17
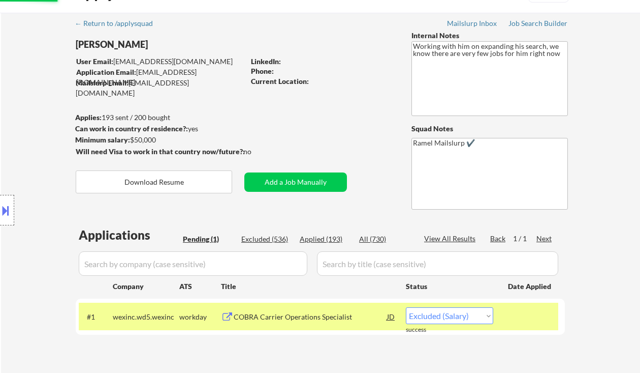
scroll to position [0, 0]
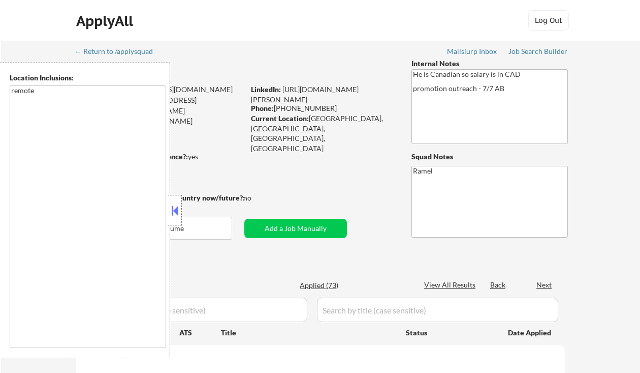
select select ""pending""
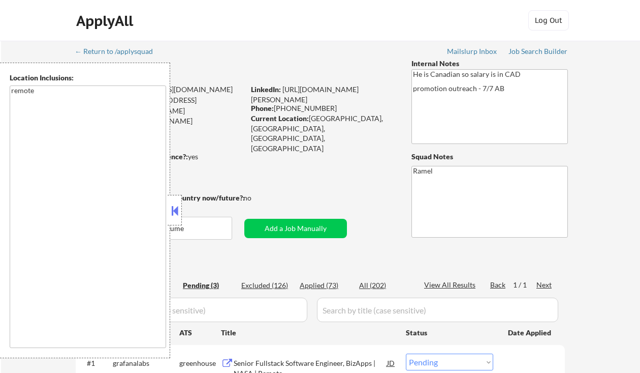
click at [174, 213] on button at bounding box center [174, 210] width 11 height 15
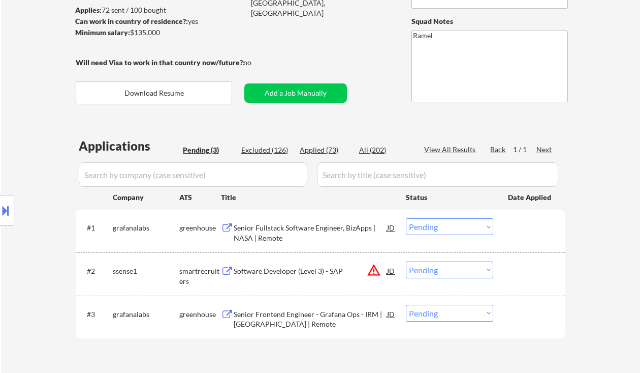
scroll to position [203, 0]
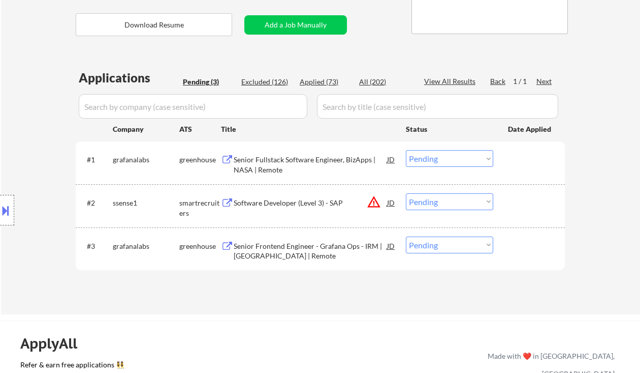
click at [27, 120] on div "Location Inclusions: remote" at bounding box center [91, 210] width 182 height 295
drag, startPoint x: 36, startPoint y: 83, endPoint x: 44, endPoint y: 73, distance: 13.0
click at [36, 83] on div "Location Inclusions: remote" at bounding box center [91, 210] width 182 height 295
drag, startPoint x: 29, startPoint y: 127, endPoint x: 69, endPoint y: 129, distance: 40.2
click at [29, 127] on div "Location Inclusions: remote" at bounding box center [91, 210] width 182 height 295
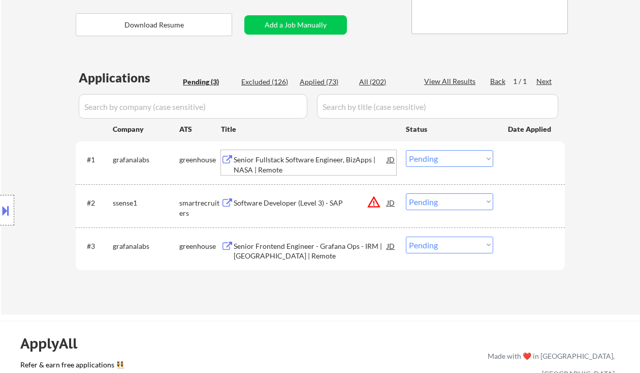
click at [282, 164] on div "Senior Fullstack Software Engineer, BizApps | NASA | Remote" at bounding box center [311, 165] width 154 height 20
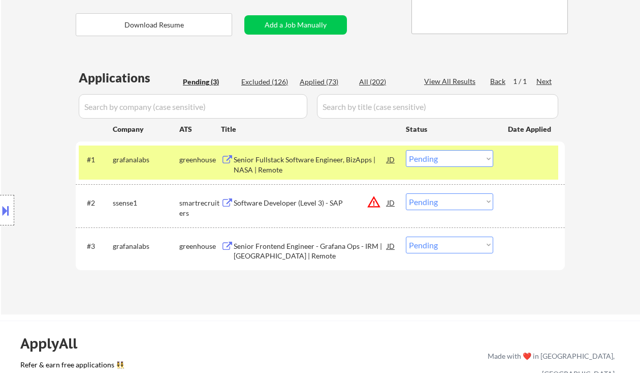
click at [424, 157] on select "Choose an option... Pending Applied Excluded (Questions) Excluded (Expired) Exc…" at bounding box center [449, 158] width 87 height 17
click at [406, 150] on select "Choose an option... Pending Applied Excluded (Questions) Excluded (Expired) Exc…" at bounding box center [449, 158] width 87 height 17
click at [292, 253] on div "Senior Frontend Engineer - Grafana Ops - IRM | [GEOGRAPHIC_DATA] | Remote" at bounding box center [311, 251] width 154 height 20
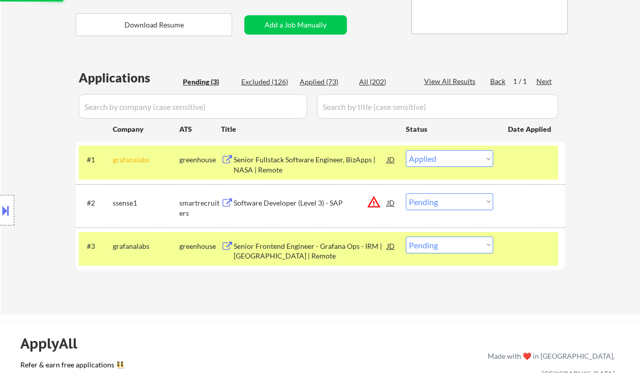
select select ""pending""
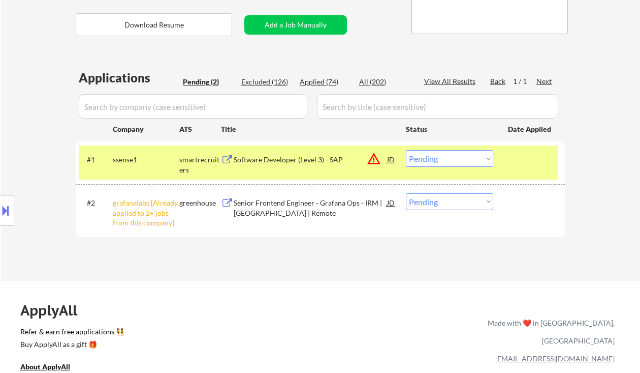
click at [440, 203] on select "Choose an option... Pending Applied Excluded (Questions) Excluded (Expired) Exc…" at bounding box center [449, 201] width 87 height 17
select select ""excluded__other_""
click at [406, 193] on select "Choose an option... Pending Applied Excluded (Questions) Excluded (Expired) Exc…" at bounding box center [449, 201] width 87 height 17
click at [259, 159] on div "Software Developer (Level 3) - SAP" at bounding box center [311, 160] width 154 height 10
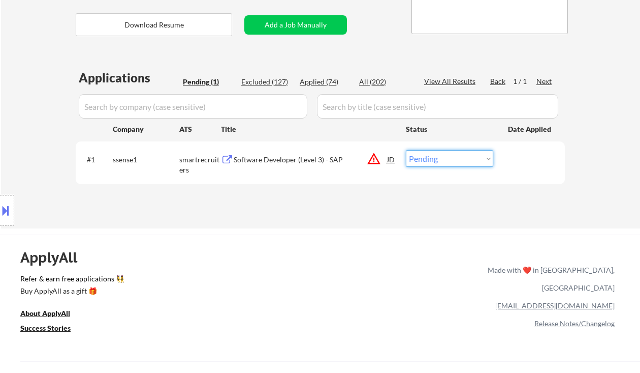
drag, startPoint x: 463, startPoint y: 152, endPoint x: 460, endPoint y: 166, distance: 13.5
click at [463, 152] on select "Choose an option... Pending Applied Excluded (Questions) Excluded (Expired) Exc…" at bounding box center [449, 158] width 87 height 17
select select ""excluded__bad_match_""
click at [406, 150] on select "Choose an option... Pending Applied Excluded (Questions) Excluded (Expired) Exc…" at bounding box center [449, 158] width 87 height 17
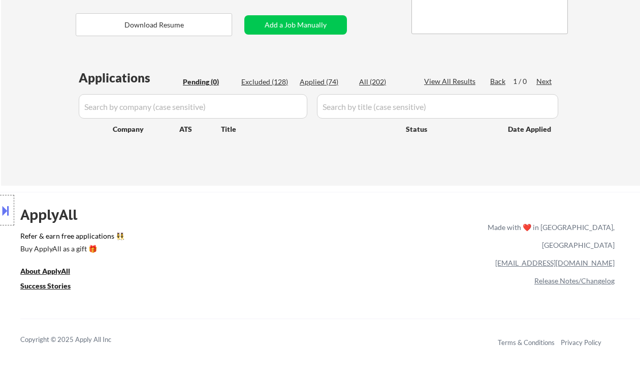
drag, startPoint x: 20, startPoint y: 75, endPoint x: 106, endPoint y: 14, distance: 105.2
click at [20, 75] on div "Location Inclusions: remote" at bounding box center [91, 210] width 182 height 295
click at [322, 82] on div "Applied (74)" at bounding box center [325, 82] width 51 height 10
select select ""applied""
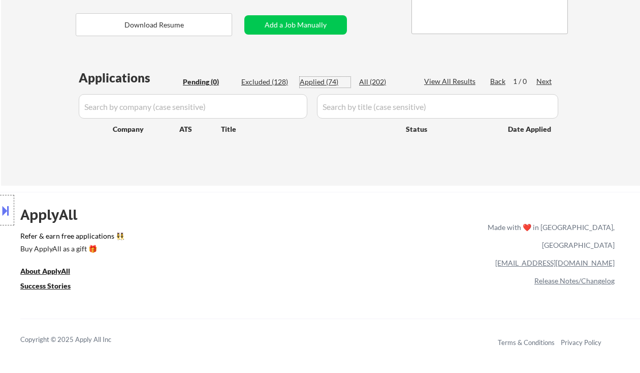
select select ""applied""
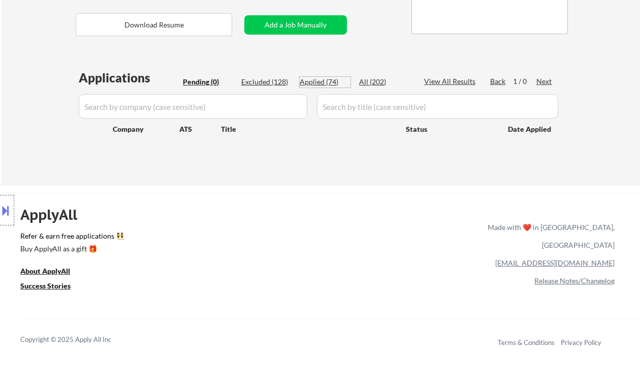
select select ""applied""
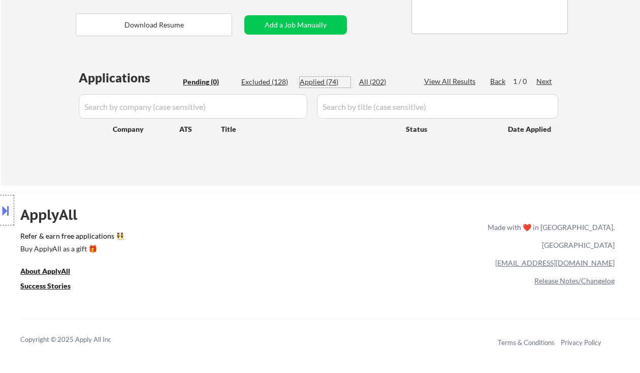
select select ""applied""
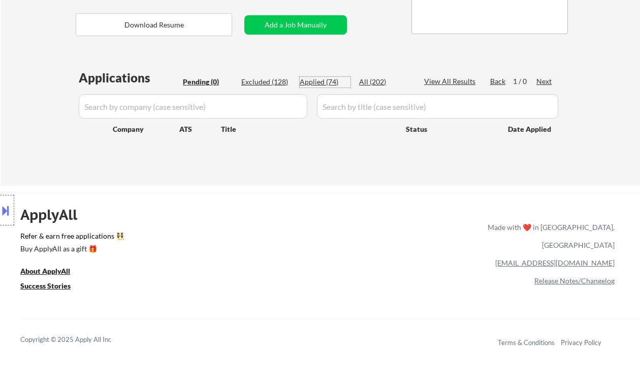
select select ""applied""
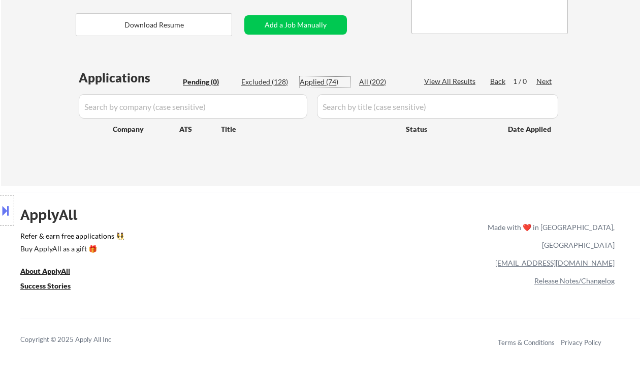
select select ""applied""
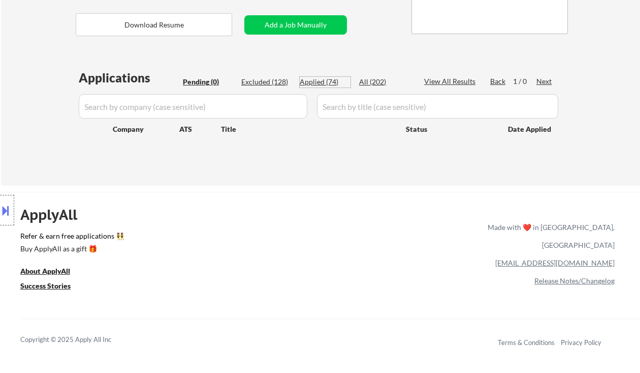
select select ""applied""
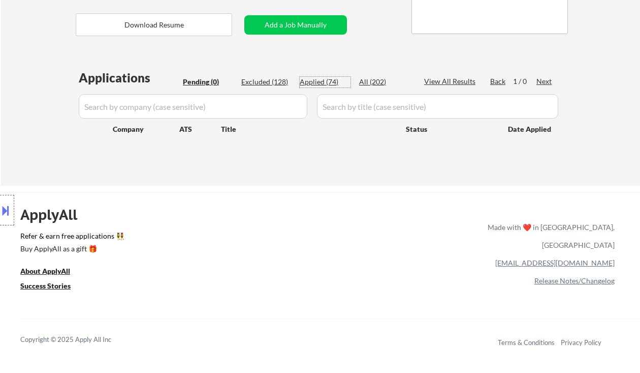
select select ""applied""
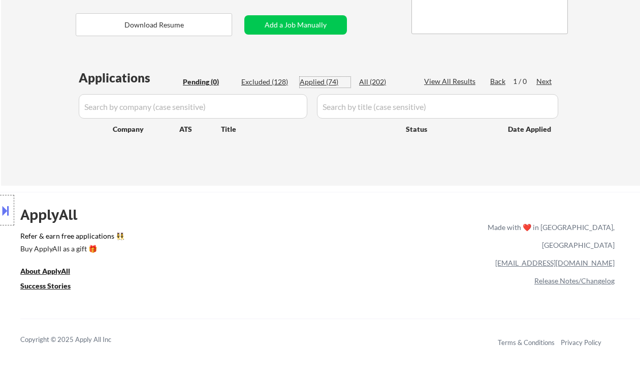
select select ""applied""
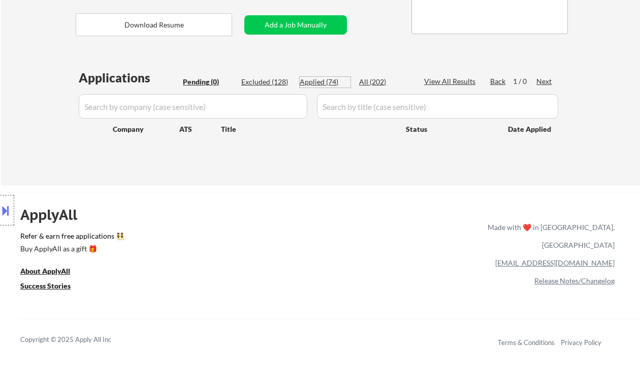
select select ""applied""
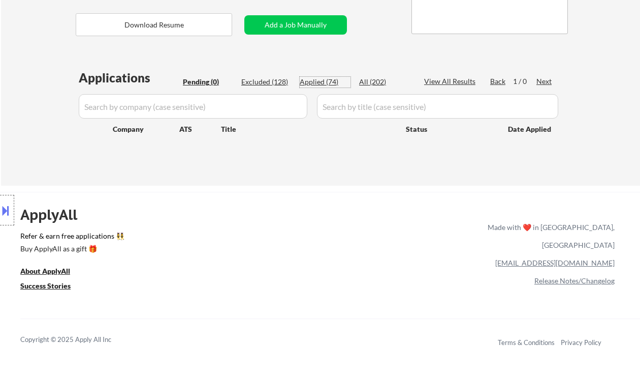
select select ""applied""
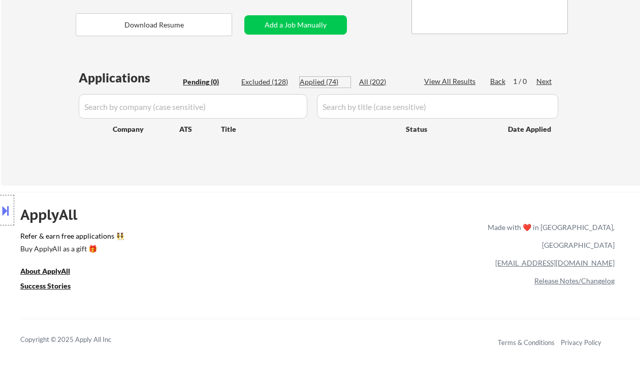
select select ""applied""
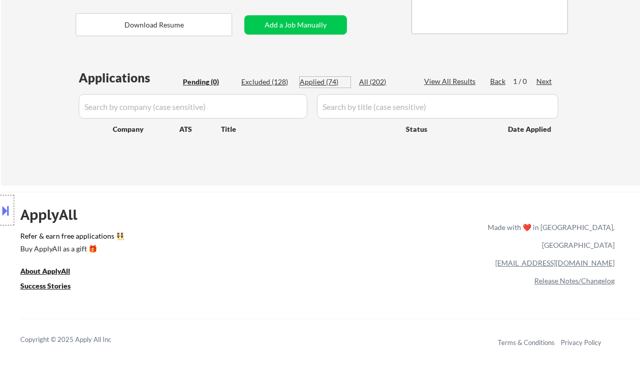
select select ""applied""
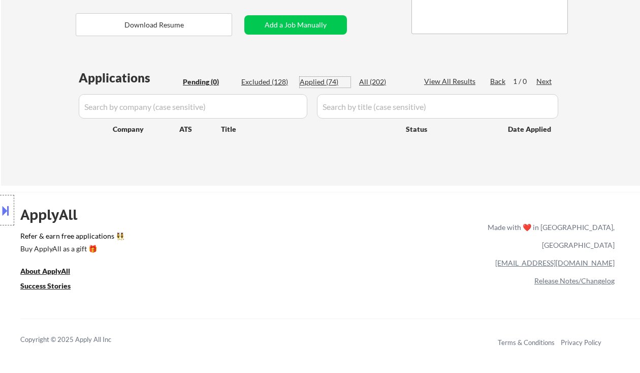
select select ""applied""
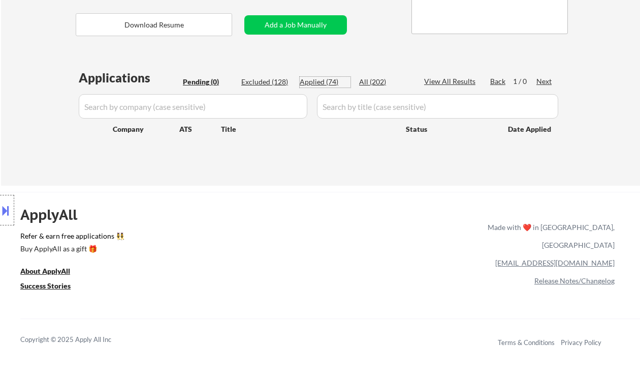
select select ""applied""
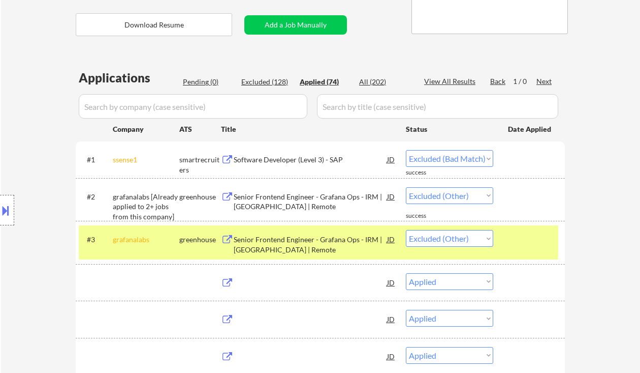
select select ""applied""
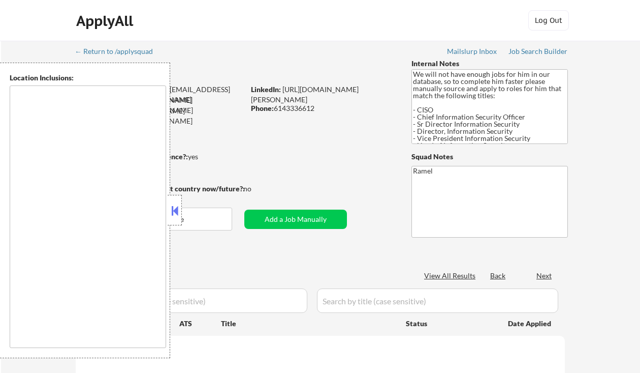
type textarea "[GEOGRAPHIC_DATA], [GEOGRAPHIC_DATA] [GEOGRAPHIC_DATA], [GEOGRAPHIC_DATA] [GEOG…"
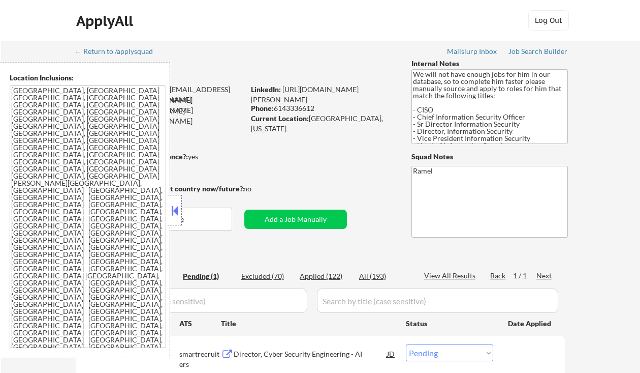
click at [177, 208] on button at bounding box center [174, 210] width 11 height 15
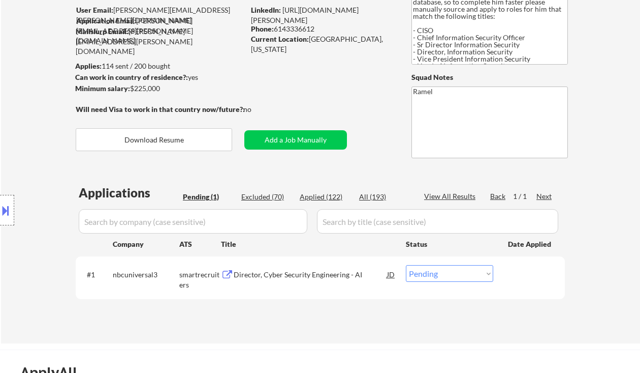
scroll to position [135, 0]
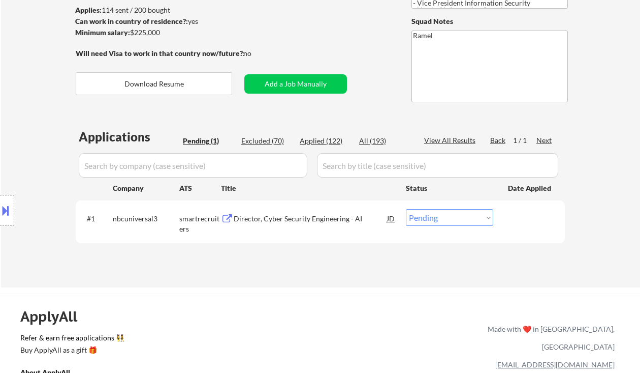
click at [8, 10] on div "← Return to /applysquad Mailslurp Inbox Job Search Builder [PERSON_NAME] User E…" at bounding box center [320, 96] width 639 height 382
drag, startPoint x: 24, startPoint y: 123, endPoint x: 81, endPoint y: 136, distance: 58.9
click at [24, 123] on div "Location Inclusions: [GEOGRAPHIC_DATA], [GEOGRAPHIC_DATA] [GEOGRAPHIC_DATA], [G…" at bounding box center [91, 210] width 182 height 295
click at [276, 227] on div "Director, Cyber Security Engineering - AI" at bounding box center [311, 218] width 154 height 18
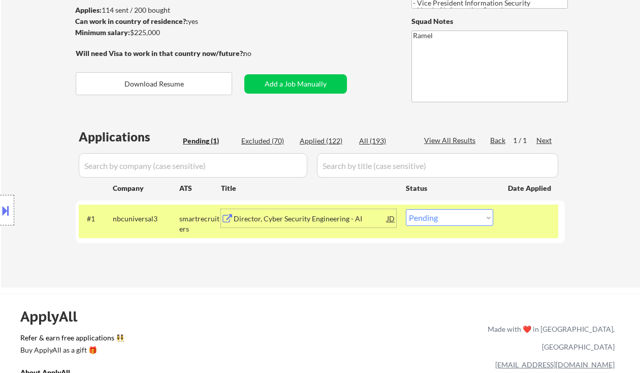
click at [446, 221] on select "Choose an option... Pending Applied Excluded (Questions) Excluded (Expired) Exc…" at bounding box center [449, 217] width 87 height 17
drag, startPoint x: 442, startPoint y: 216, endPoint x: 451, endPoint y: 225, distance: 12.6
click at [442, 216] on select "Choose an option... Pending Applied Excluded (Questions) Excluded (Expired) Exc…" at bounding box center [449, 217] width 87 height 17
select select ""excluded__salary_""
click at [406, 209] on select "Choose an option... Pending Applied Excluded (Questions) Excluded (Expired) Exc…" at bounding box center [449, 217] width 87 height 17
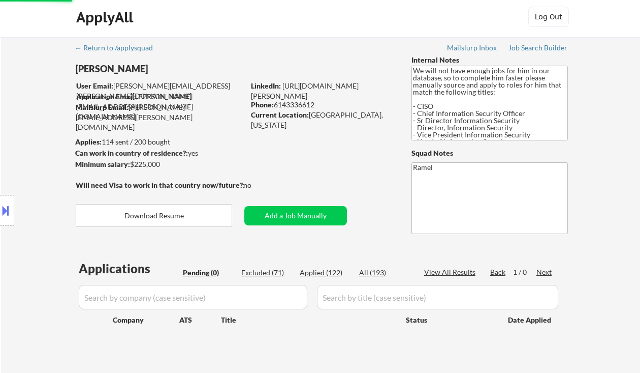
scroll to position [0, 0]
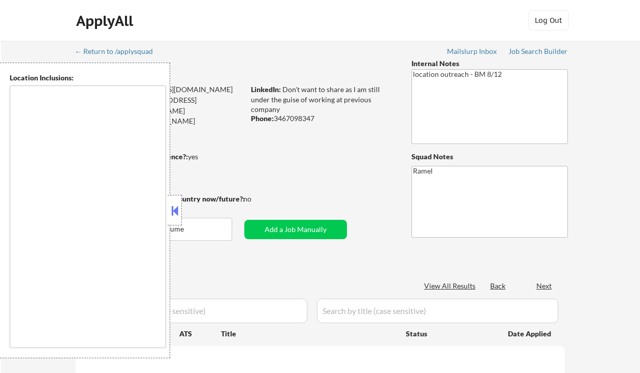
type textarea "remote"
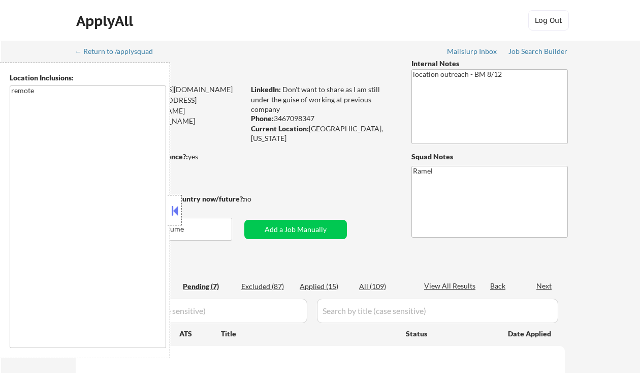
select select ""pending""
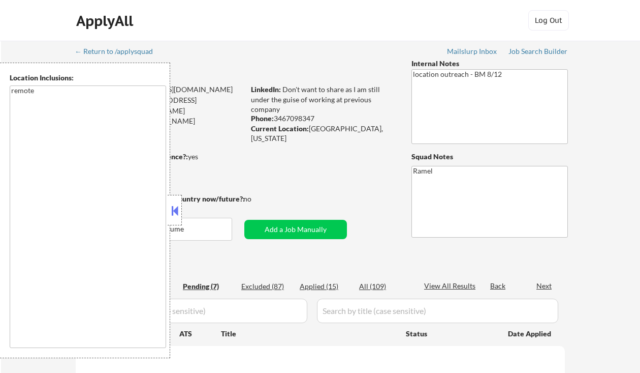
select select ""pending""
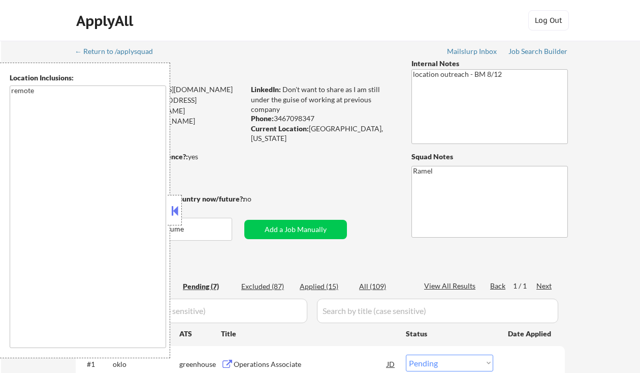
click at [178, 211] on button at bounding box center [174, 210] width 11 height 15
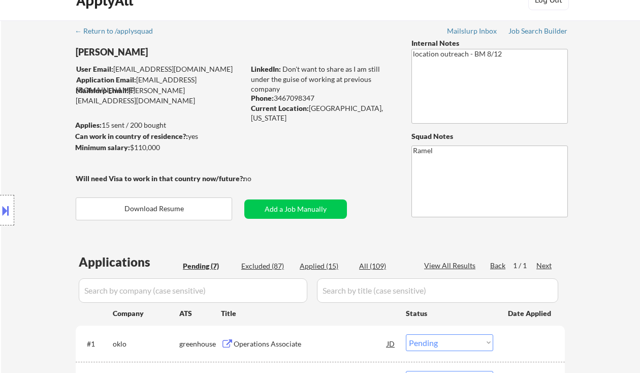
scroll to position [135, 0]
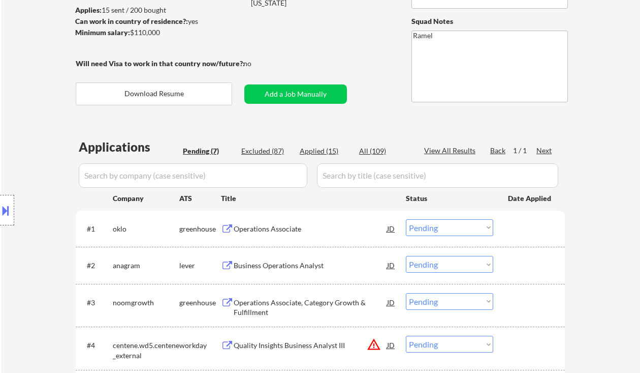
click at [300, 232] on div "Operations Associate" at bounding box center [311, 229] width 154 height 10
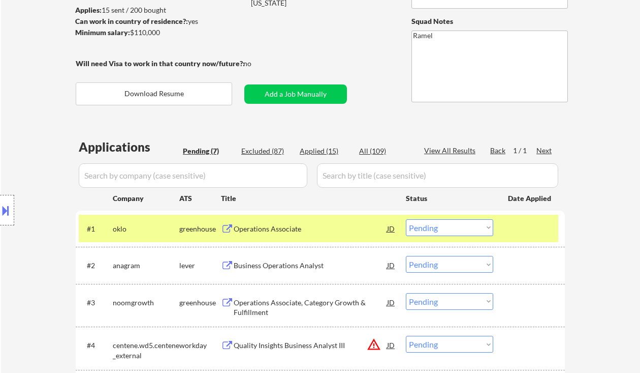
click at [22, 114] on div "Location Inclusions: remote" at bounding box center [91, 210] width 182 height 295
click at [443, 228] on select "Choose an option... Pending Applied Excluded (Questions) Excluded (Expired) Exc…" at bounding box center [449, 227] width 87 height 17
click at [406, 219] on select "Choose an option... Pending Applied Excluded (Questions) Excluded (Expired) Exc…" at bounding box center [449, 227] width 87 height 17
click at [307, 265] on div "Business Operations Analyst" at bounding box center [311, 265] width 154 height 10
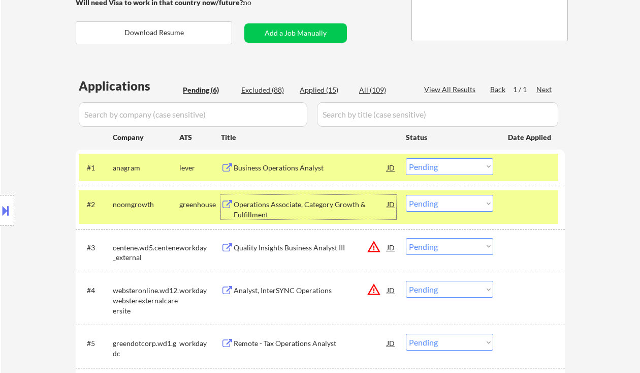
scroll to position [203, 0]
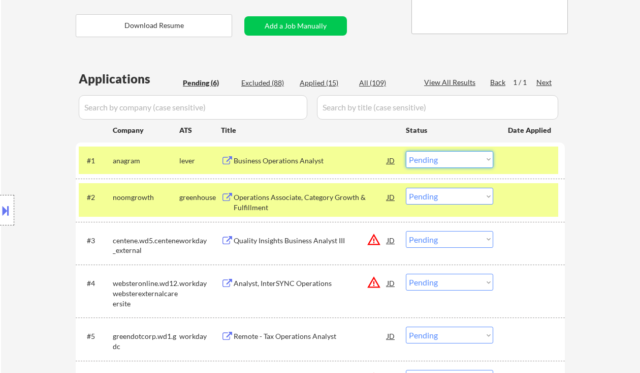
click at [427, 156] on select "Choose an option... Pending Applied Excluded (Questions) Excluded (Expired) Exc…" at bounding box center [449, 159] width 87 height 17
click at [406, 151] on select "Choose an option... Pending Applied Excluded (Questions) Excluded (Expired) Exc…" at bounding box center [449, 159] width 87 height 17
click at [299, 195] on div "Operations Associate, Category Growth & Fulfillment" at bounding box center [311, 202] width 154 height 20
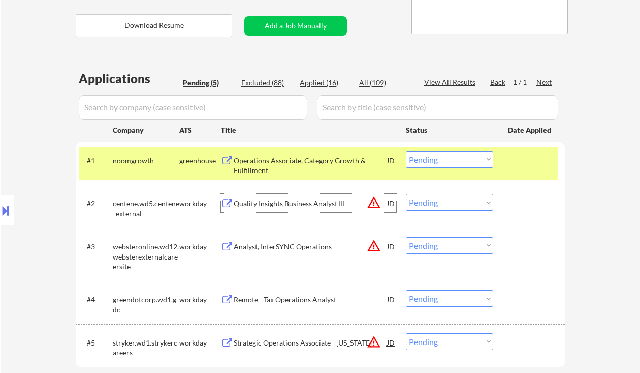
click at [422, 156] on select "Choose an option... Pending Applied Excluded (Questions) Excluded (Expired) Exc…" at bounding box center [449, 159] width 87 height 17
click at [406, 151] on select "Choose an option... Pending Applied Excluded (Questions) Excluded (Expired) Exc…" at bounding box center [449, 159] width 87 height 17
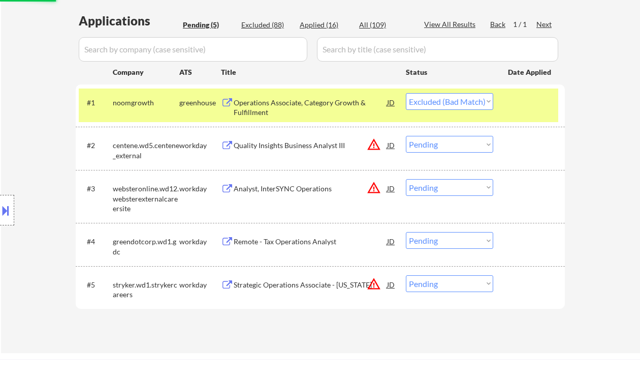
scroll to position [271, 0]
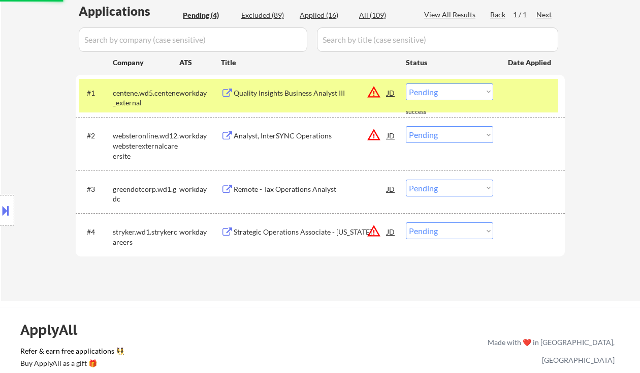
click at [452, 98] on select "Choose an option... Pending Applied Excluded (Questions) Excluded (Expired) Exc…" at bounding box center [449, 91] width 87 height 17
click at [406, 83] on select "Choose an option... Pending Applied Excluded (Questions) Excluded (Expired) Exc…" at bounding box center [449, 91] width 87 height 17
click at [283, 183] on div "Remote - Tax Operations Analyst" at bounding box center [311, 188] width 154 height 18
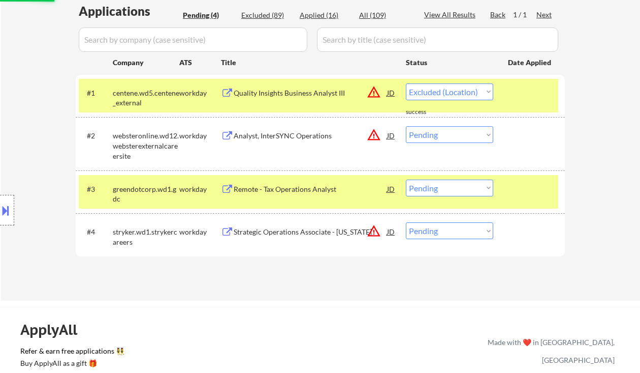
select select ""pending""
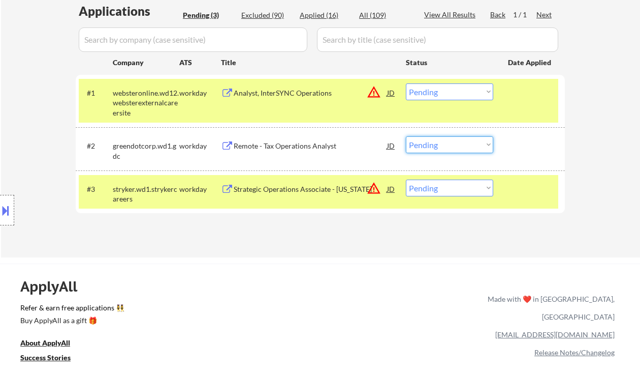
drag, startPoint x: 428, startPoint y: 142, endPoint x: 438, endPoint y: 152, distance: 14.4
click at [428, 142] on select "Choose an option... Pending Applied Excluded (Questions) Excluded (Expired) Exc…" at bounding box center [449, 144] width 87 height 17
click at [406, 136] on select "Choose an option... Pending Applied Excluded (Questions) Excluded (Expired) Exc…" at bounding box center [449, 144] width 87 height 17
click at [308, 188] on div "Strategic Operations Associate - [US_STATE]" at bounding box center [311, 189] width 154 height 10
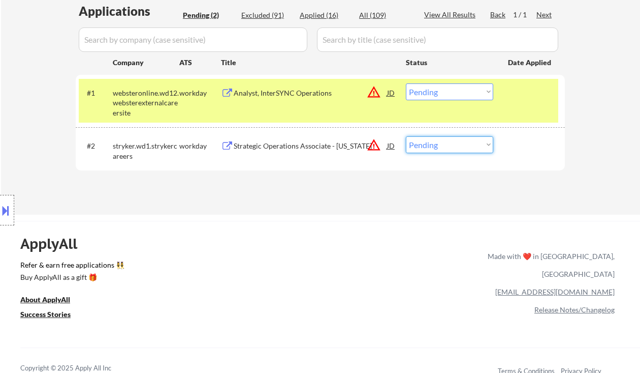
drag, startPoint x: 458, startPoint y: 140, endPoint x: 461, endPoint y: 152, distance: 12.5
click at [458, 140] on select "Choose an option... Pending Applied Excluded (Questions) Excluded (Expired) Exc…" at bounding box center [449, 144] width 87 height 17
select select ""excluded__bad_match_""
click at [406, 136] on select "Choose an option... Pending Applied Excluded (Questions) Excluded (Expired) Exc…" at bounding box center [449, 144] width 87 height 17
click at [291, 97] on div "Analyst, InterSYNC Operations" at bounding box center [311, 93] width 154 height 10
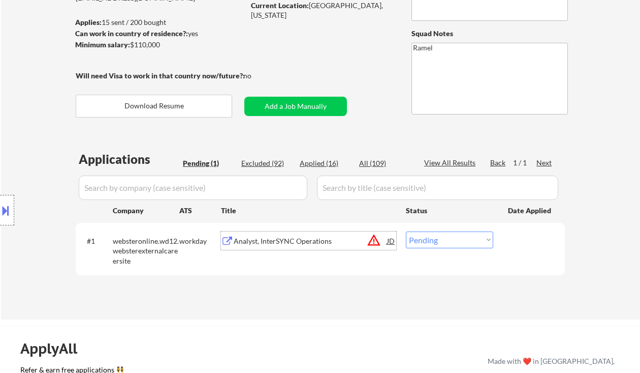
scroll to position [135, 0]
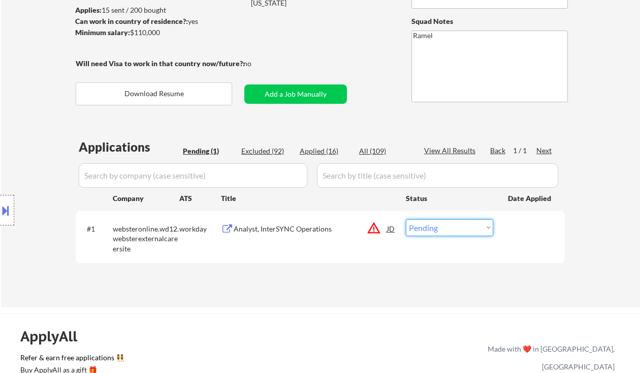
drag, startPoint x: 471, startPoint y: 226, endPoint x: 470, endPoint y: 235, distance: 9.2
click at [471, 226] on select "Choose an option... Pending Applied Excluded (Questions) Excluded (Expired) Exc…" at bounding box center [449, 227] width 87 height 17
select select ""excluded__location_""
click at [406, 219] on select "Choose an option... Pending Applied Excluded (Questions) Excluded (Expired) Exc…" at bounding box center [449, 227] width 87 height 17
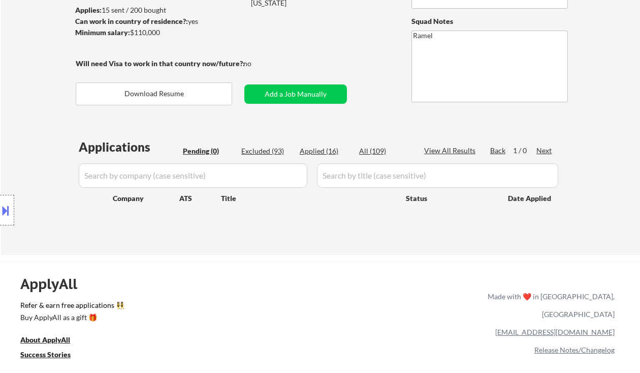
click at [25, 91] on div "Location Inclusions: remote" at bounding box center [91, 210] width 182 height 295
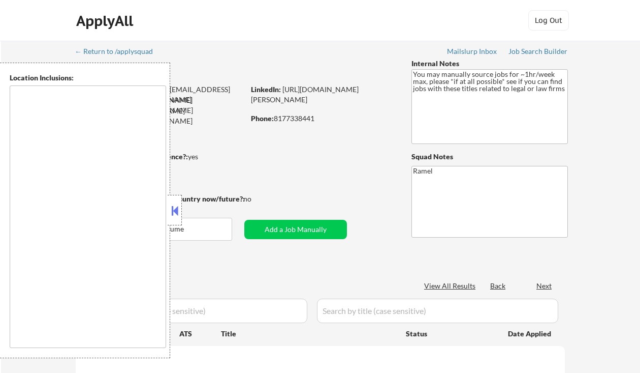
type textarea "remote"
select select ""pending""
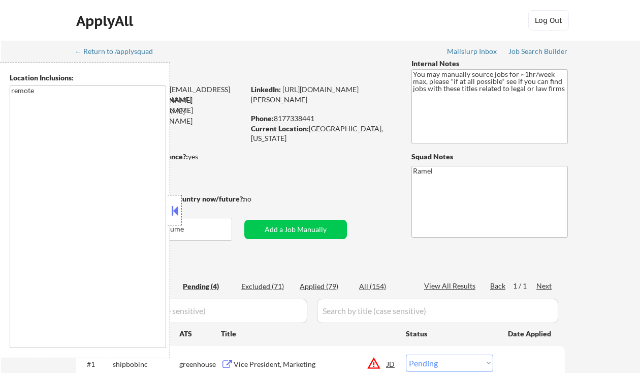
drag, startPoint x: 172, startPoint y: 210, endPoint x: 247, endPoint y: 190, distance: 78.1
click at [172, 210] on button at bounding box center [174, 210] width 11 height 15
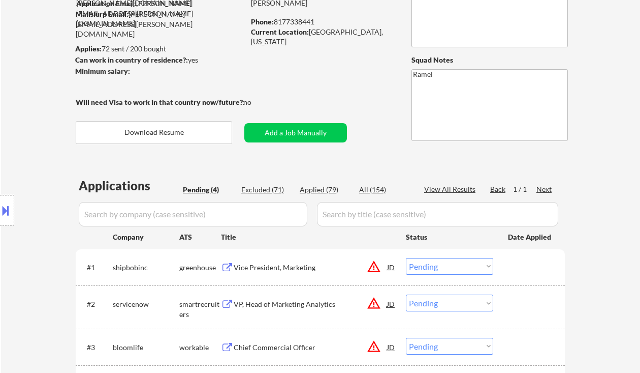
scroll to position [203, 0]
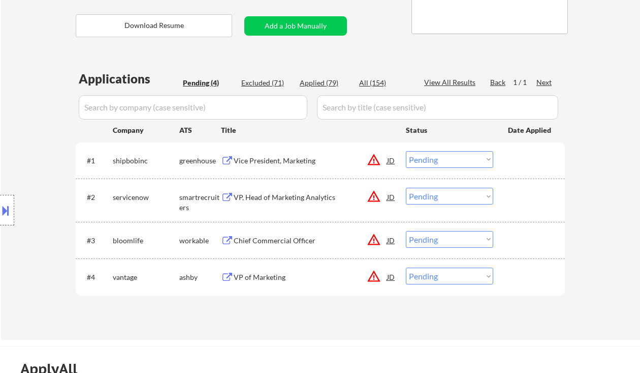
click at [13, 212] on div at bounding box center [7, 210] width 14 height 30
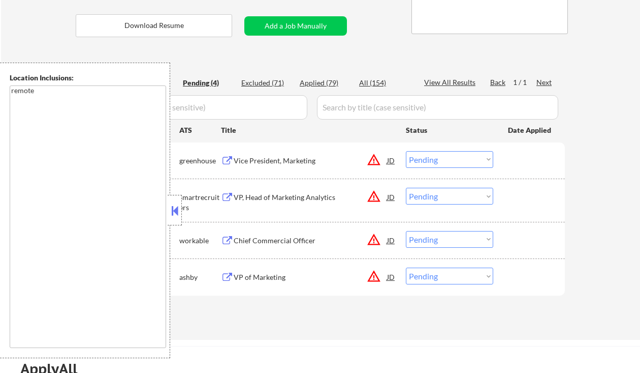
drag, startPoint x: 176, startPoint y: 211, endPoint x: 211, endPoint y: 209, distance: 34.6
click at [177, 211] on button at bounding box center [174, 210] width 11 height 15
